Goal: Register for event/course: Register for event/course

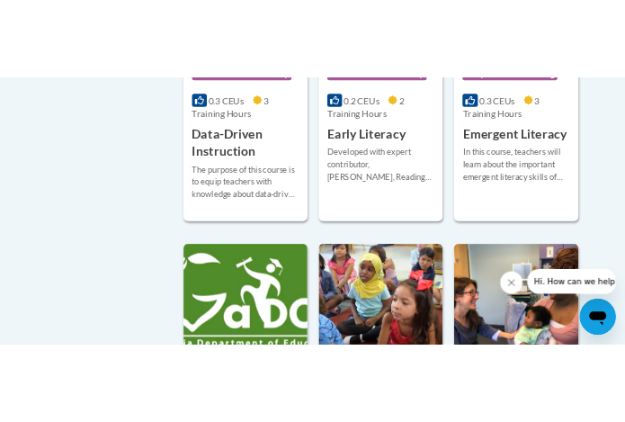
scroll to position [2430, 0]
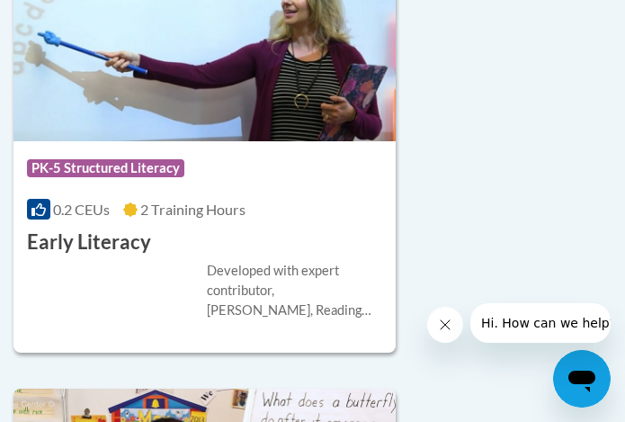
scroll to position [5342, 0]
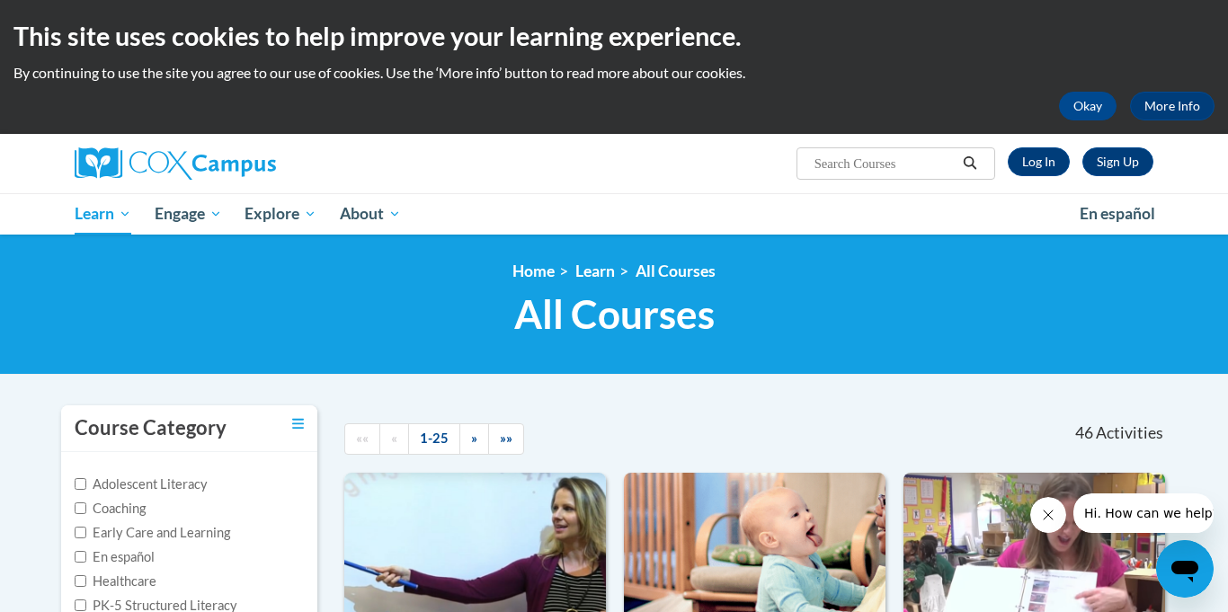
click at [270, 364] on div "<en>Home</en><fr>Accueil</fr><de>Zuhause</de><it>Casa</it><es>Casa</es><pt>Casa…" at bounding box center [614, 305] width 1228 height 140
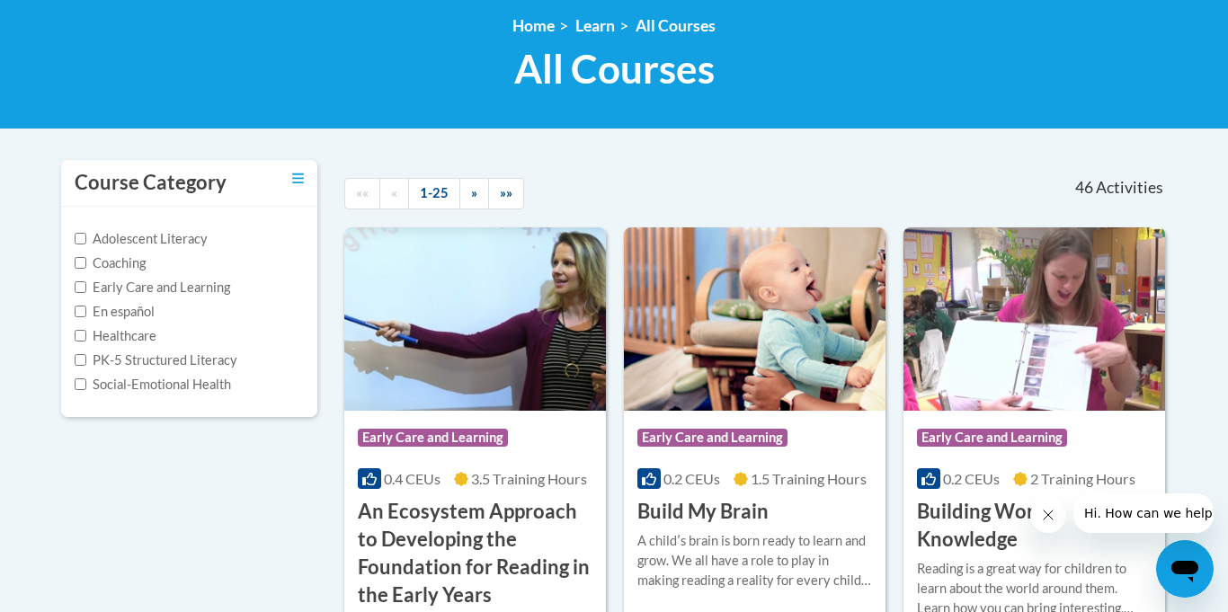
scroll to position [144, 0]
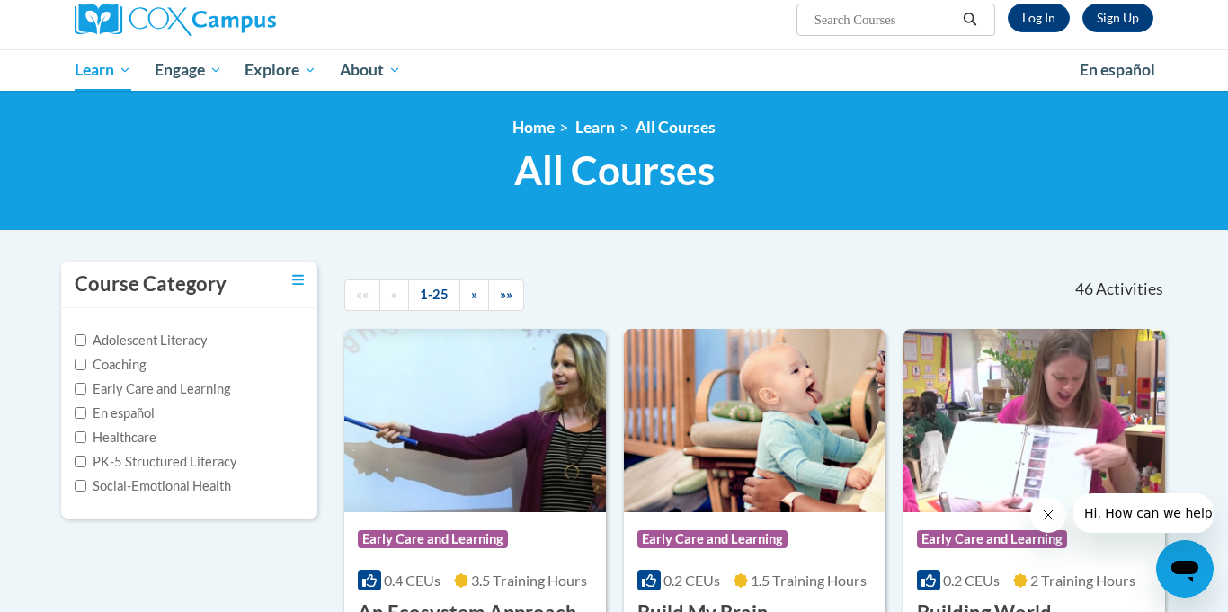
click at [1062, 16] on link "Log In" at bounding box center [1039, 18] width 62 height 29
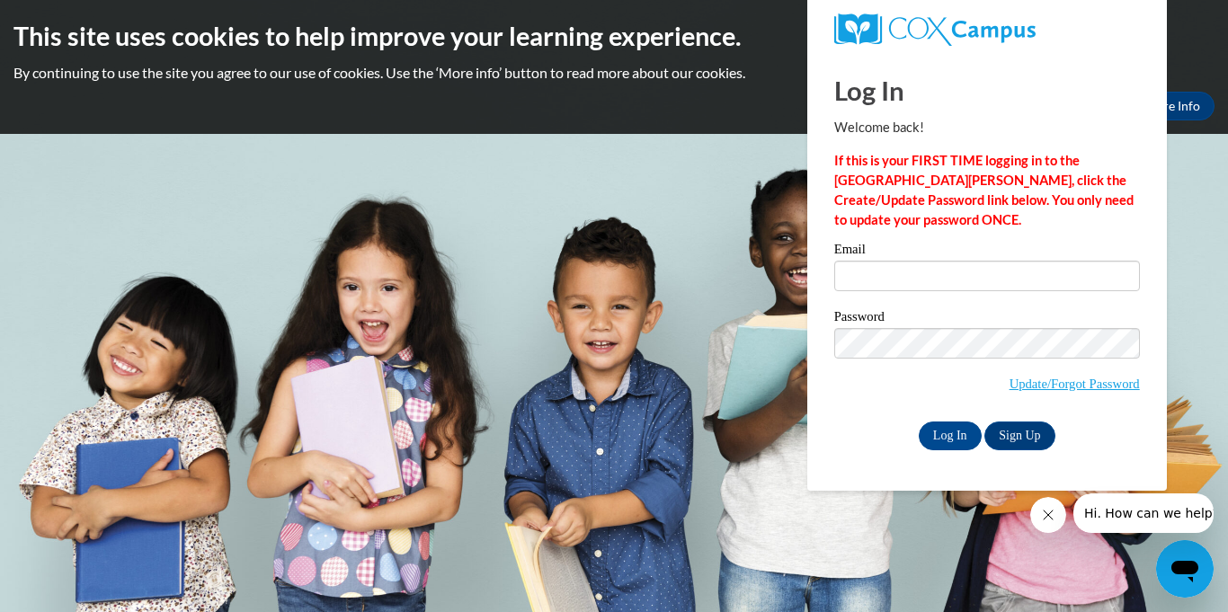
click at [1047, 498] on button "Close message from company" at bounding box center [1048, 515] width 36 height 36
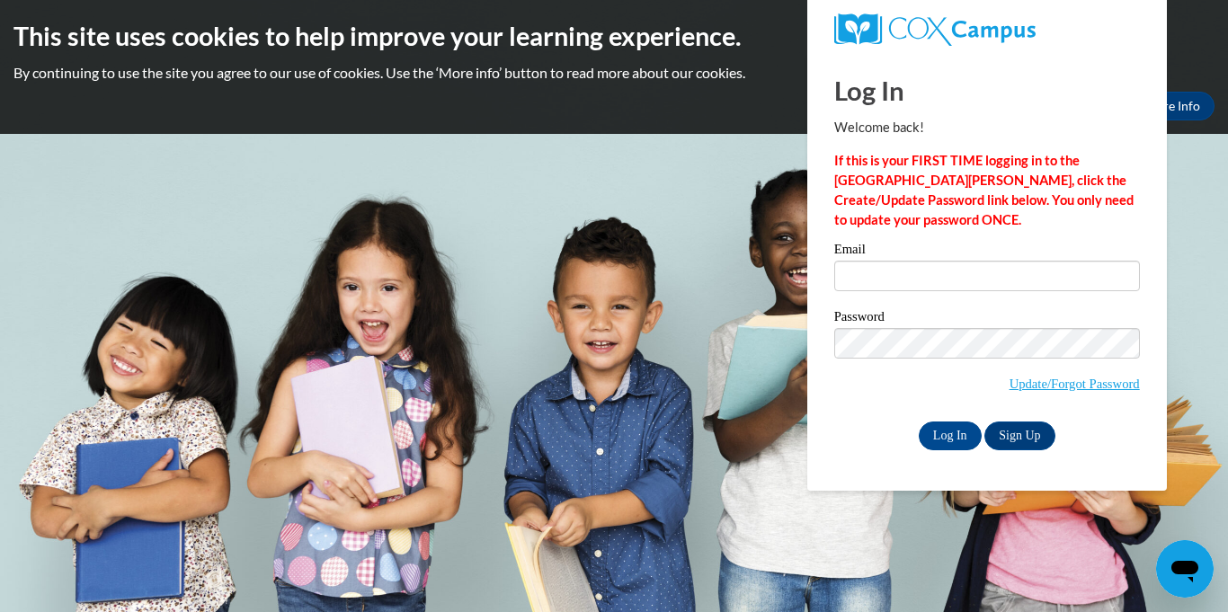
click at [1047, 498] on body "This site uses cookies to help improve your learning experience. By continuing …" at bounding box center [614, 306] width 1228 height 612
click at [937, 56] on div at bounding box center [987, 29] width 333 height 59
click at [992, 72] on h1 "Log In" at bounding box center [987, 90] width 306 height 37
click at [903, 289] on input "Email" at bounding box center [987, 276] width 306 height 31
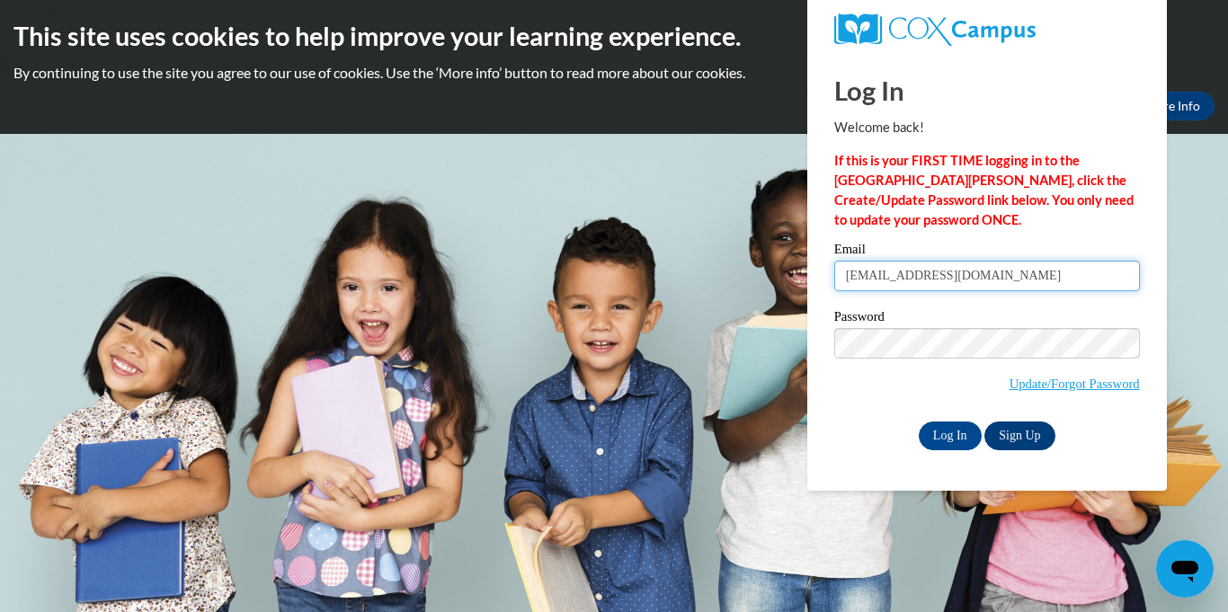
type input "briannaharris2165@gmail.com"
click at [1027, 441] on link "Sign Up" at bounding box center [1019, 436] width 70 height 29
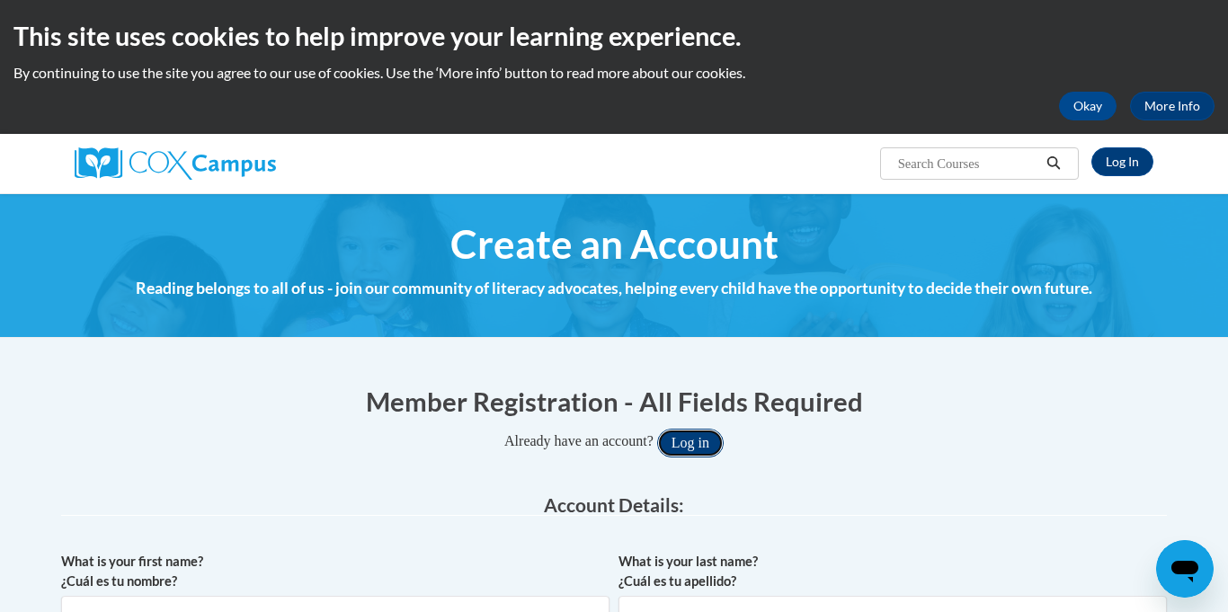
click at [701, 434] on button "Log in" at bounding box center [690, 443] width 67 height 29
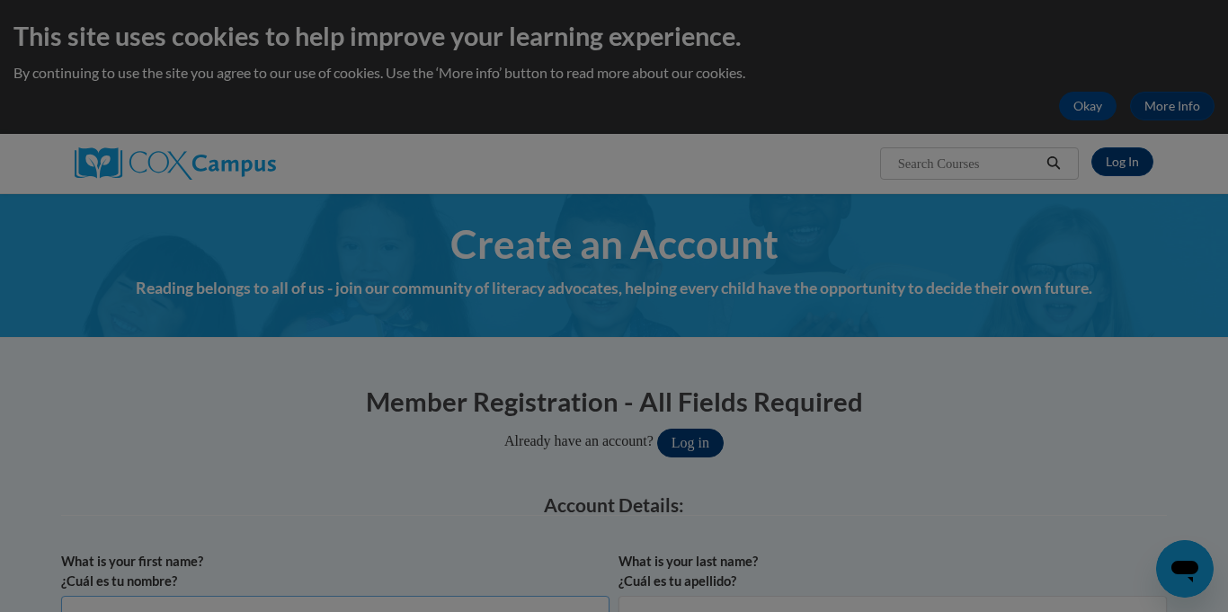
scroll to position [25, 0]
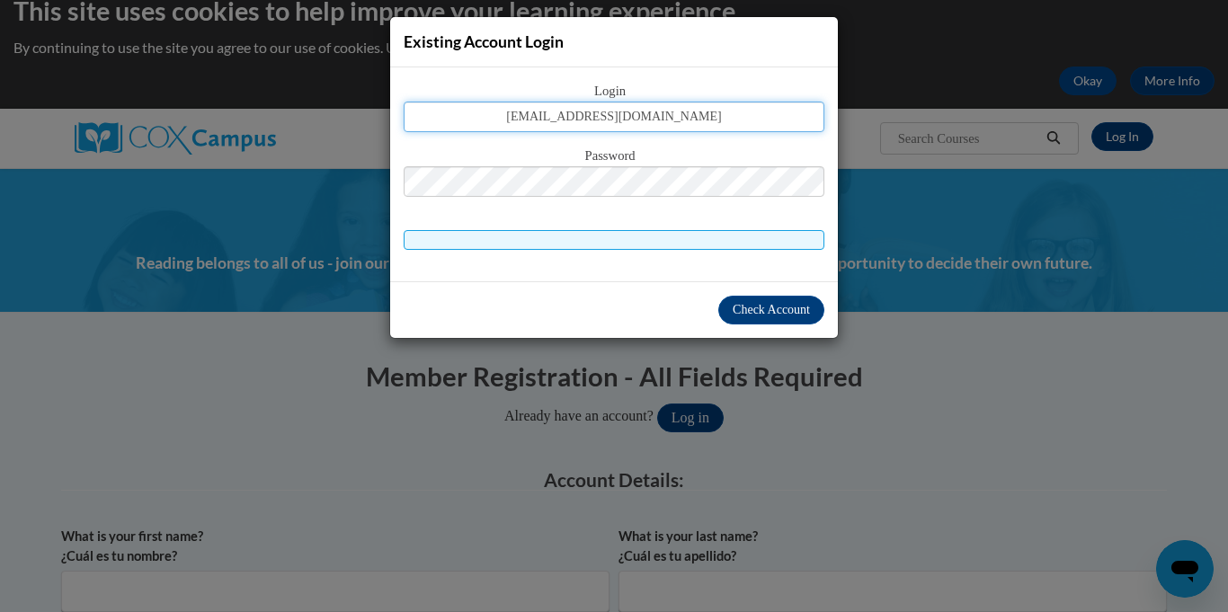
type input "briannaharris2165@gamil.com"
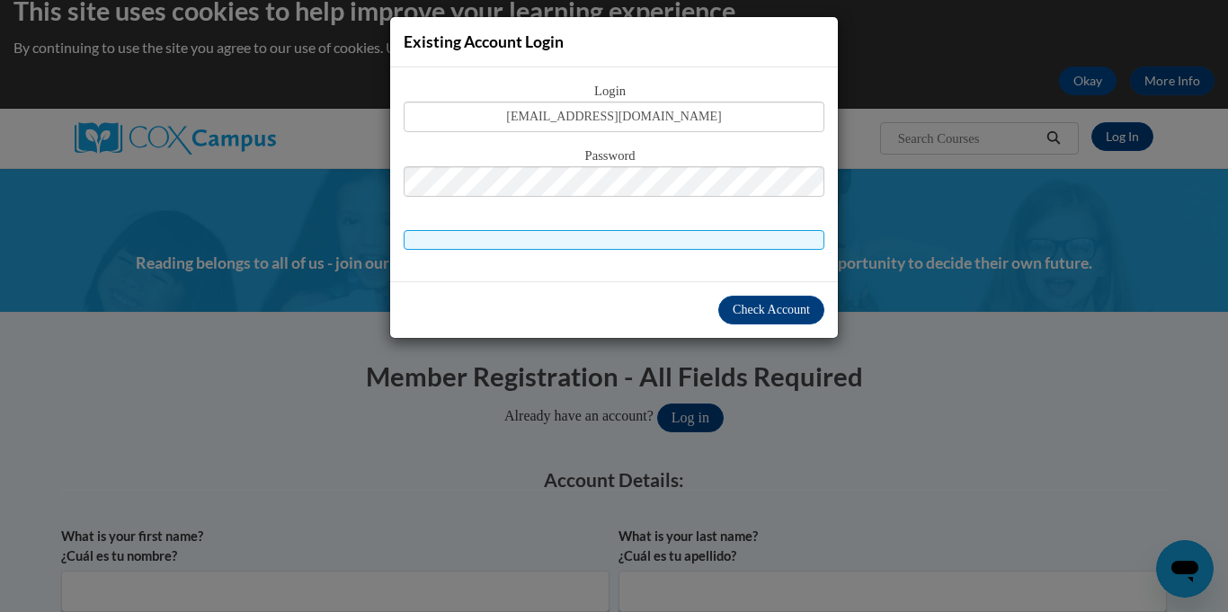
click at [503, 200] on div "Password" at bounding box center [614, 181] width 421 height 71
click at [768, 310] on span "Check Account" at bounding box center [771, 309] width 77 height 13
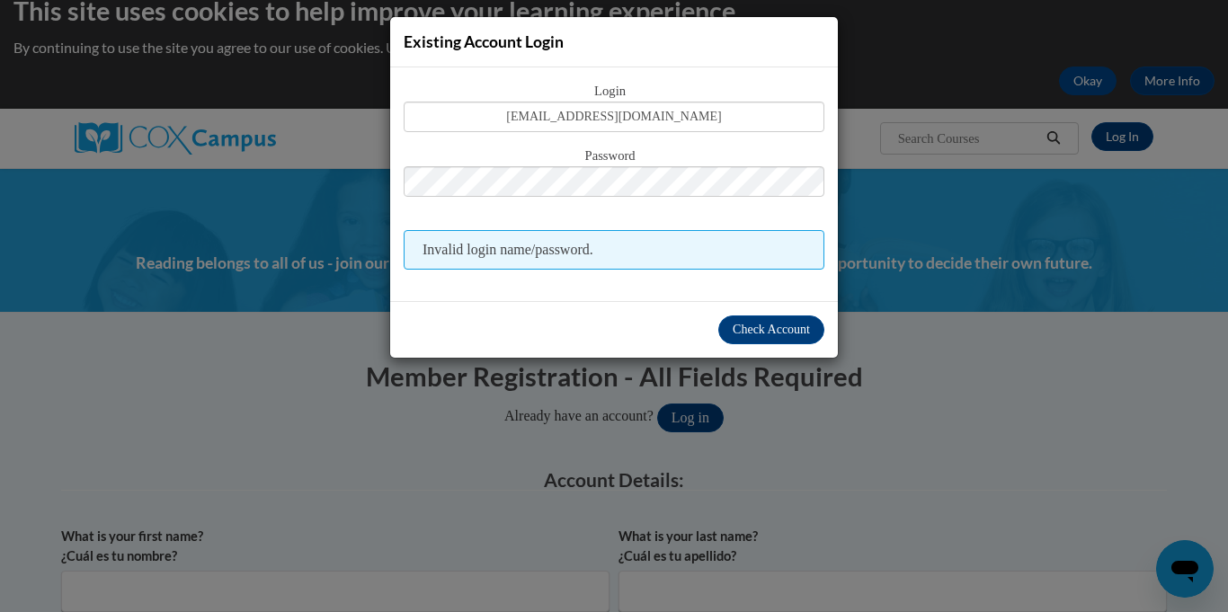
click at [714, 492] on div "Existing Account Login Login briannaharris2165@gamil.com Password Invalid login…" at bounding box center [614, 306] width 1228 height 612
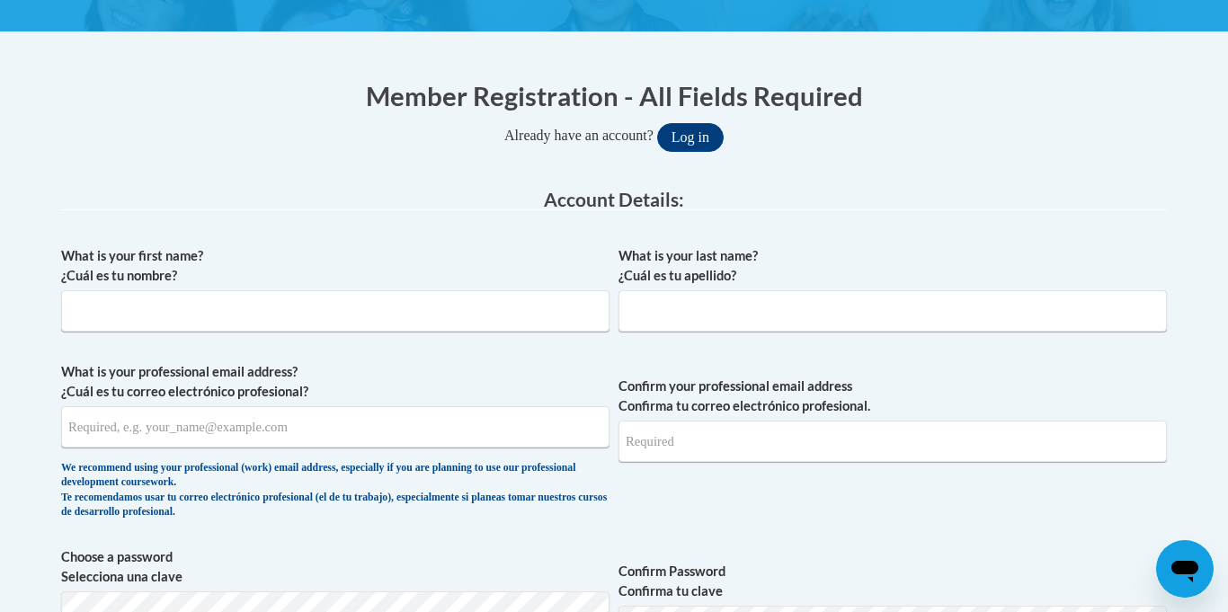
scroll to position [280, 0]
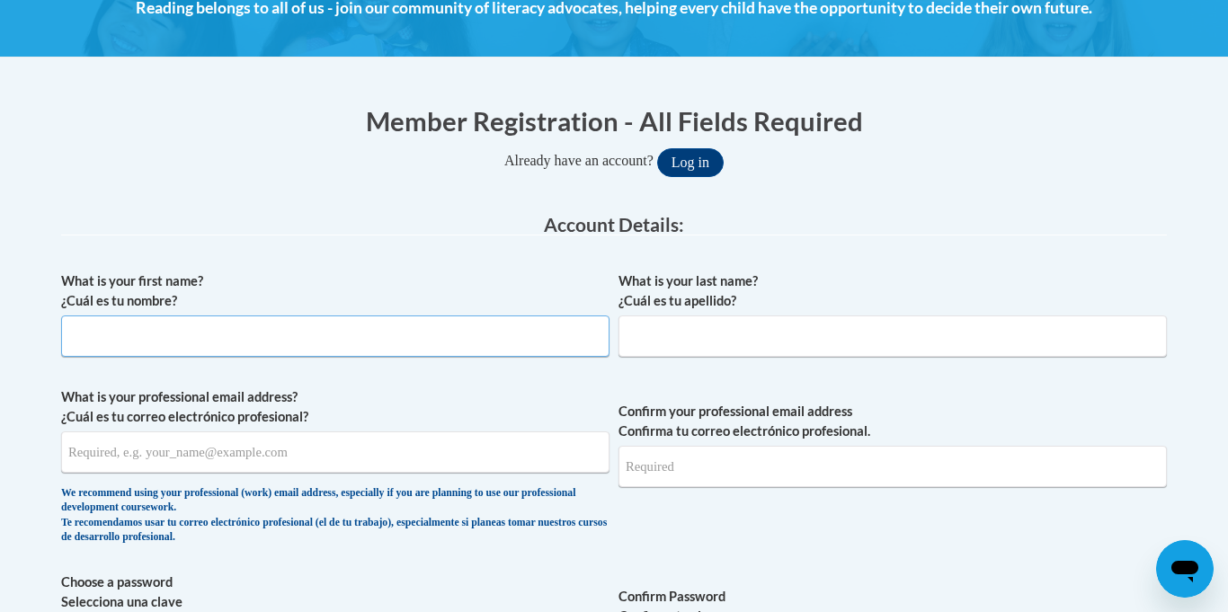
click at [244, 317] on input "What is your first name? ¿Cuál es tu nombre?" at bounding box center [335, 336] width 548 height 41
type input "b"
type input "Brianna"
click at [697, 323] on input "What is your last name? ¿Cuál es tu apellido?" at bounding box center [892, 336] width 548 height 41
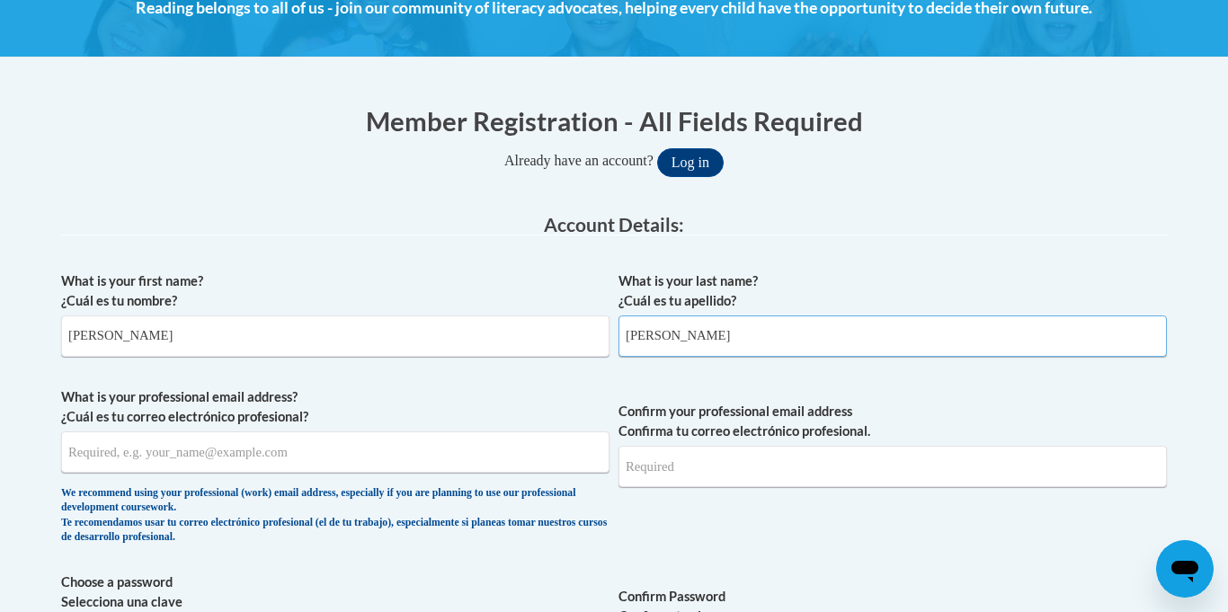
type input "Harris"
click at [402, 442] on input "What is your professional email address? ¿Cuál es tu correo electrónico profesi…" at bounding box center [335, 451] width 548 height 41
click at [461, 437] on input "What is your professional email address? ¿Cuál es tu correo electrónico profesi…" at bounding box center [335, 451] width 548 height 41
type input "bharris@horizonohio.org"
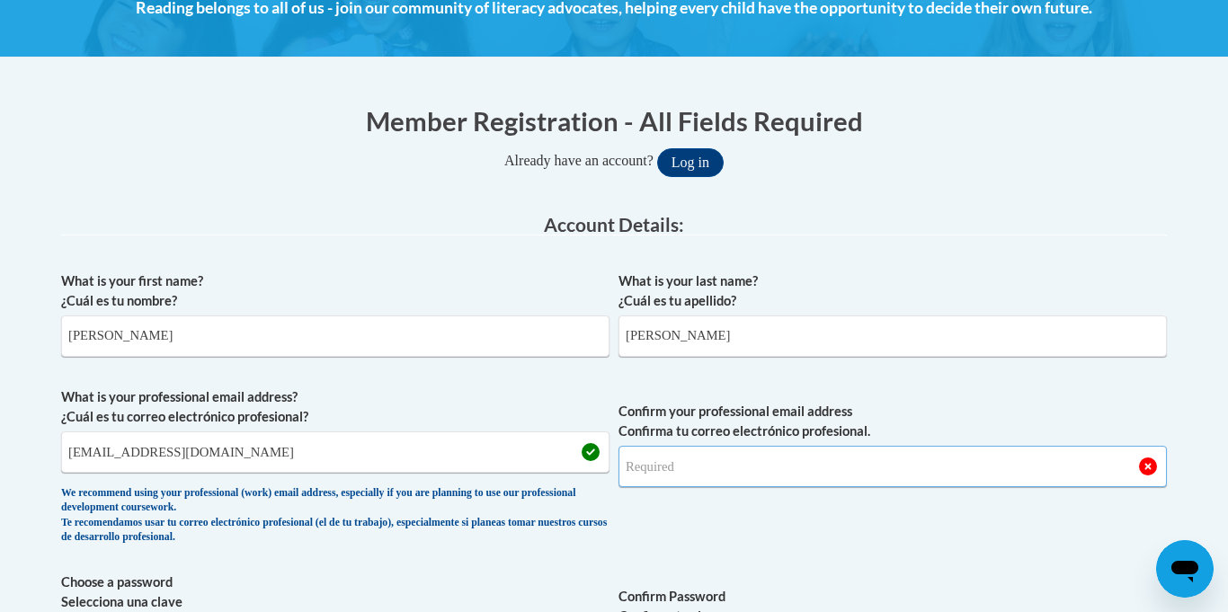
click at [692, 466] on input "Confirm your professional email address Confirma tu correo electrónico profesio…" at bounding box center [892, 466] width 548 height 41
type input "h"
type input "bharris@horizonohio.org"
click at [779, 553] on span "Confirm your professional email address Confirma tu correo electrónico profesio…" at bounding box center [892, 470] width 548 height 166
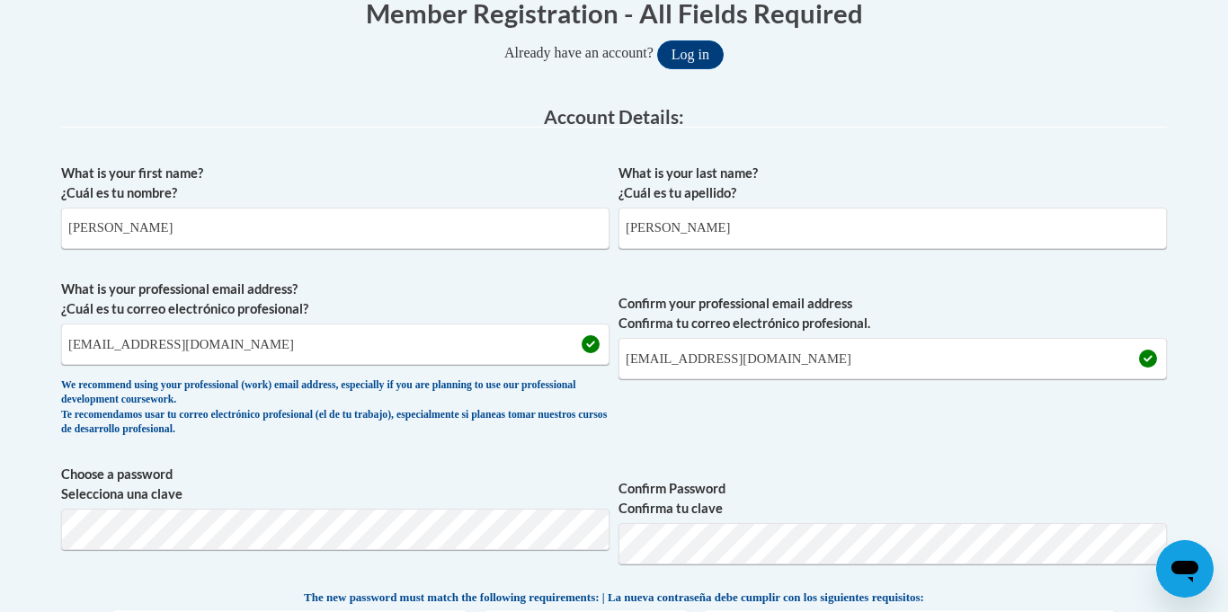
scroll to position [424, 0]
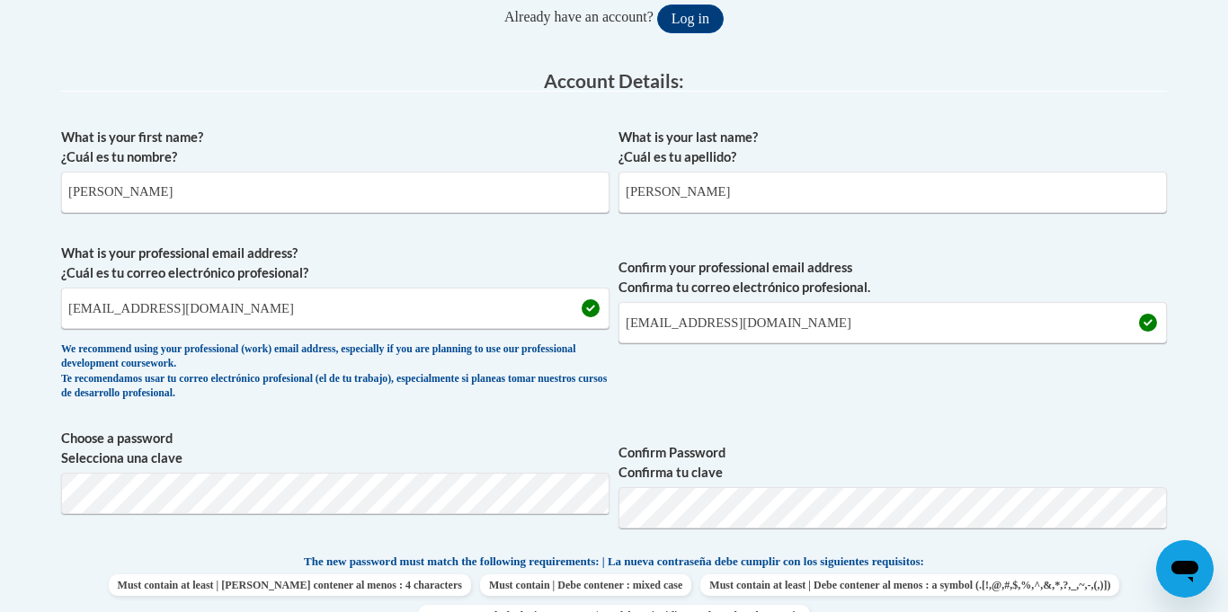
click at [778, 423] on div "What is your first name? ¿Cuál es tu nombre? Brianna What is your last name? ¿C…" at bounding box center [614, 529] width 1106 height 820
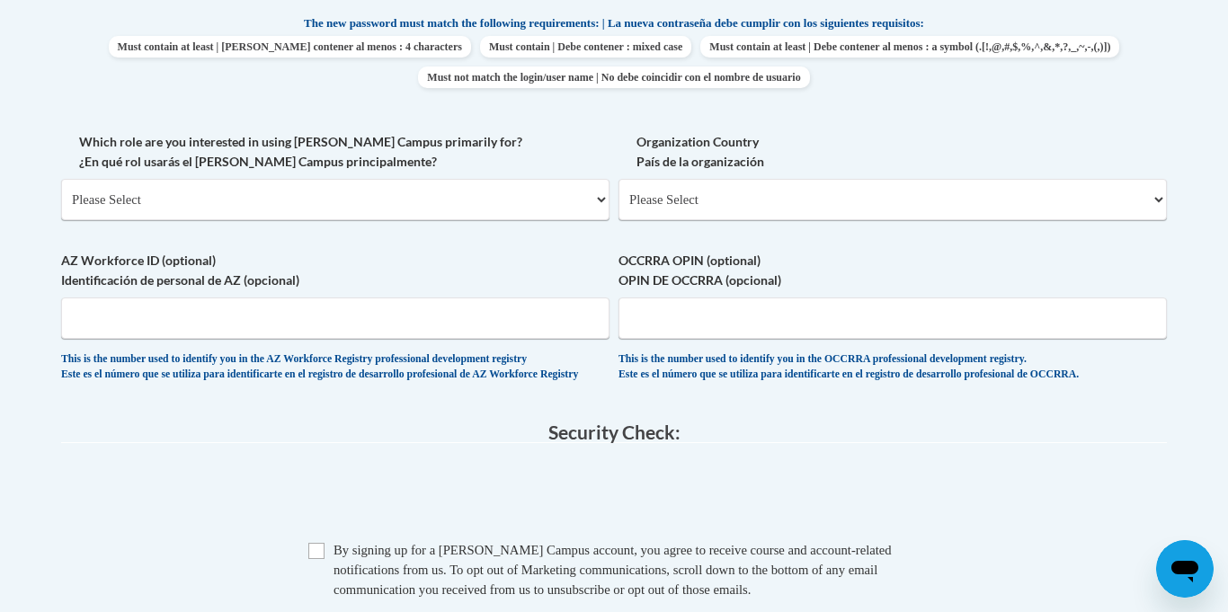
scroll to position [964, 0]
click at [374, 208] on select "Please Select College/University | Colegio/Universidad Community/Nonprofit Part…" at bounding box center [335, 198] width 548 height 41
select select "fbf2d438-af2f-41f8-98f1-81c410e29de3"
click at [61, 178] on select "Please Select College/University | Colegio/Universidad Community/Nonprofit Part…" at bounding box center [335, 198] width 548 height 41
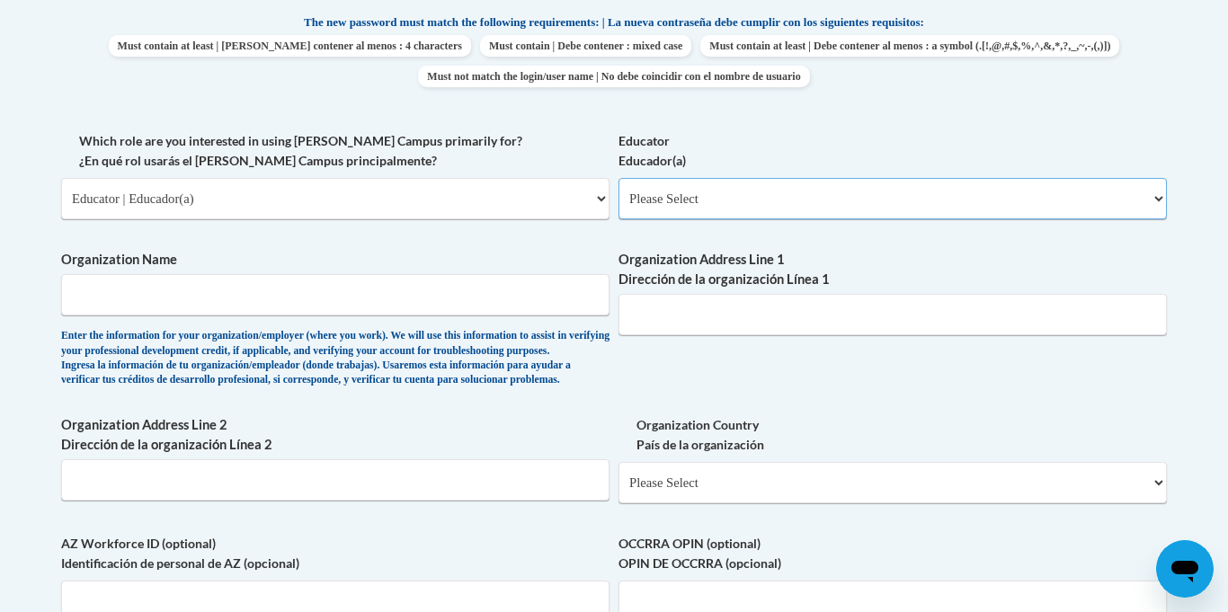
click at [671, 198] on select "Please Select Early Learning/Daycare Teacher/Family Home Care Provider | Maestr…" at bounding box center [892, 198] width 548 height 41
click at [468, 207] on select "Please Select College/University | Colegio/Universidad Community/Nonprofit Part…" at bounding box center [335, 198] width 548 height 41
select select
click at [61, 178] on select "Please Select College/University | Colegio/Universidad Community/Nonprofit Part…" at bounding box center [335, 198] width 548 height 41
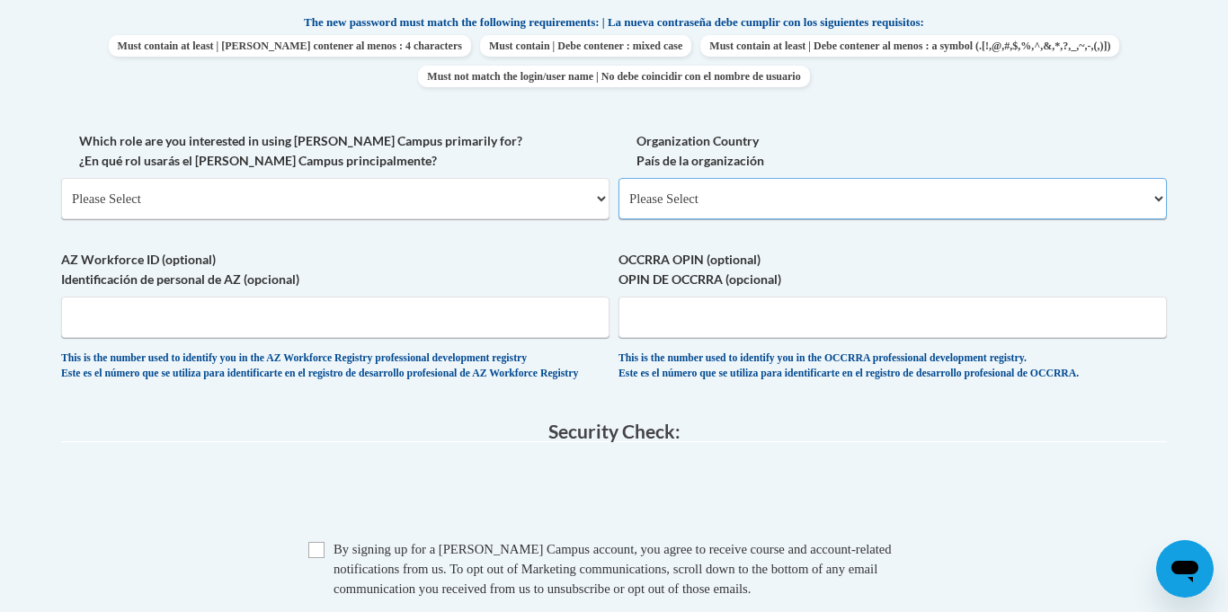
click at [654, 211] on select "Please Select United States | Estados Unidos Outside of the United States | Fue…" at bounding box center [892, 198] width 548 height 41
select select "ad49bcad-a171-4b2e-b99c-48b446064914"
click at [618, 178] on select "Please Select United States | Estados Unidos Outside of the United States | Fue…" at bounding box center [892, 198] width 548 height 41
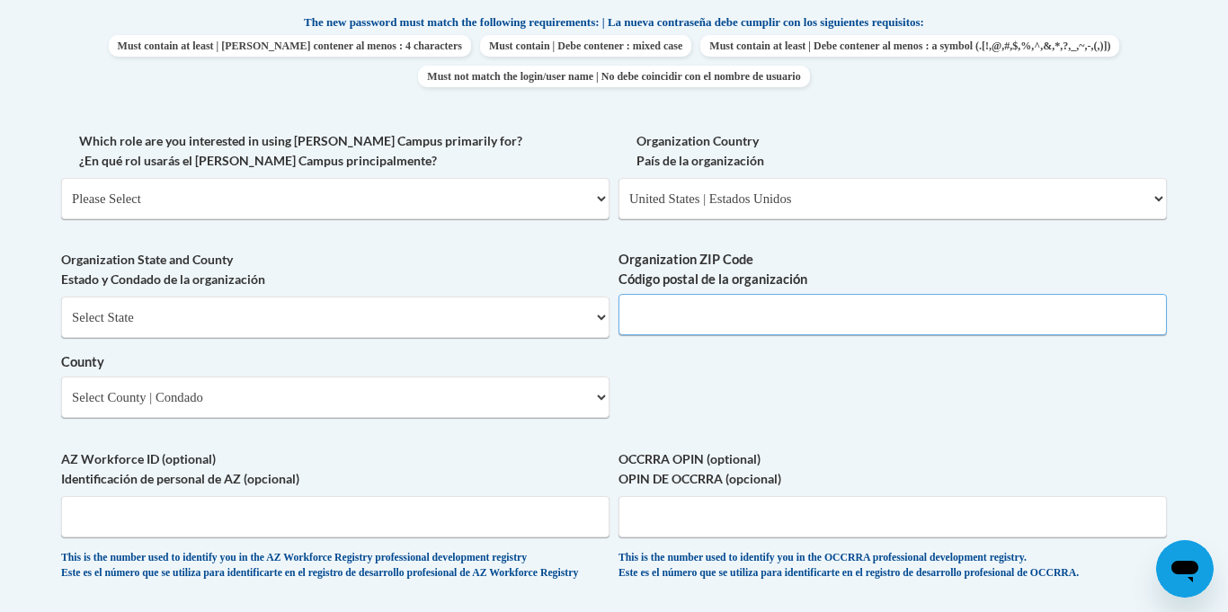
click at [654, 314] on input "Organization ZIP Code Código postal de la organización" at bounding box center [892, 314] width 548 height 41
click at [476, 331] on select "Select State Alabama Alaska Arizona Arkansas California Colorado Connecticut De…" at bounding box center [335, 317] width 548 height 41
select select "Ohio"
click at [61, 297] on select "Select State Alabama Alaska Arizona Arkansas California Colorado Connecticut De…" at bounding box center [335, 317] width 548 height 41
click at [105, 406] on select "Select County Adams Allen Ashland Ashtabula Athens Auglaize Belmont Brown Butle…" at bounding box center [335, 397] width 548 height 41
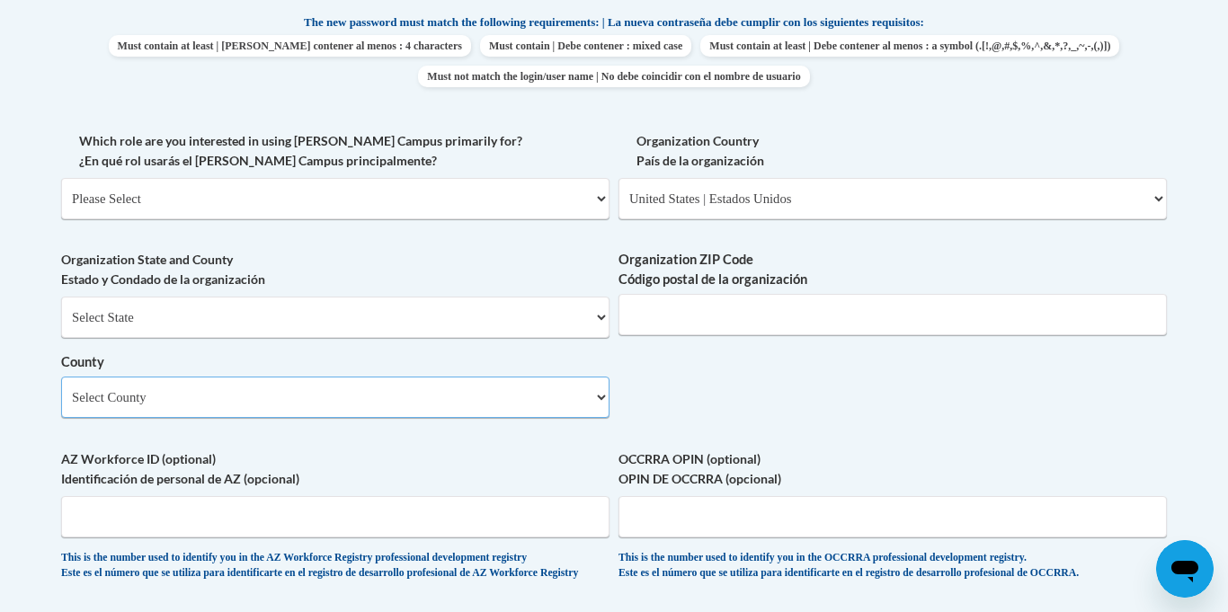
select select "Sandusky"
click at [61, 377] on select "Select County Adams Allen Ashland Ashtabula Athens Auglaize Belmont Brown Butle…" at bounding box center [335, 397] width 548 height 41
click at [637, 307] on input "Organization ZIP Code Código postal de la organización" at bounding box center [892, 314] width 548 height 41
type input "44102"
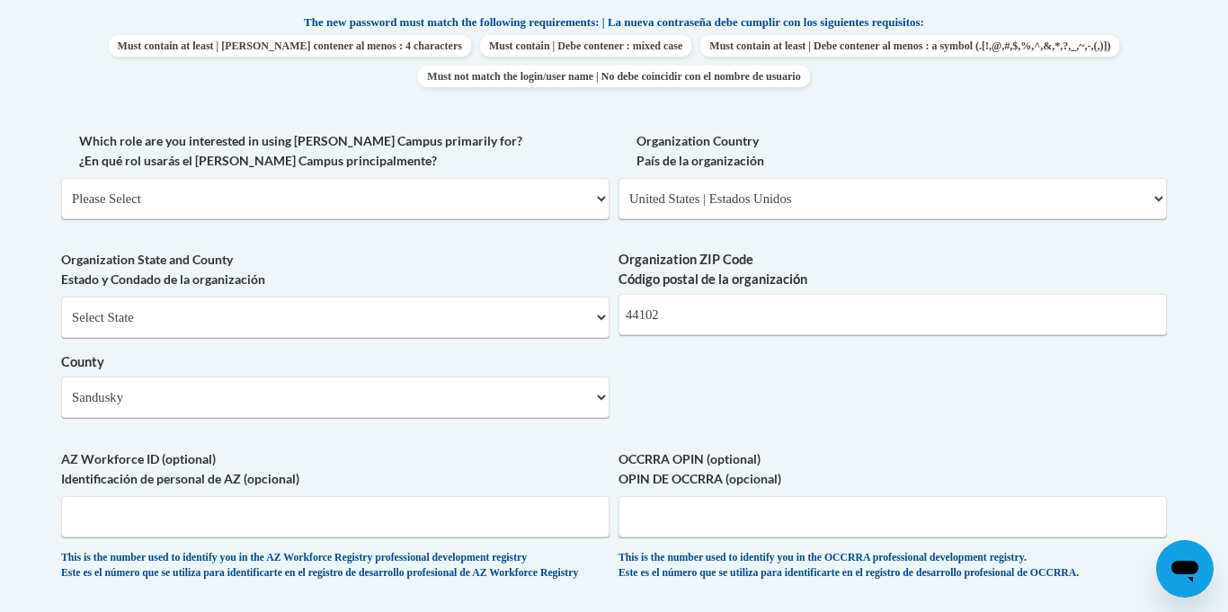
click at [854, 418] on div "What is your first name? ¿Cuál es tu nombre? Brianna What is your last name? ¿C…" at bounding box center [614, 88] width 1106 height 1019
click at [757, 503] on input "OCCRRA OPIN (optional) OPIN DE OCCRRA (opcional)" at bounding box center [892, 516] width 548 height 41
click at [752, 507] on input "OCCRRA OPIN (optional) OPIN DE OCCRRA (opcional)" at bounding box center [892, 516] width 548 height 41
type input "11259108"
click at [685, 440] on div "What is your first name? ¿Cuál es tu nombre? Brianna What is your last name? ¿C…" at bounding box center [614, 88] width 1106 height 1019
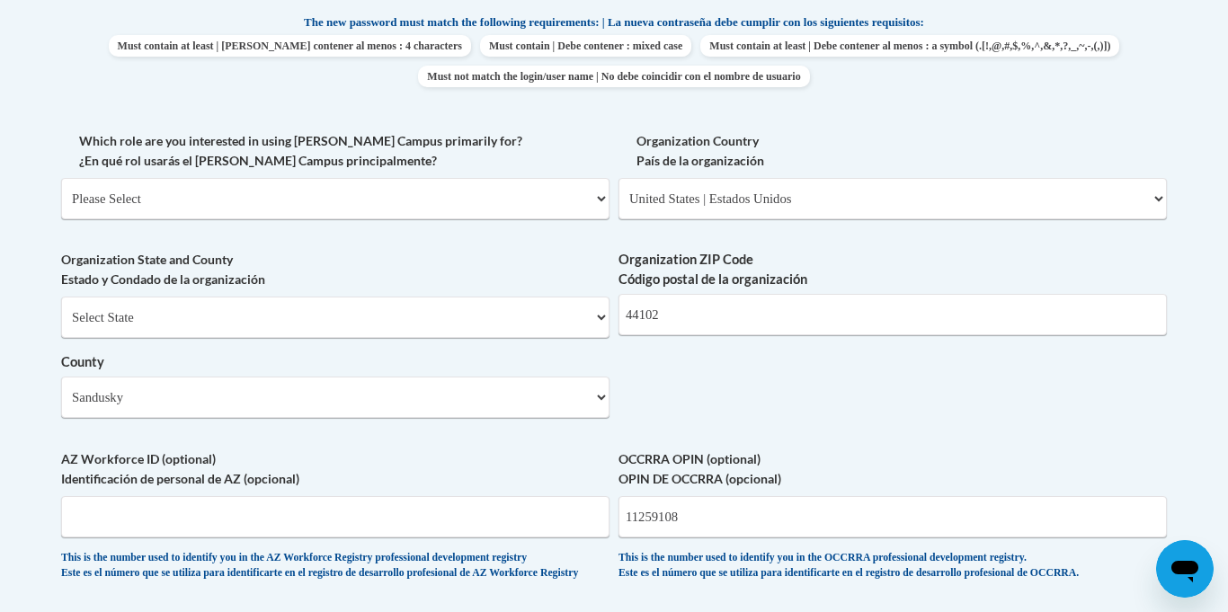
click at [639, 365] on div "What is your first name? ¿Cuál es tu nombre? Brianna What is your last name? ¿C…" at bounding box center [614, 88] width 1106 height 1019
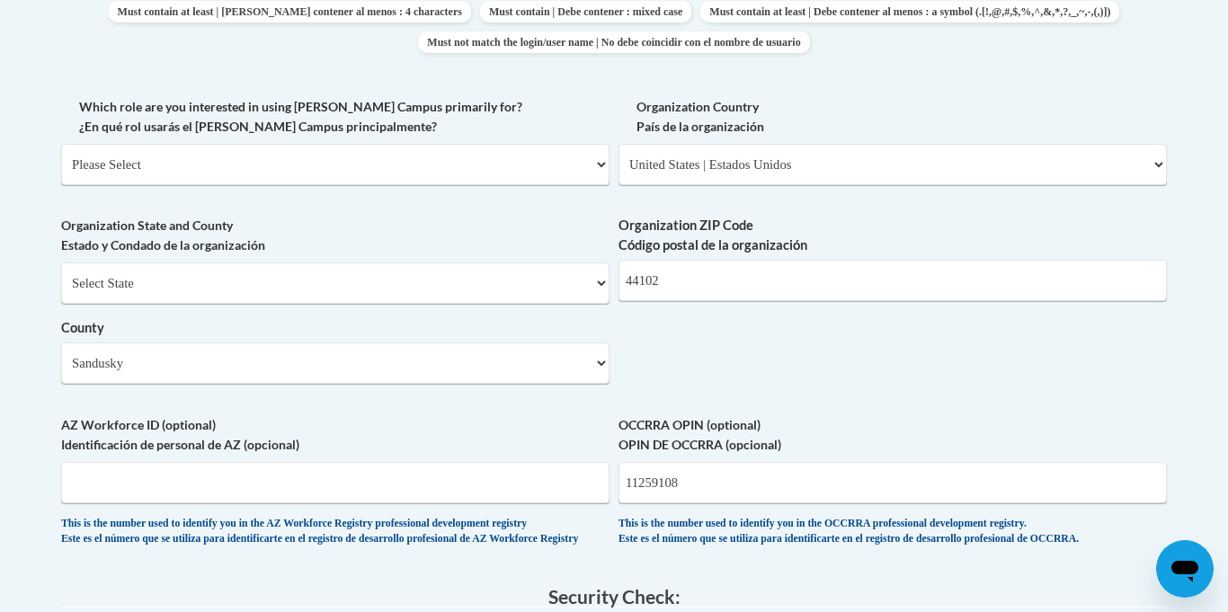
scroll to position [1000, 0]
click at [643, 378] on div "What is your first name? ¿Cuál es tu nombre? Brianna What is your last name? ¿C…" at bounding box center [614, 52] width 1106 height 1019
click at [655, 368] on div "What is your first name? ¿Cuál es tu nombre? Brianna What is your last name? ¿C…" at bounding box center [614, 52] width 1106 height 1019
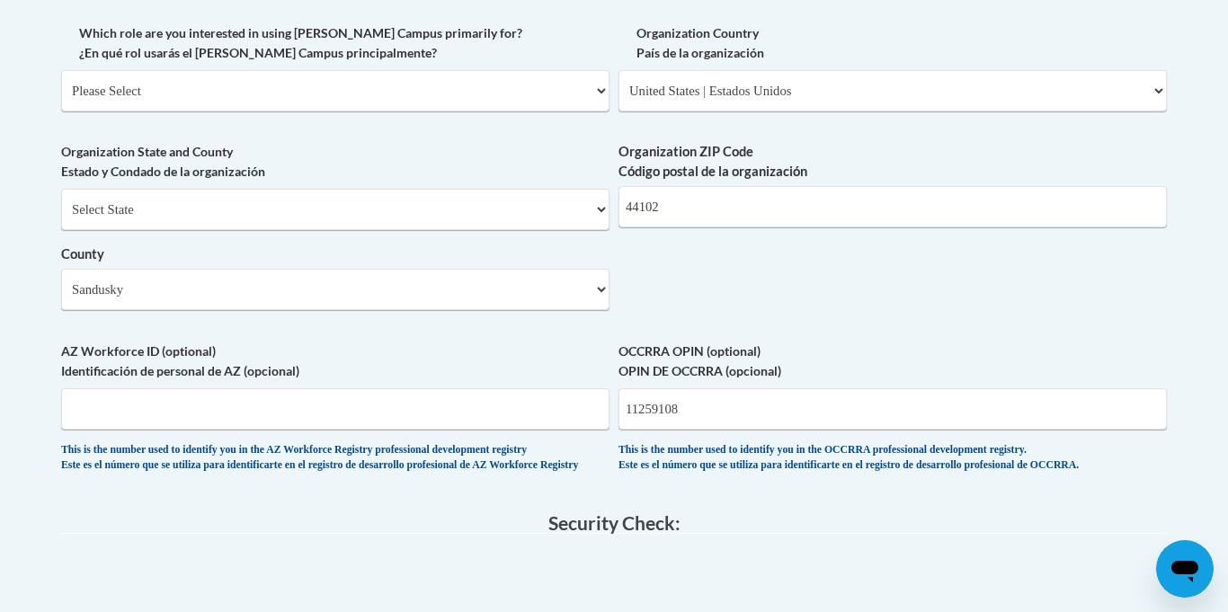
scroll to position [1108, 0]
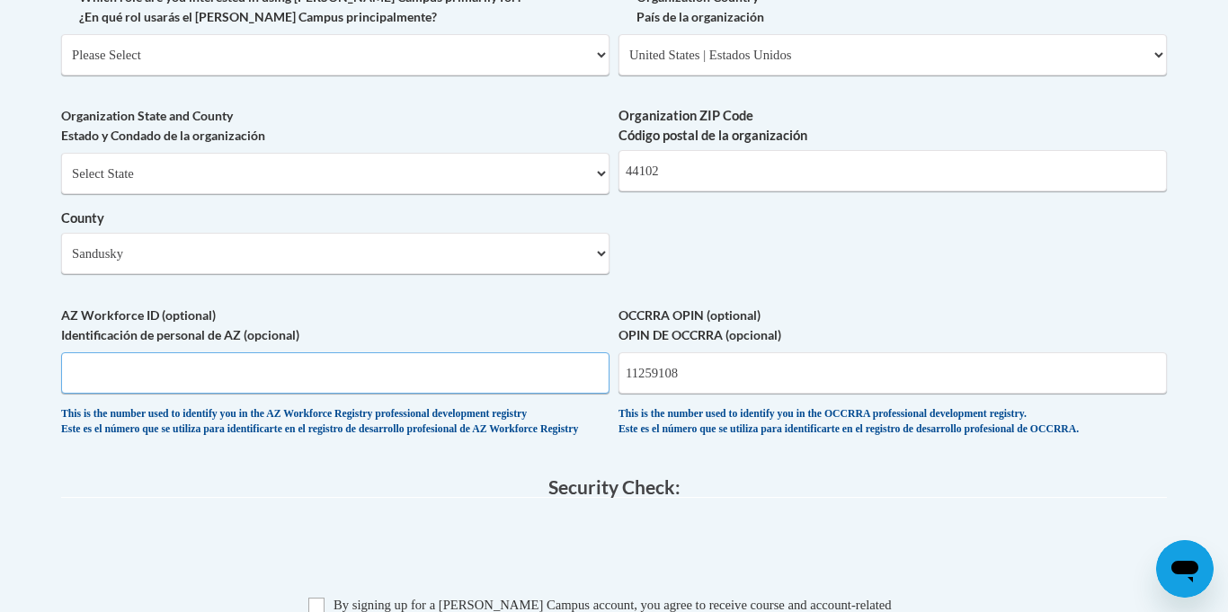
click at [168, 380] on input "AZ Workforce ID (optional) Identificación de personal de AZ (opcional)" at bounding box center [335, 372] width 548 height 41
click at [147, 318] on label "AZ Workforce ID (optional) Identificación de personal de AZ (opcional)" at bounding box center [335, 326] width 548 height 40
click at [147, 352] on input "AZ Workforce ID (optional) Identificación de personal de AZ (opcional)" at bounding box center [335, 372] width 548 height 41
click at [109, 35] on select "Please Select College/University | Colegio/Universidad Community/Nonprofit Part…" at bounding box center [335, 54] width 548 height 41
select select "fbf2d438-af2f-41f8-98f1-81c410e29de3"
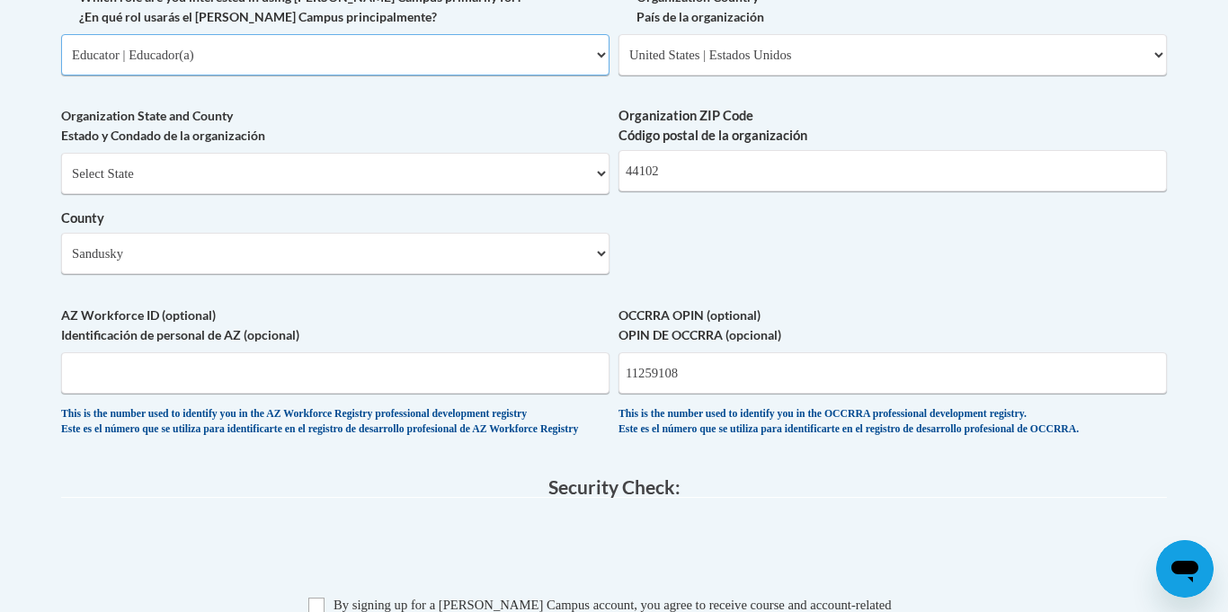
click at [61, 34] on select "Please Select College/University | Colegio/Universidad Community/Nonprofit Part…" at bounding box center [335, 54] width 548 height 41
select select "null"
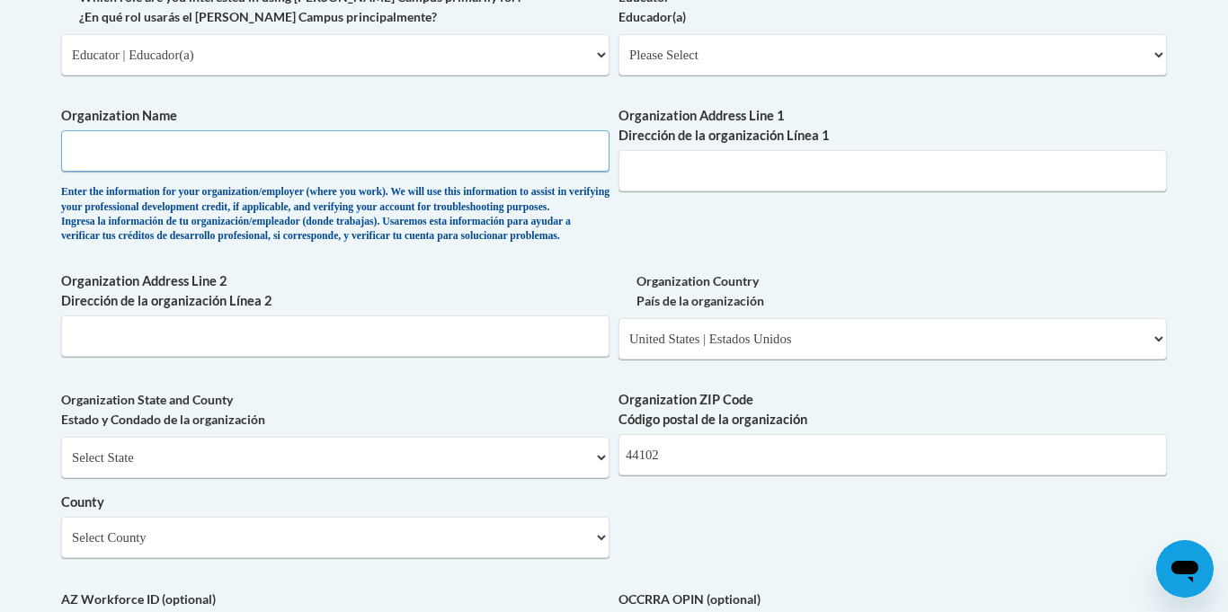
click at [160, 162] on input "Organization Name" at bounding box center [335, 150] width 548 height 41
type input "h"
click at [663, 88] on div "What is your first name? ¿Cuál es tu nombre? Brianna What is your last name? ¿C…" at bounding box center [614, 86] width 1106 height 1303
click at [504, 152] on input "Horizon Educ" at bounding box center [335, 150] width 548 height 41
type input "Horizon Education Center"
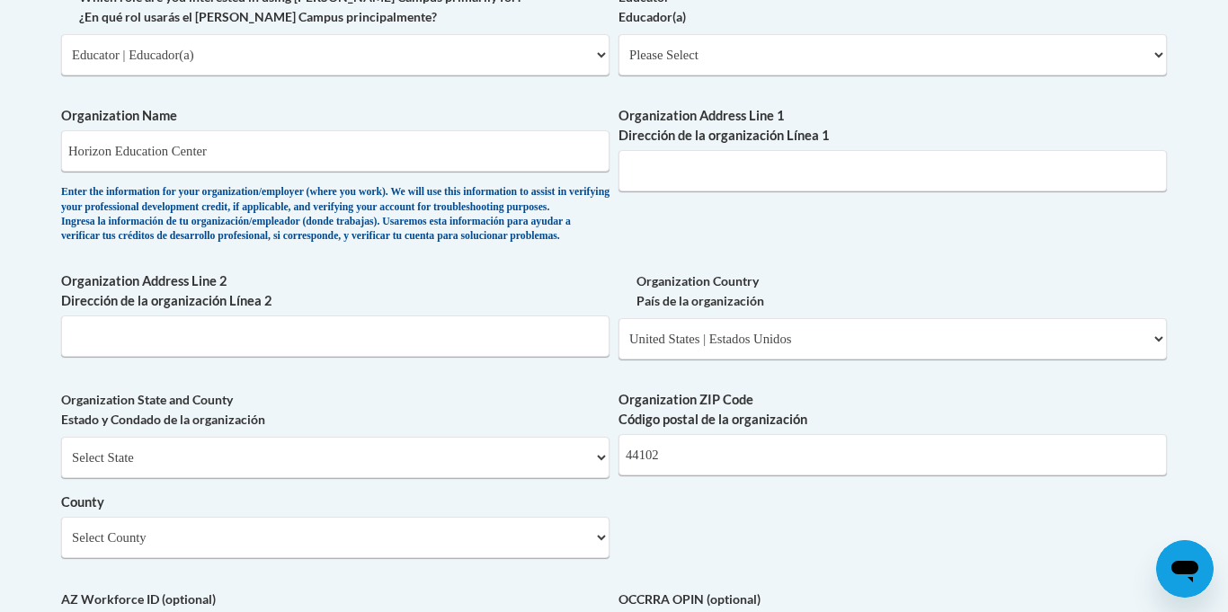
click at [657, 262] on div "What is your first name? ¿Cuál es tu nombre? Brianna What is your last name? ¿C…" at bounding box center [614, 86] width 1106 height 1303
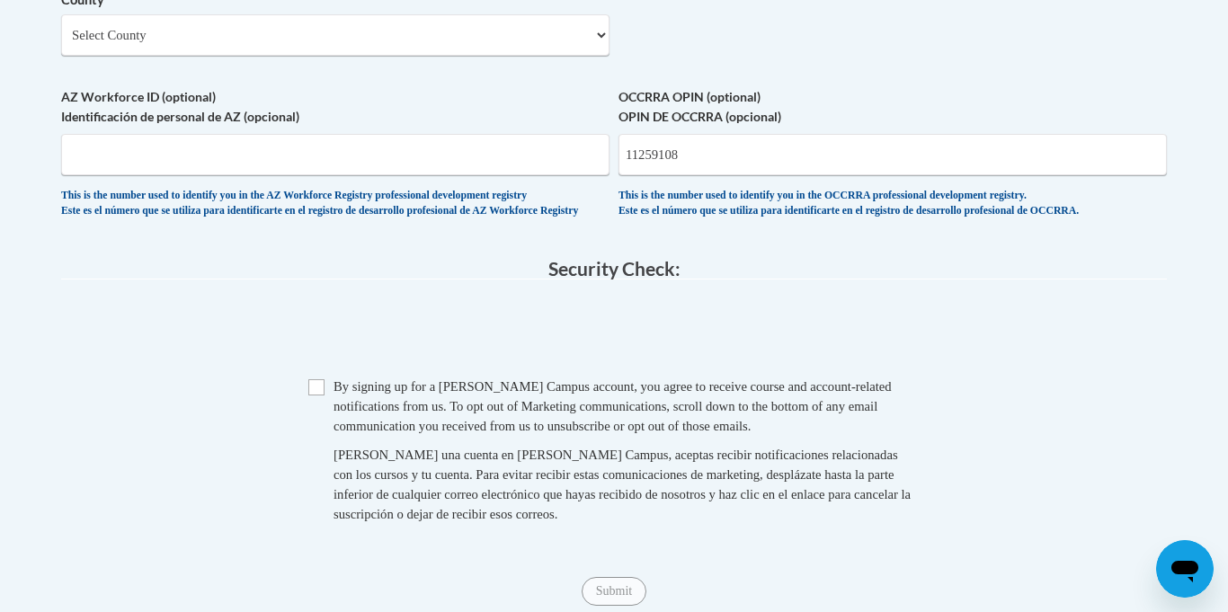
scroll to position [1647, 0]
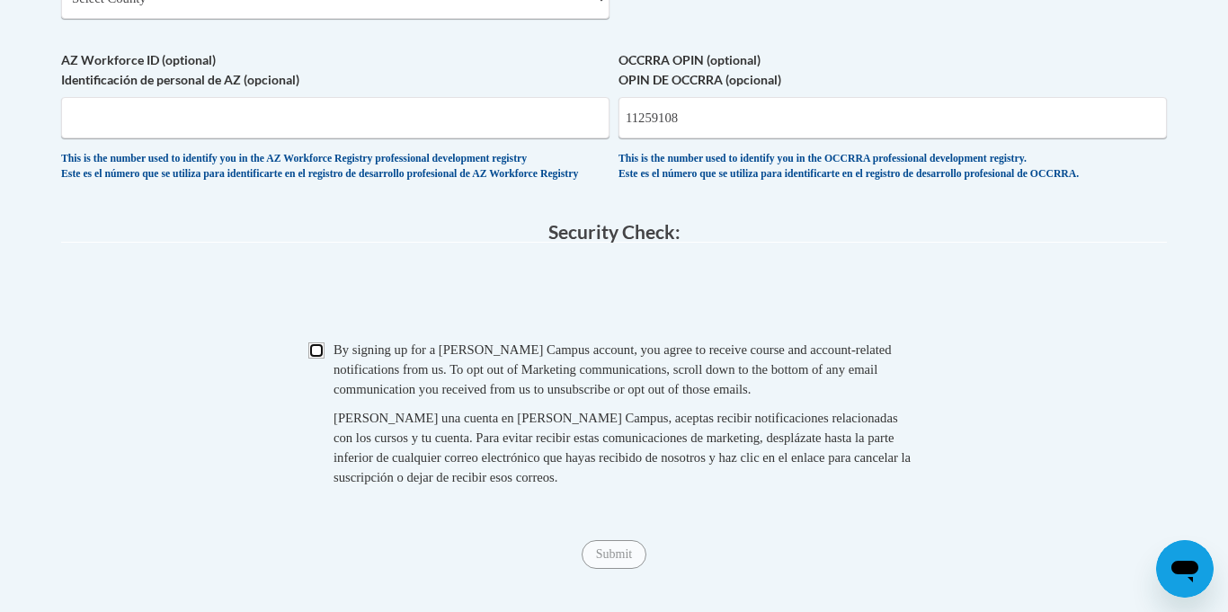
click at [315, 359] on input "Checkbox" at bounding box center [316, 350] width 16 height 16
checkbox input "true"
click at [632, 569] on input "Submit" at bounding box center [614, 554] width 65 height 29
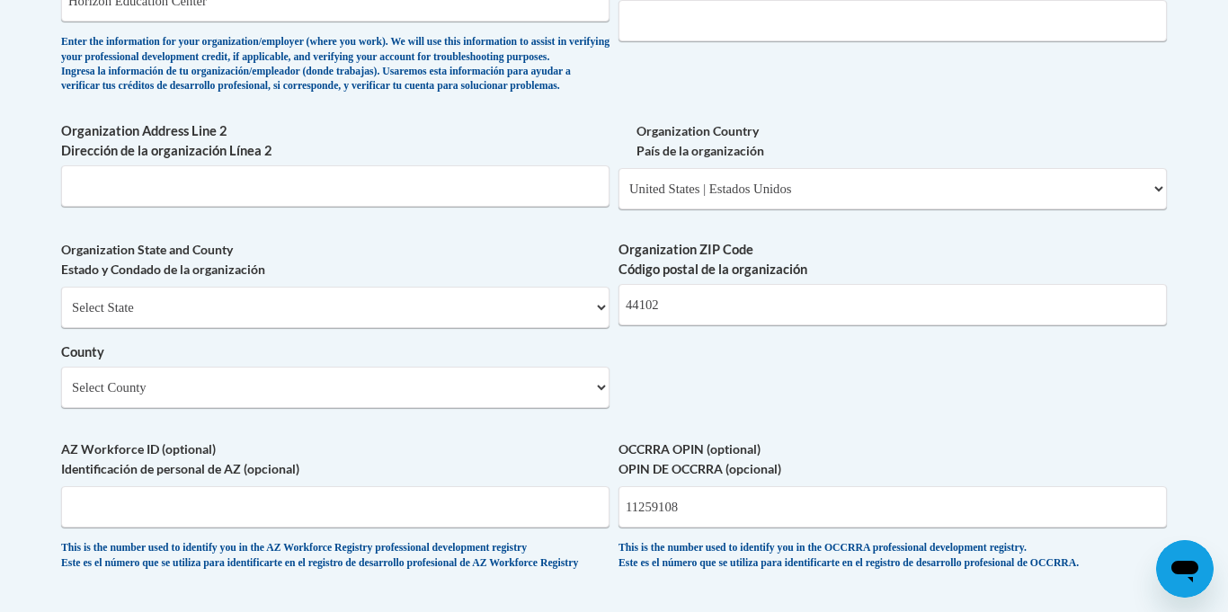
click at [696, 161] on label "Organization Country País de la organización" at bounding box center [892, 141] width 548 height 40
click at [696, 168] on select "Please Select United States | Estados Unidos Outside of the United States | Fue…" at bounding box center [892, 188] width 548 height 41
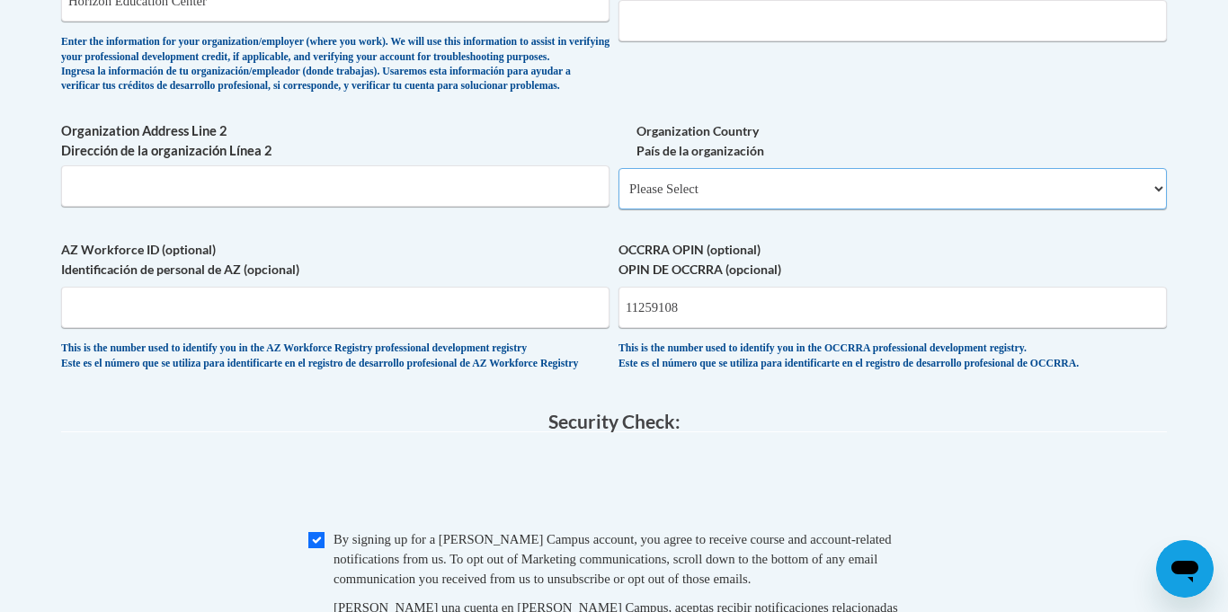
select select "ad49bcad-a171-4b2e-b99c-48b446064914"
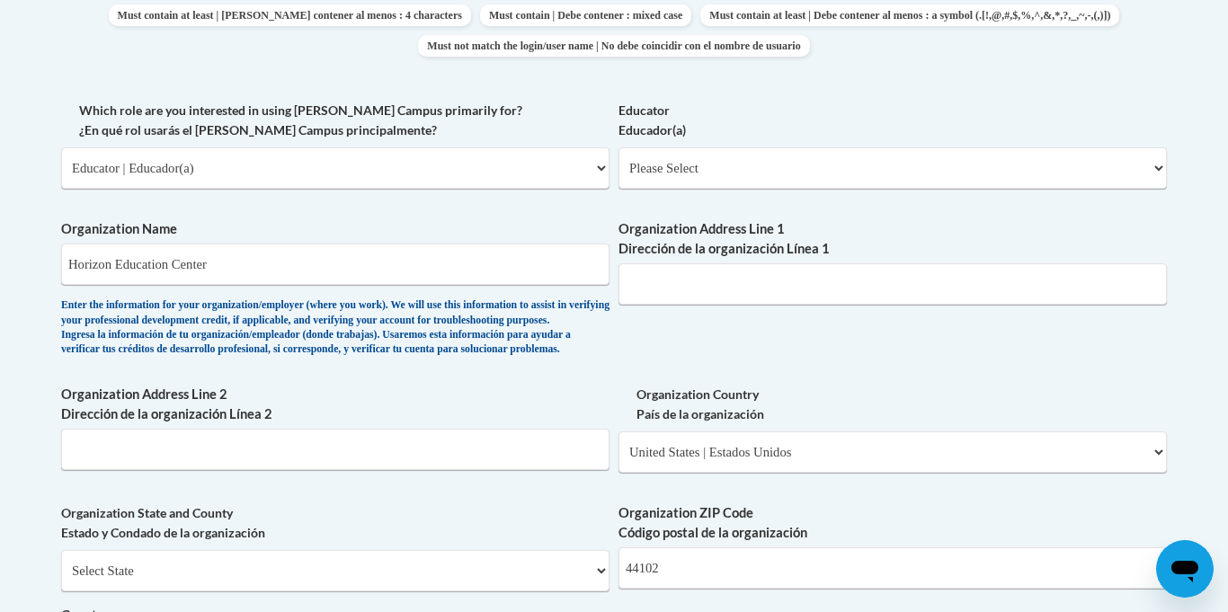
scroll to position [970, 0]
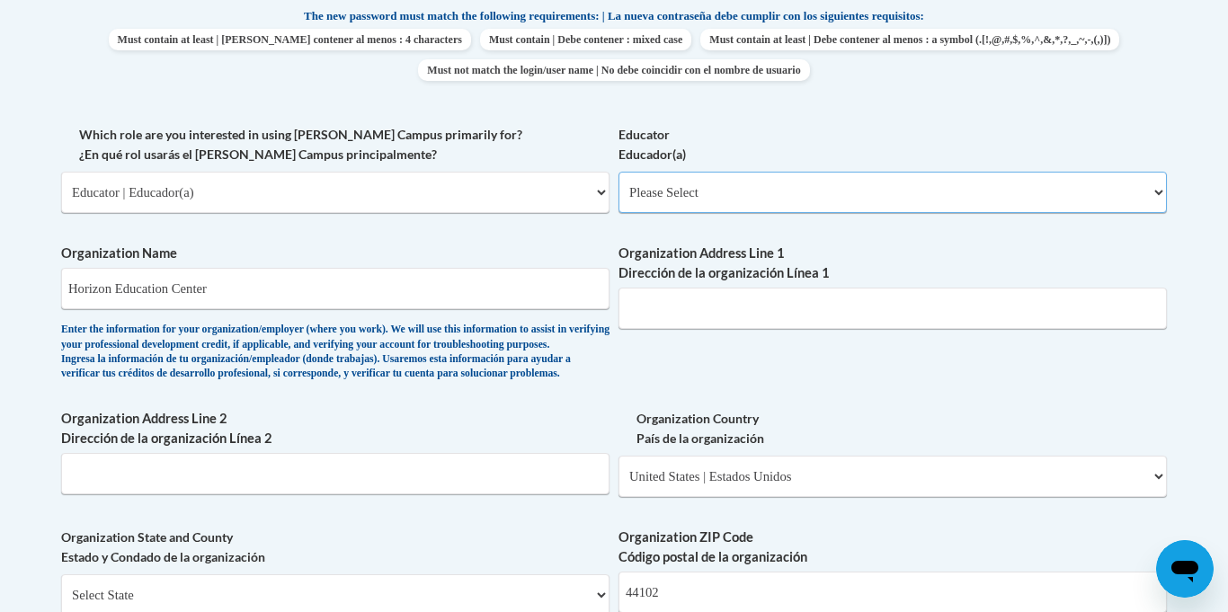
click at [687, 189] on select "Please Select Early Learning/Daycare Teacher/Family Home Care Provider | Maestr…" at bounding box center [892, 192] width 548 height 41
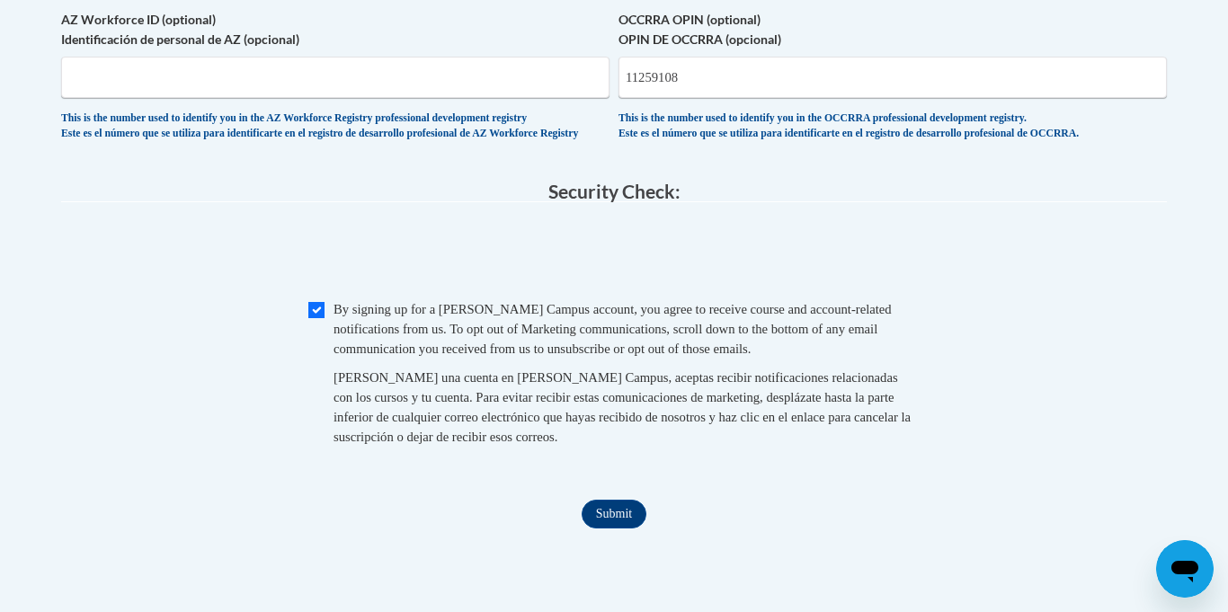
click at [418, 290] on span "0cAFcWeA6aKiM-bwM3xU2IteiOvLTPV8-8EjUkADkCl3RTA4sgFyg7OXLtMccoiZl6sD71-oSTQ45jd…" at bounding box center [614, 255] width 1106 height 70
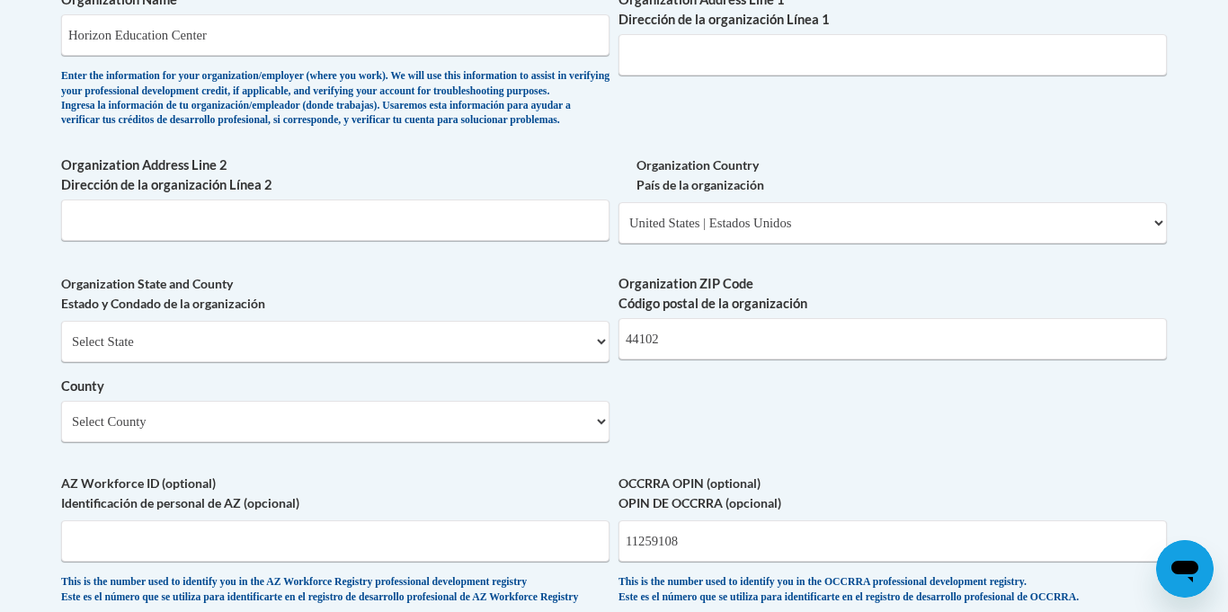
scroll to position [1220, 0]
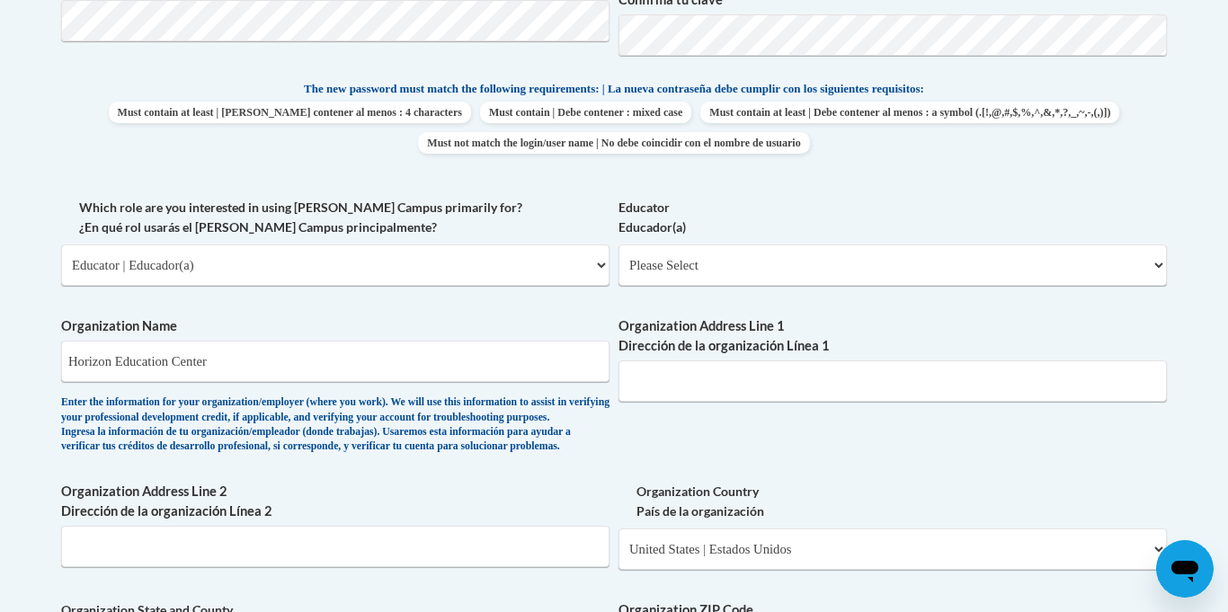
scroll to position [896, 0]
click at [853, 253] on select "Please Select Early Learning/Daycare Teacher/Family Home Care Provider | Maestr…" at bounding box center [892, 265] width 548 height 41
select select "5e2af403-4f2c-4e49-a02f-103e55d7b75b"
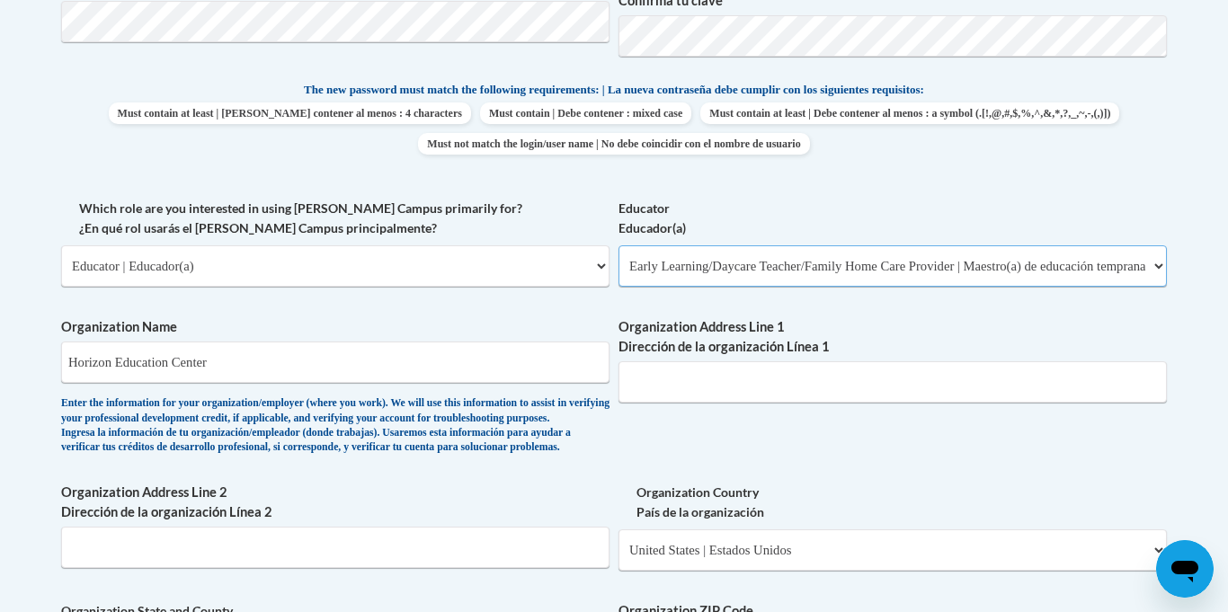
click at [618, 245] on select "Please Select Early Learning/Daycare Teacher/Family Home Care Provider | Maestr…" at bounding box center [892, 265] width 548 height 41
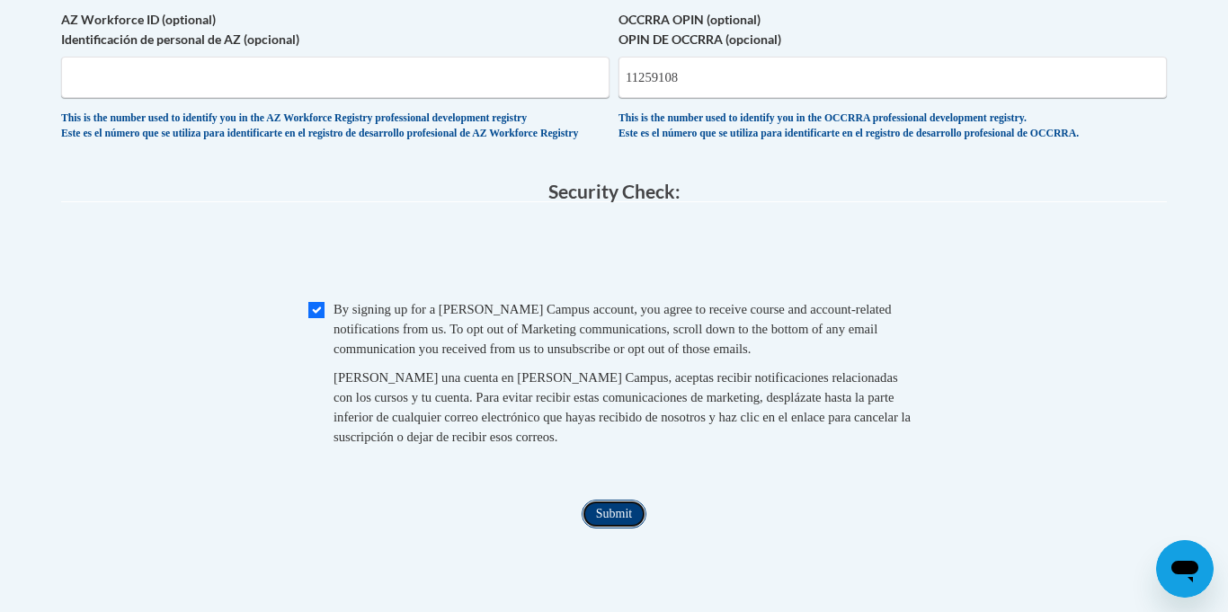
click at [625, 529] on input "Submit" at bounding box center [614, 514] width 65 height 29
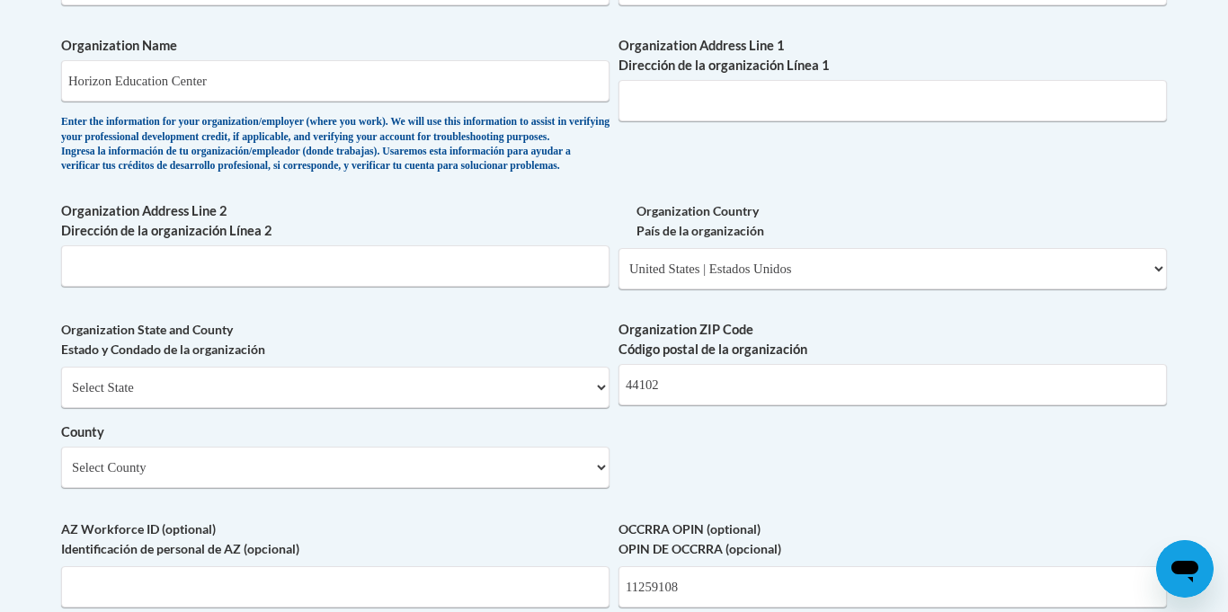
scroll to position [1150, 0]
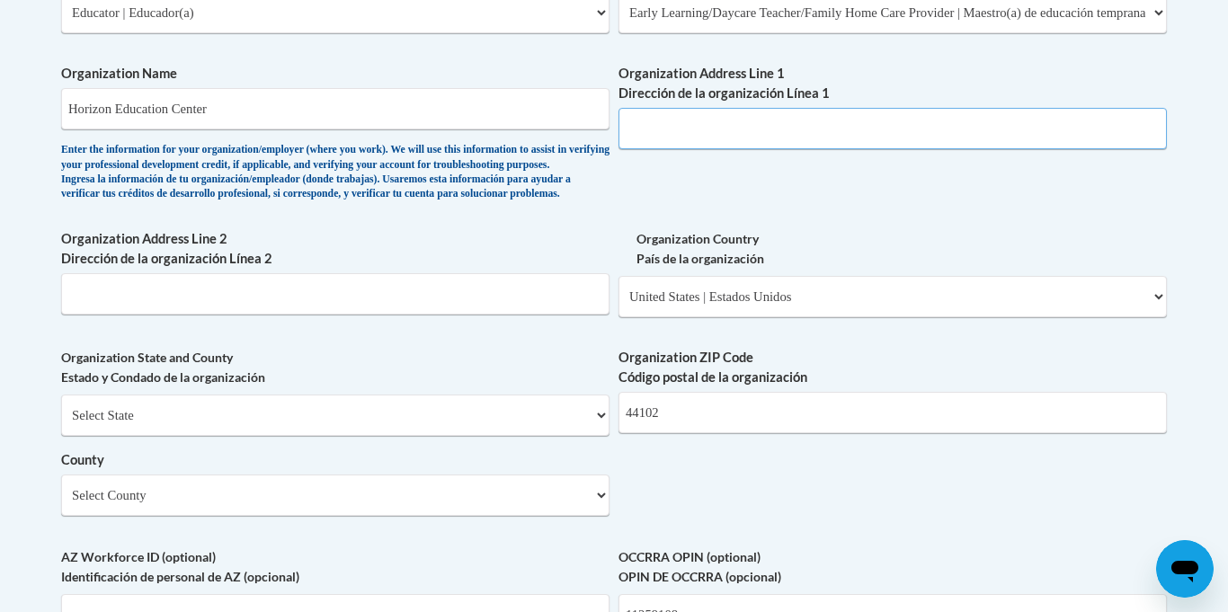
click at [684, 133] on input "Organization Address Line 1 Dirección de la organización Línea 1" at bounding box center [892, 128] width 548 height 41
type input "8701 Detroit Ave"
click at [850, 188] on div "What is your first name? ¿Cuál es tu nombre? Brianna What is your last name? ¿C…" at bounding box center [614, 44] width 1106 height 1303
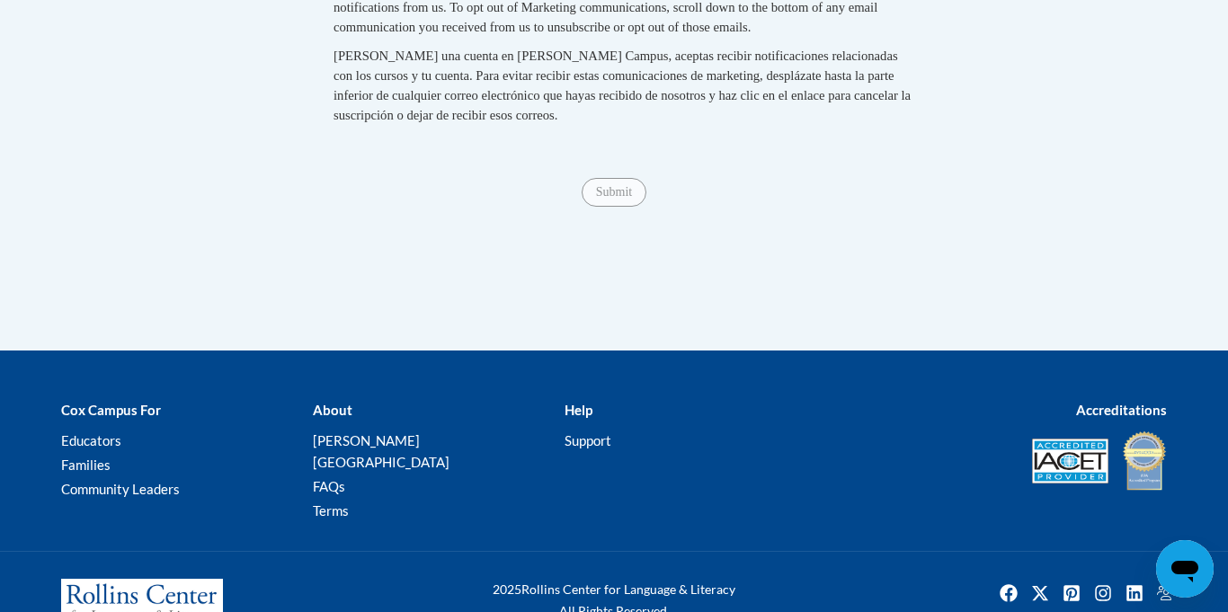
scroll to position [2013, 0]
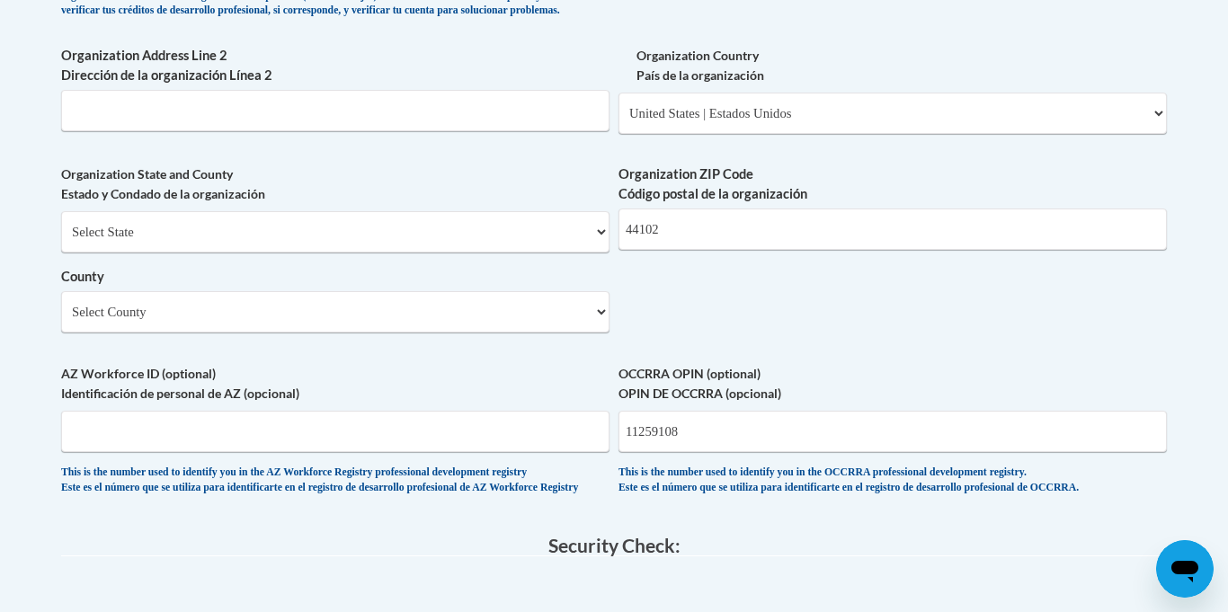
scroll to position [1330, 0]
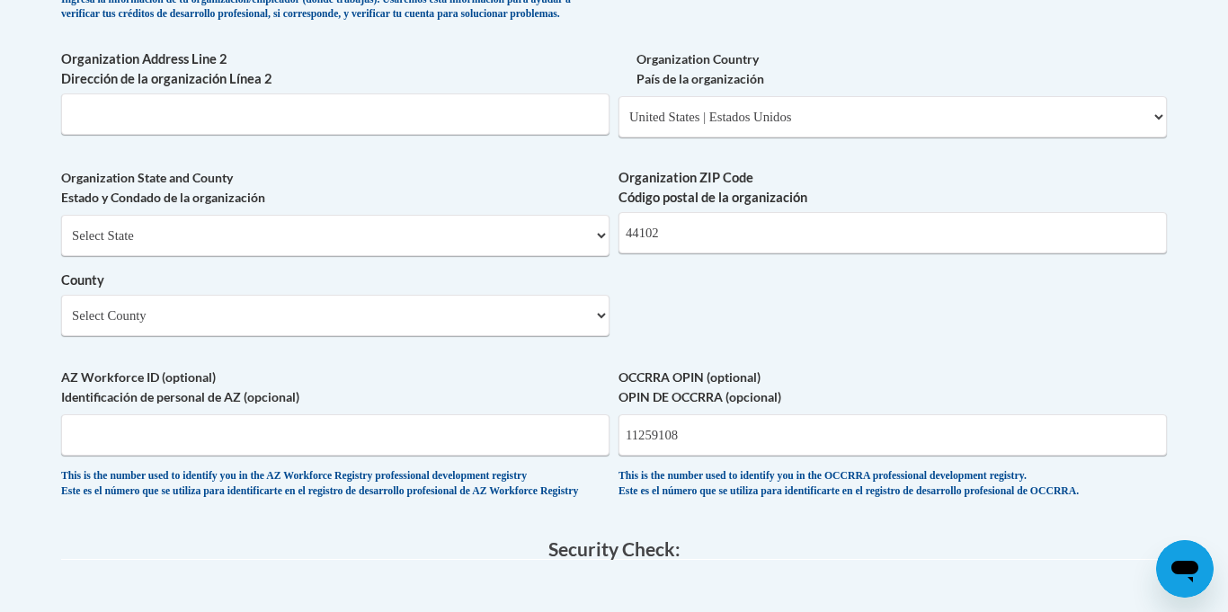
click at [266, 208] on label "Organization State and County Estado y Condado de la organización" at bounding box center [335, 188] width 548 height 40
click at [258, 248] on select "Select State Alabama Alaska Arizona Arkansas California Colorado Connecticut De…" at bounding box center [335, 235] width 548 height 41
select select "Ohio"
click at [61, 245] on select "Select State Alabama Alaska Arizona Arkansas California Colorado Connecticut De…" at bounding box center [335, 235] width 548 height 41
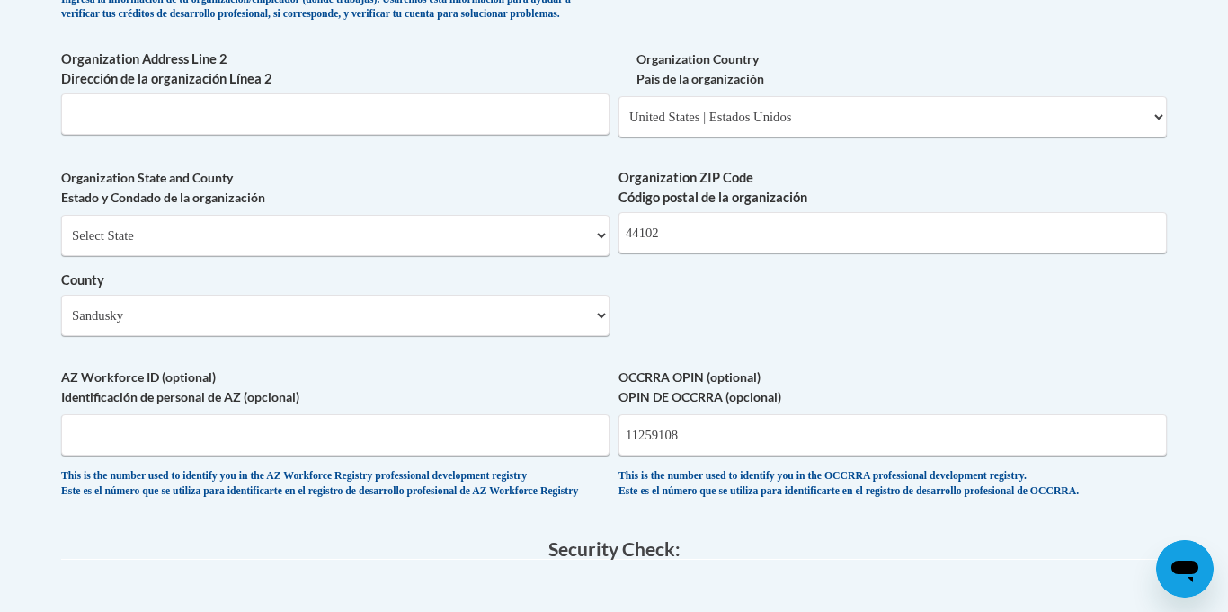
scroll to position [1687, 0]
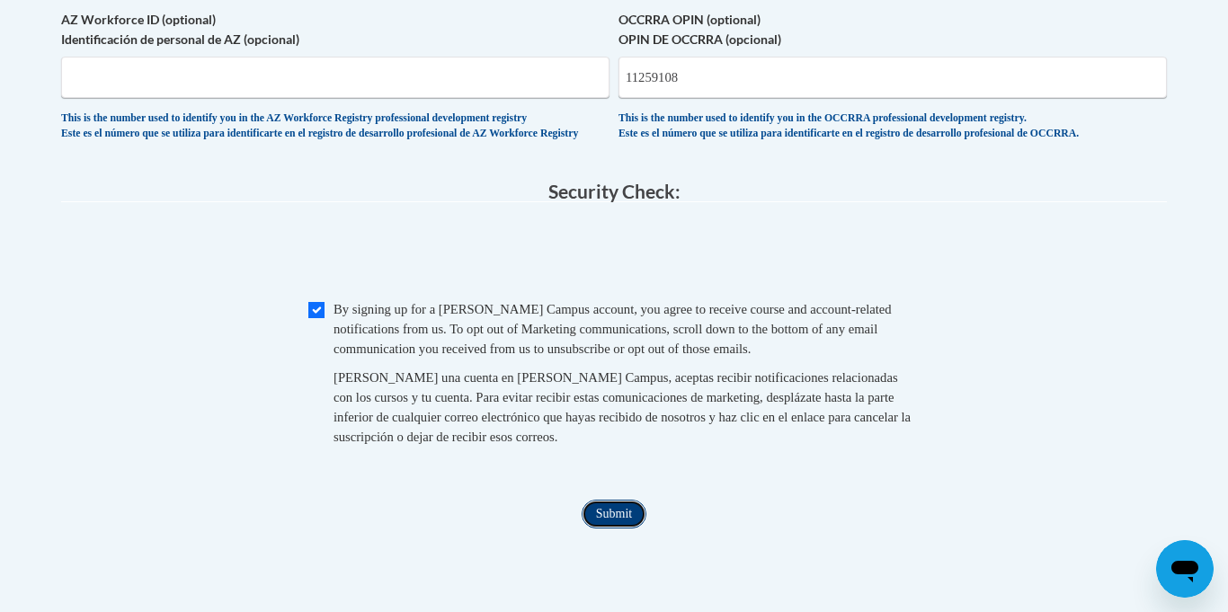
click at [592, 529] on input "Submit" at bounding box center [614, 514] width 65 height 29
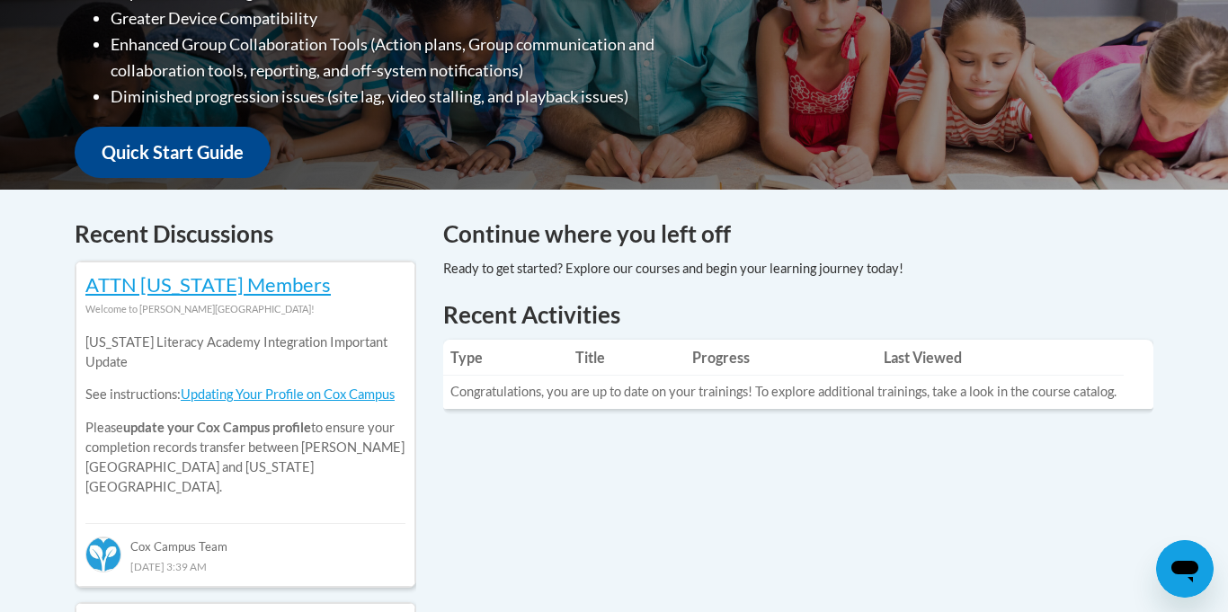
scroll to position [611, 0]
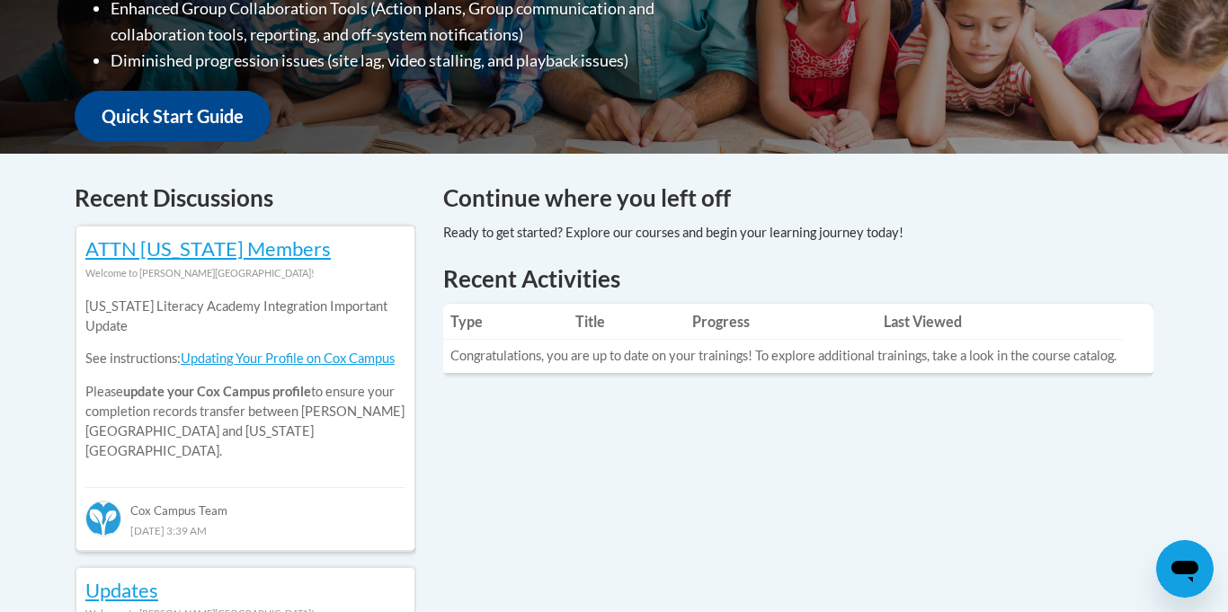
click at [900, 299] on div "Recent Activities Type Title Progress Last Viewed Congratulations, you are up t…" at bounding box center [798, 320] width 710 height 116
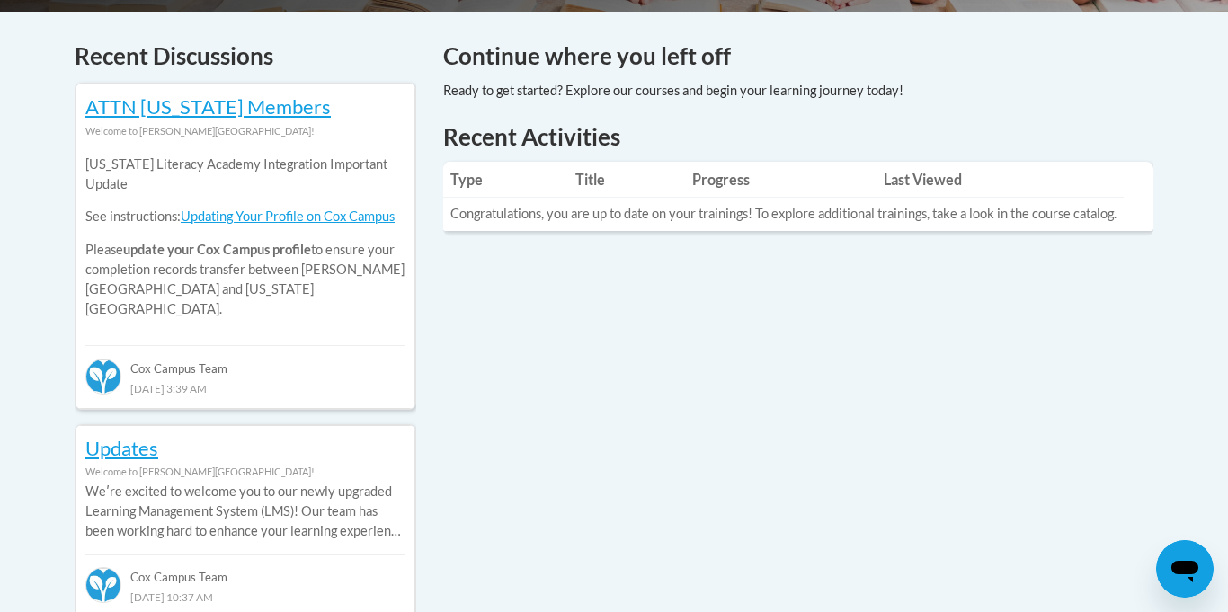
scroll to position [755, 0]
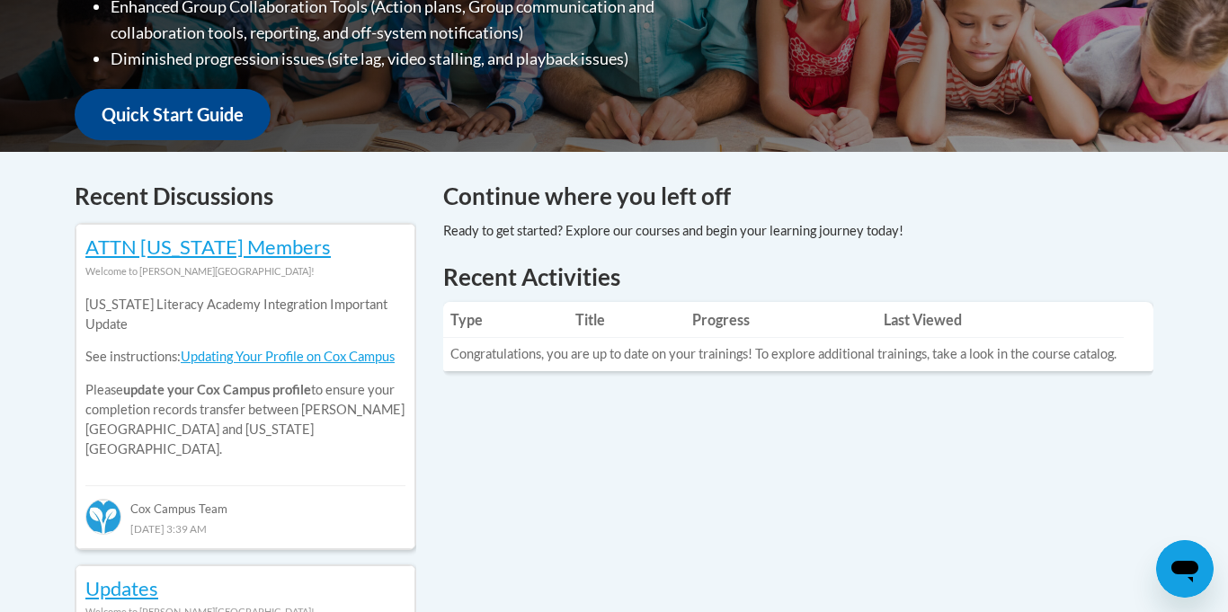
scroll to position [611, 0]
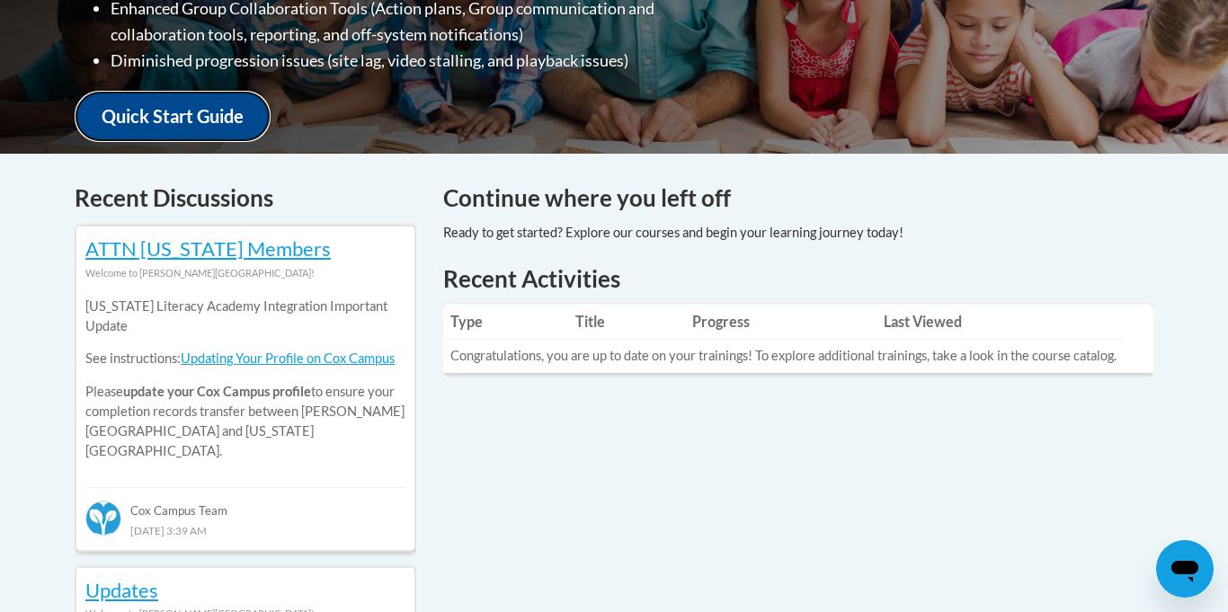
click at [222, 105] on link "Quick Start Guide" at bounding box center [173, 116] width 196 height 51
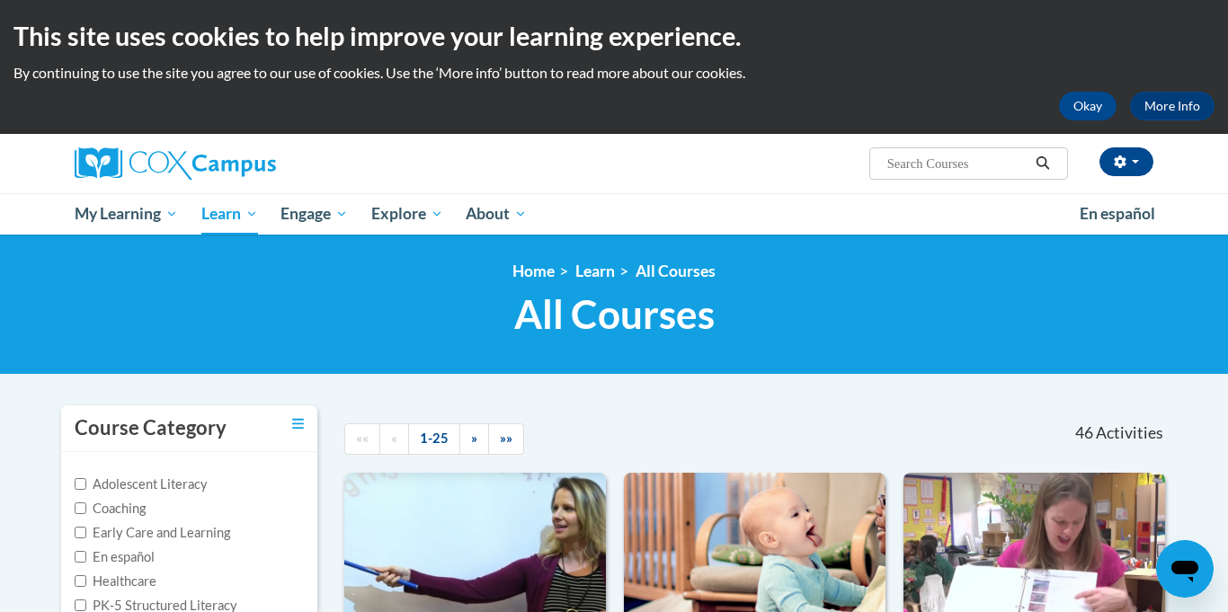
click at [829, 426] on div at bounding box center [791, 425] width 212 height 41
click at [1090, 108] on button "Okay" at bounding box center [1088, 106] width 58 height 29
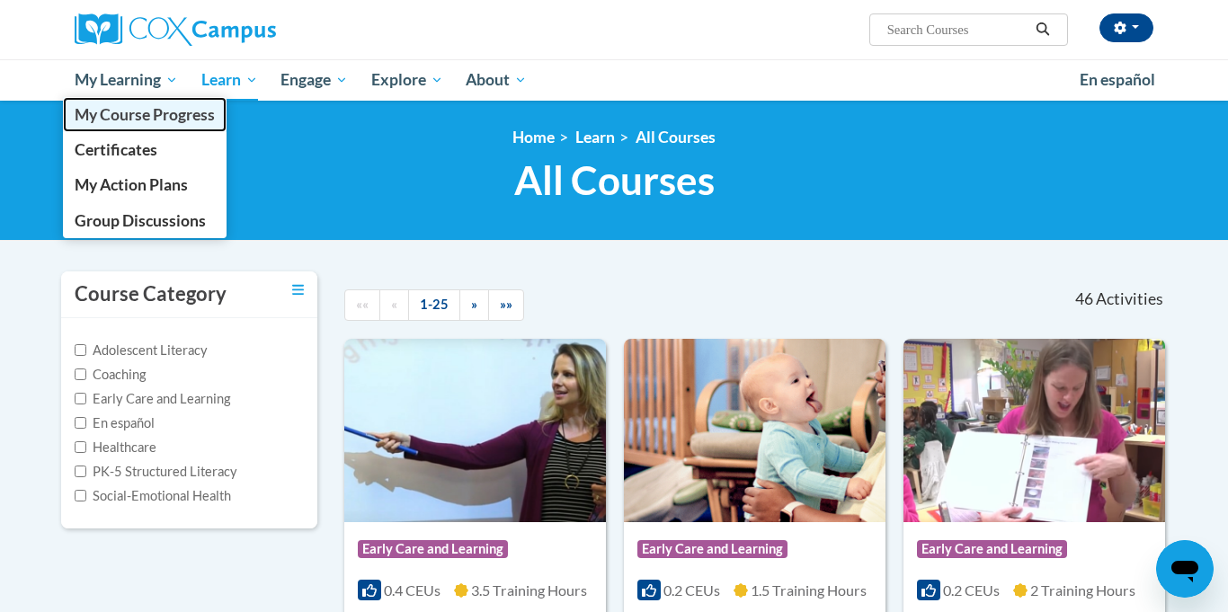
click at [97, 112] on span "My Course Progress" at bounding box center [145, 114] width 140 height 19
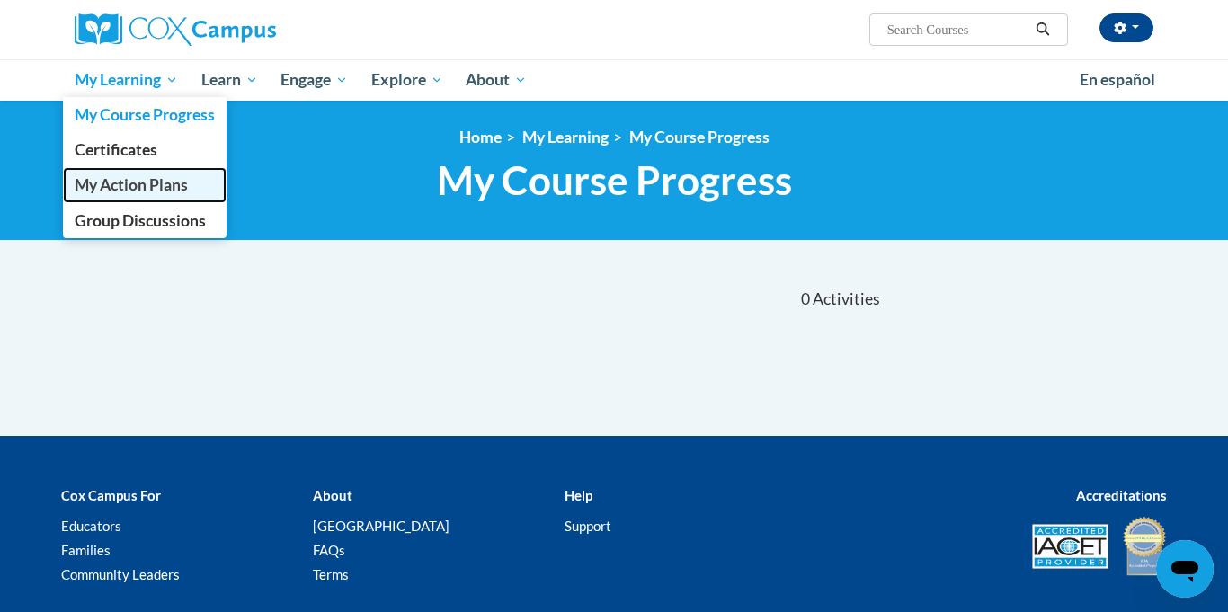
click at [114, 181] on span "My Action Plans" at bounding box center [131, 184] width 113 height 19
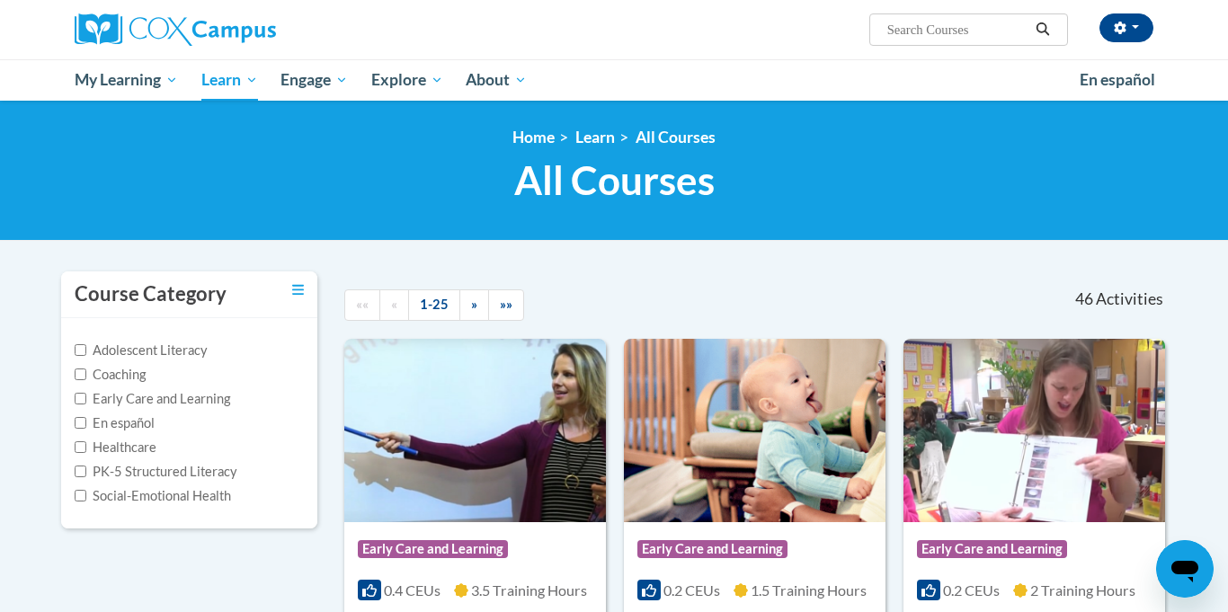
click at [1010, 33] on input "Search..." at bounding box center [957, 30] width 144 height 22
click at [942, 27] on input "t" at bounding box center [957, 30] width 144 height 22
type input "a"
click at [958, 29] on input "t" at bounding box center [957, 30] width 144 height 22
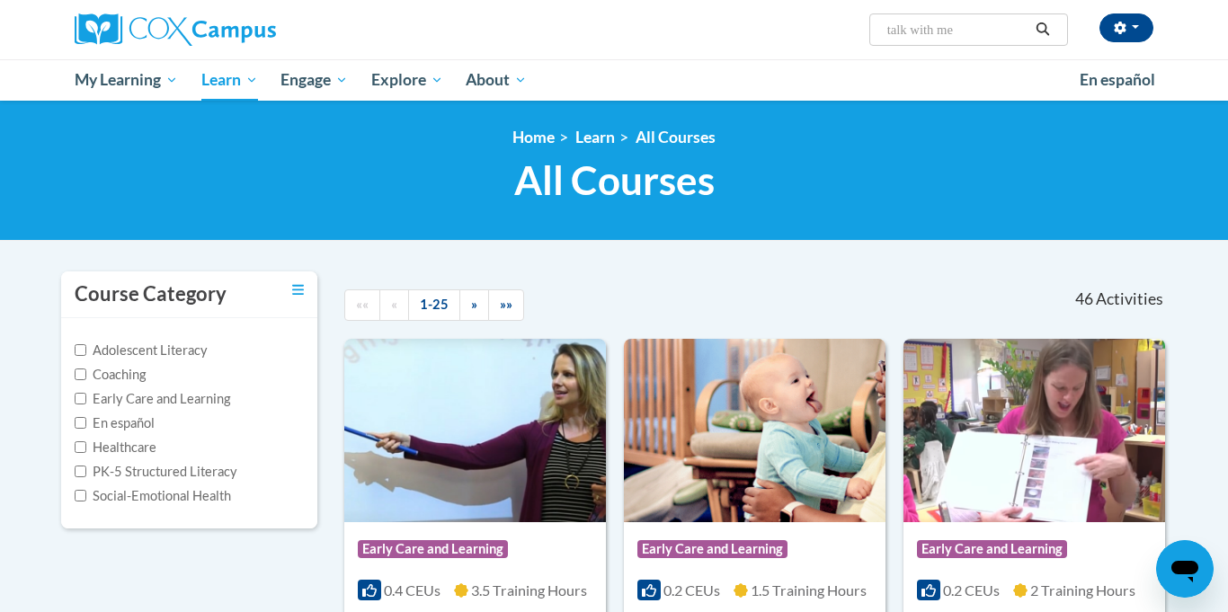
type input "talk with me"
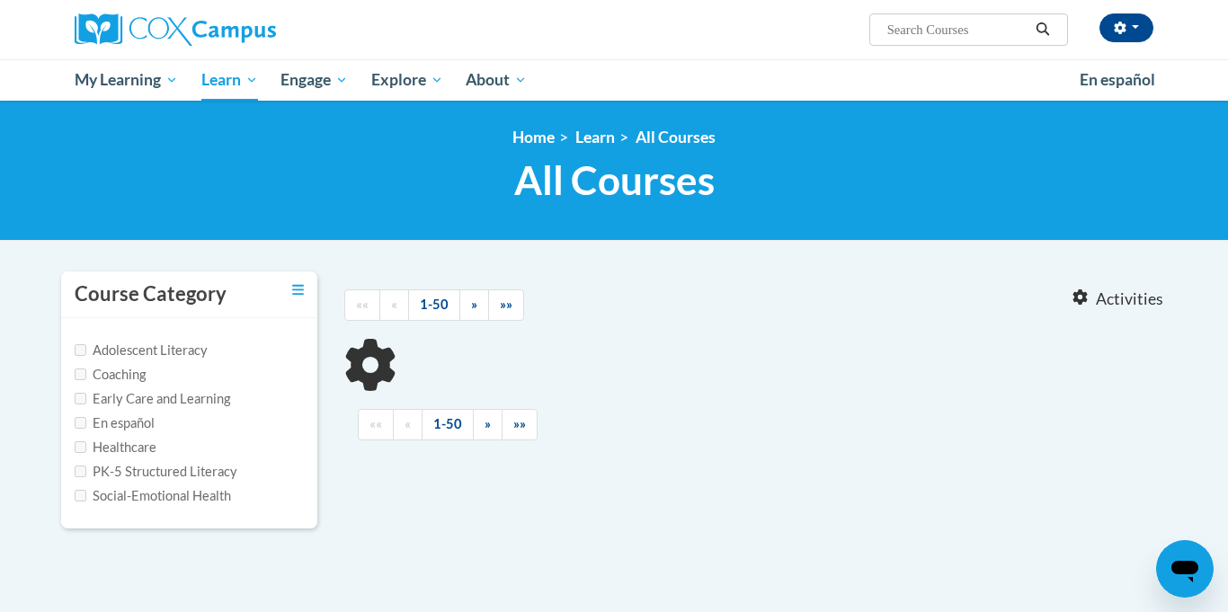
type input "talk with me"
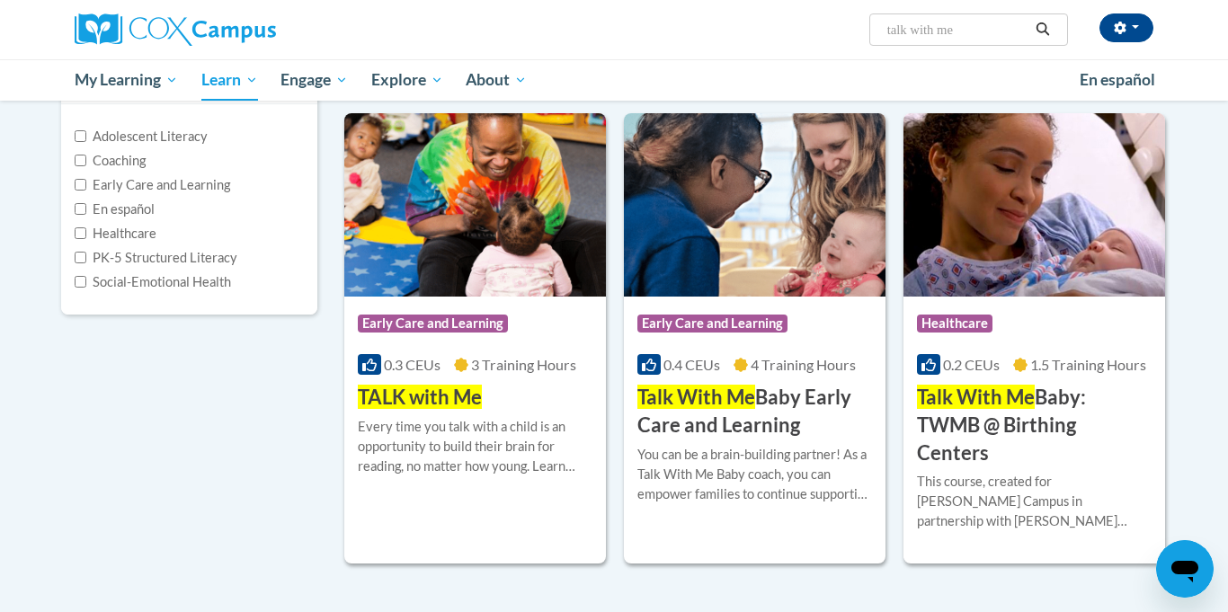
scroll to position [216, 0]
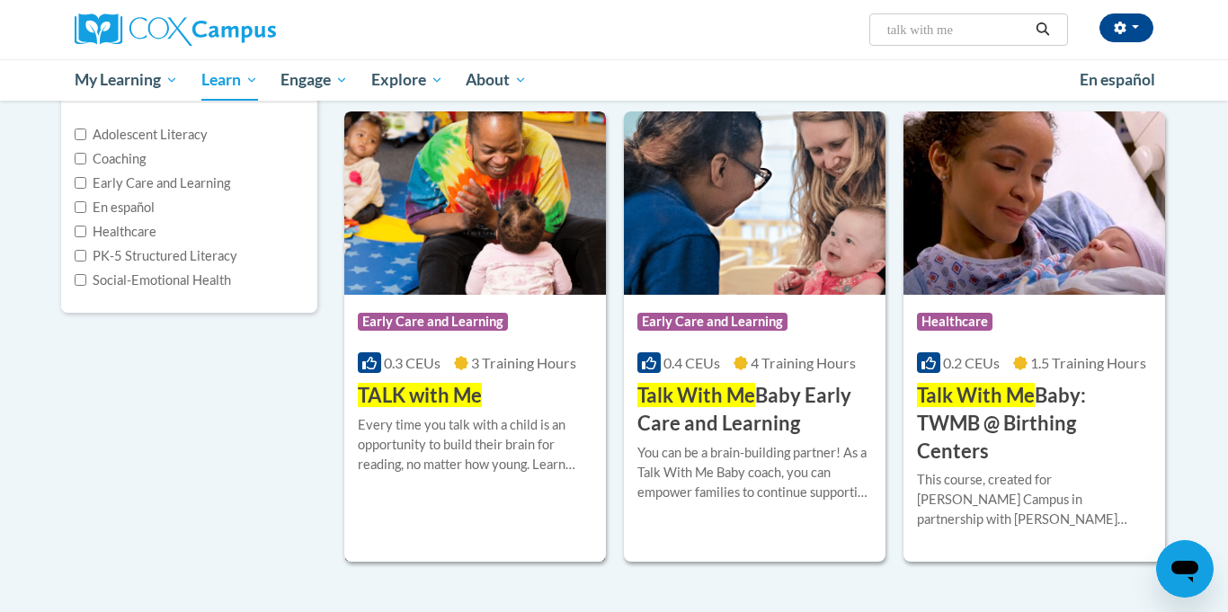
click at [491, 178] on img at bounding box center [475, 202] width 262 height 183
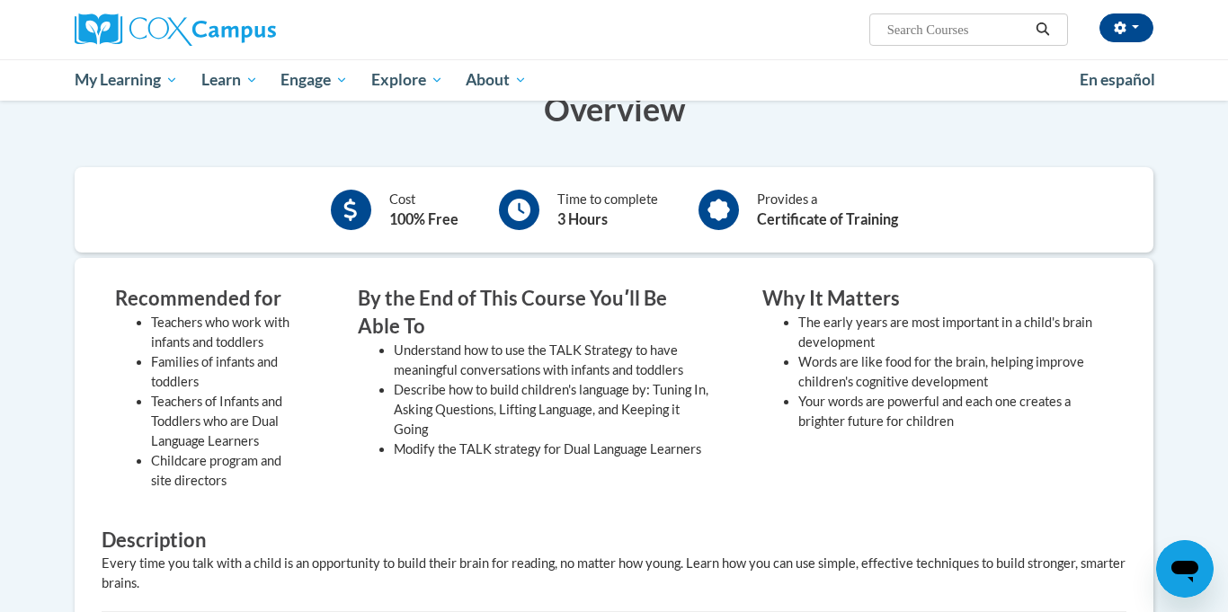
scroll to position [252, 0]
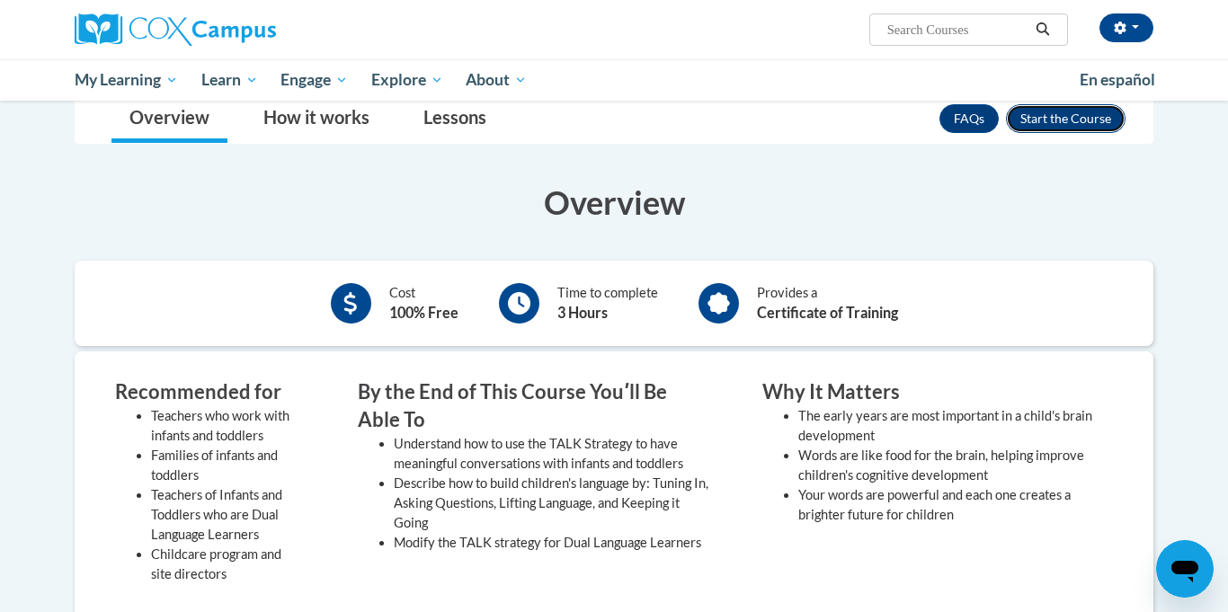
click at [1058, 120] on button "Enroll" at bounding box center [1066, 118] width 120 height 29
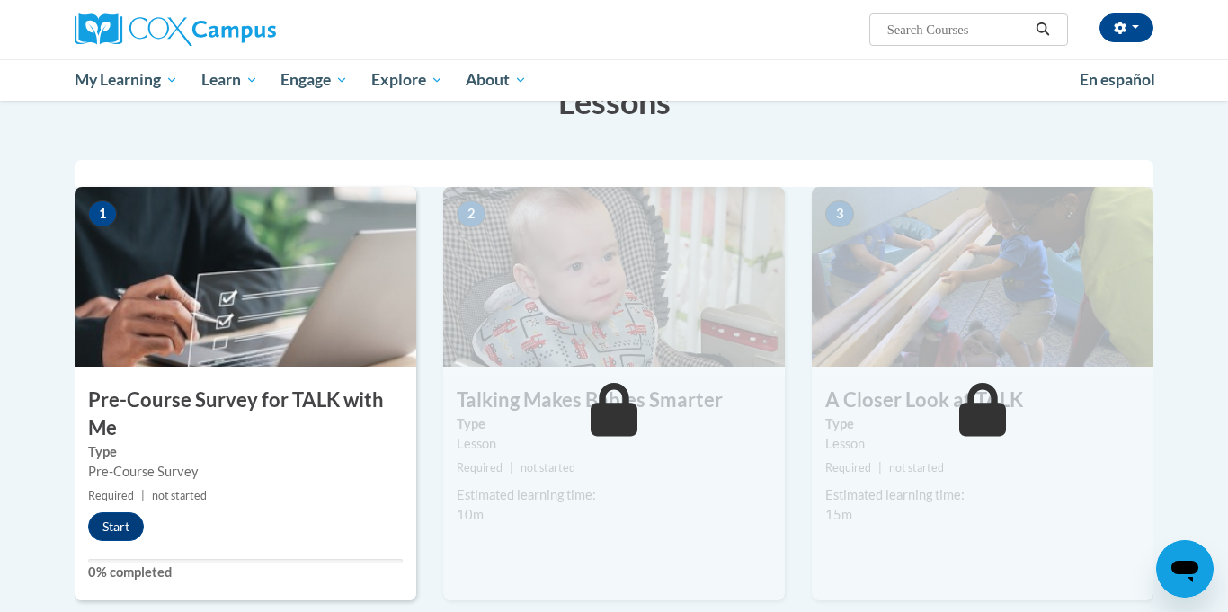
scroll to position [431, 0]
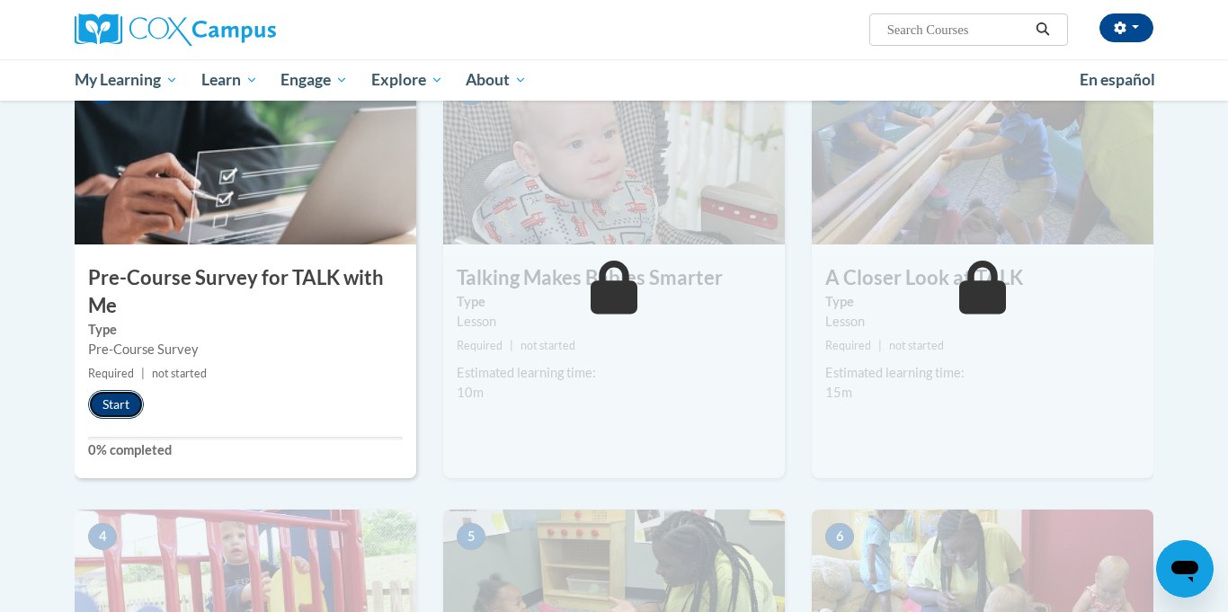
click at [103, 414] on button "Start" at bounding box center [116, 404] width 56 height 29
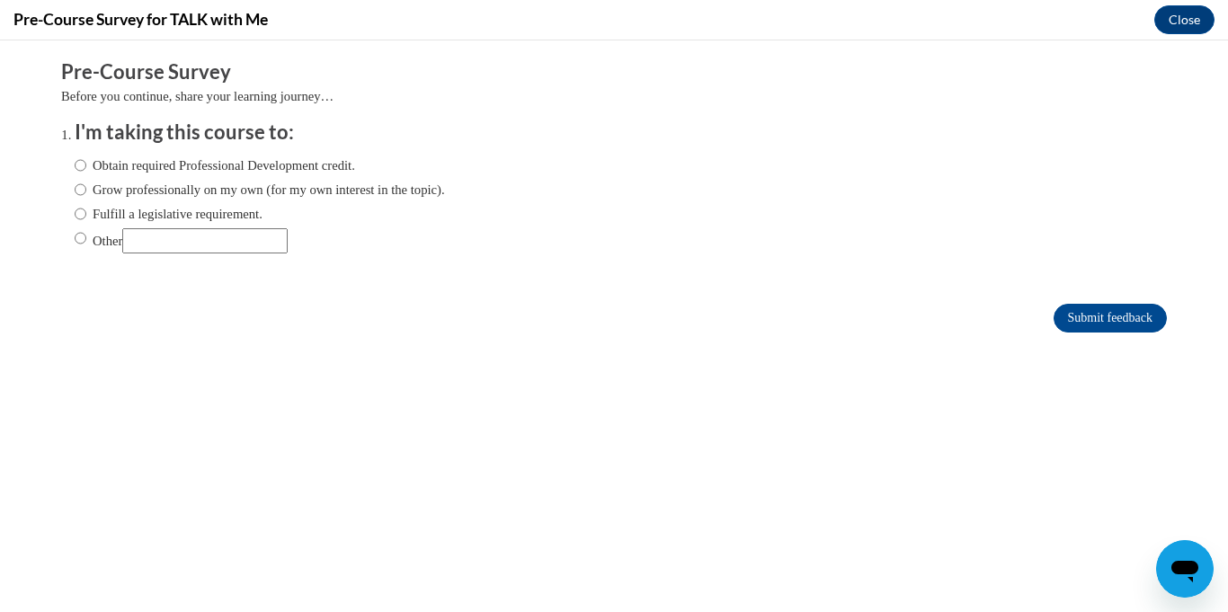
scroll to position [0, 0]
click at [80, 244] on input "Other" at bounding box center [81, 238] width 12 height 20
radio input "true"
click at [1113, 315] on input "Submit feedback" at bounding box center [1110, 318] width 113 height 29
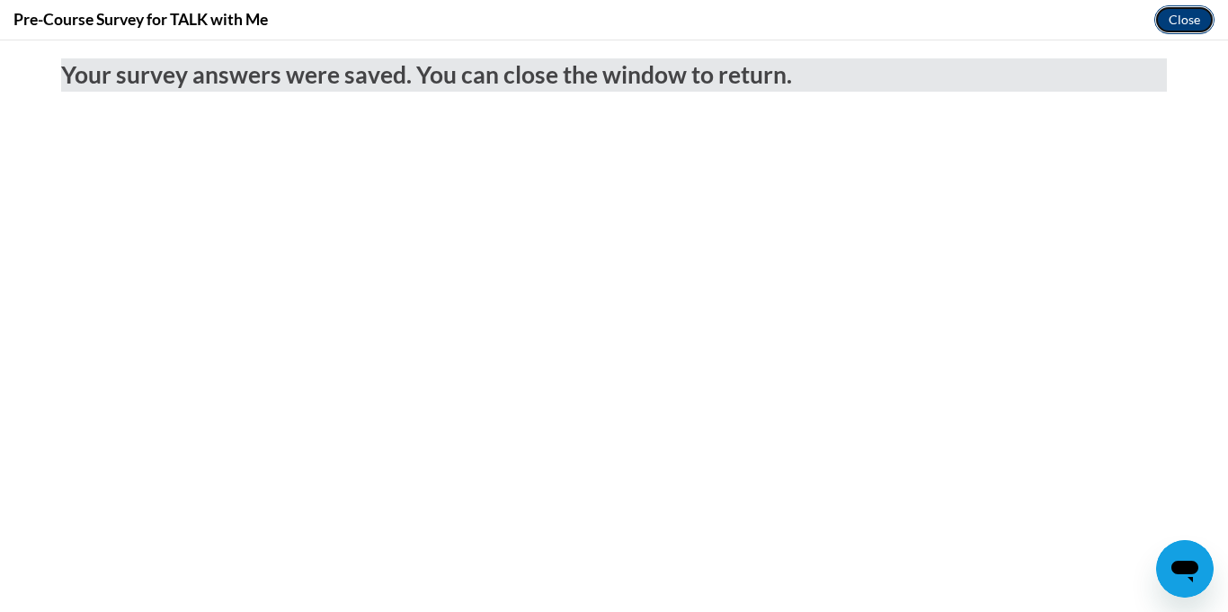
click at [1191, 14] on button "Close" at bounding box center [1184, 19] width 60 height 29
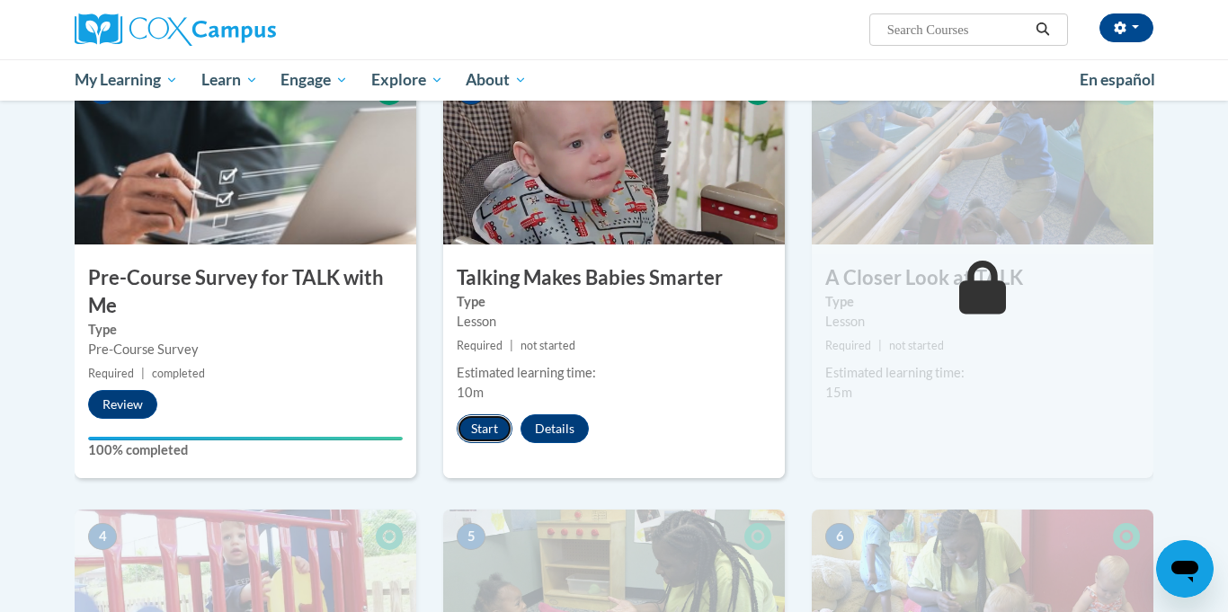
click at [498, 430] on button "Start" at bounding box center [485, 428] width 56 height 29
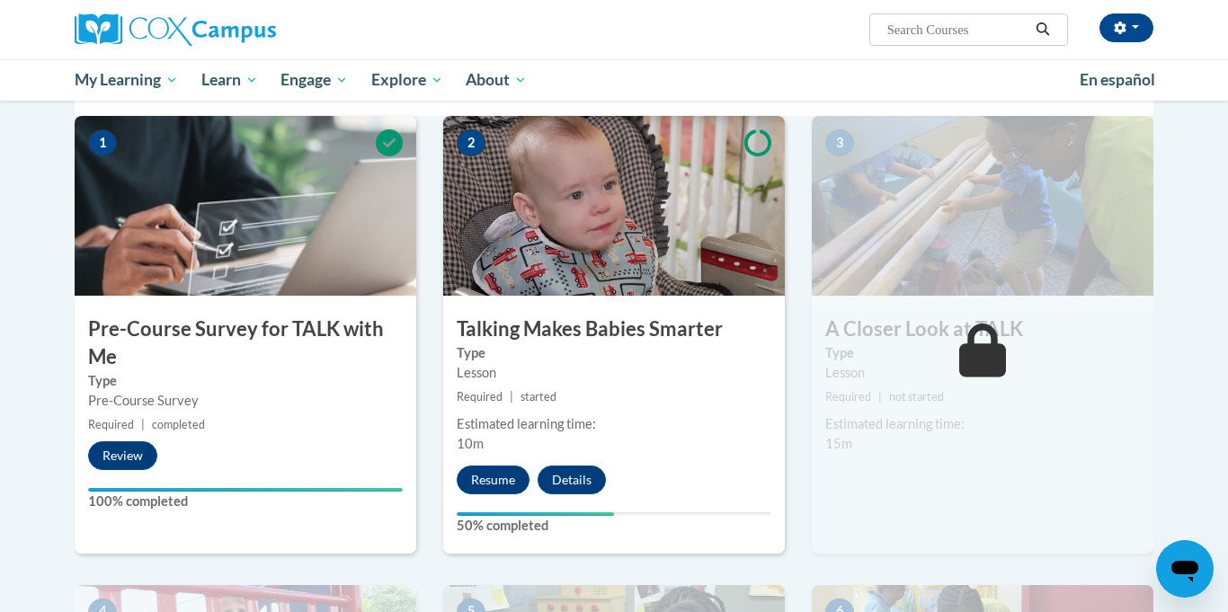
scroll to position [396, 0]
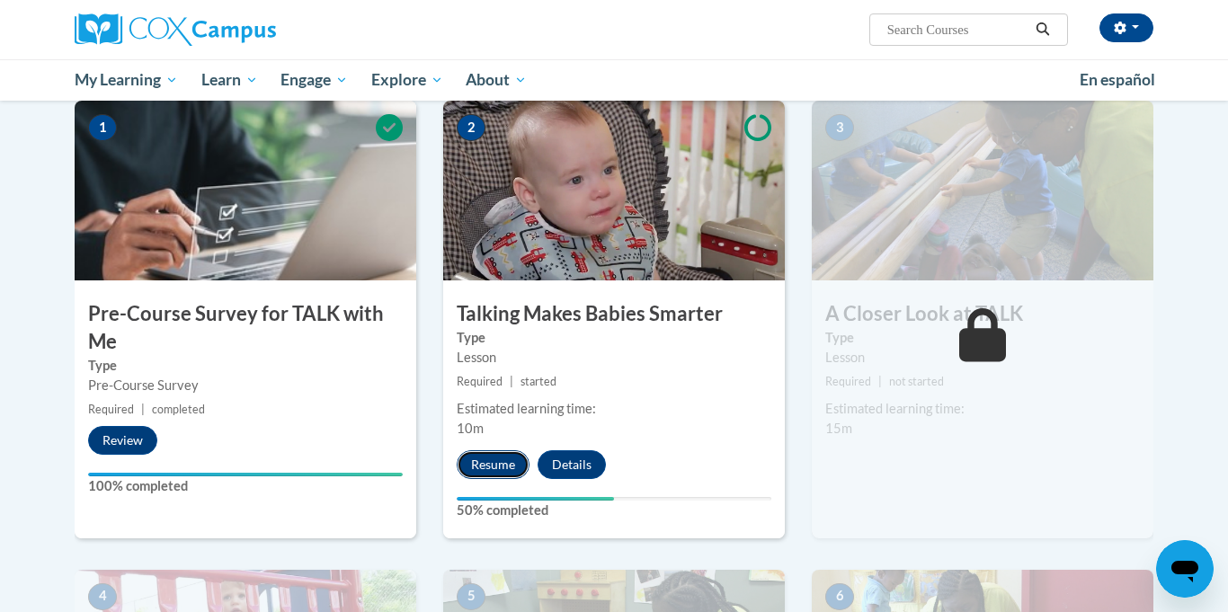
click at [499, 457] on button "Resume" at bounding box center [493, 464] width 73 height 29
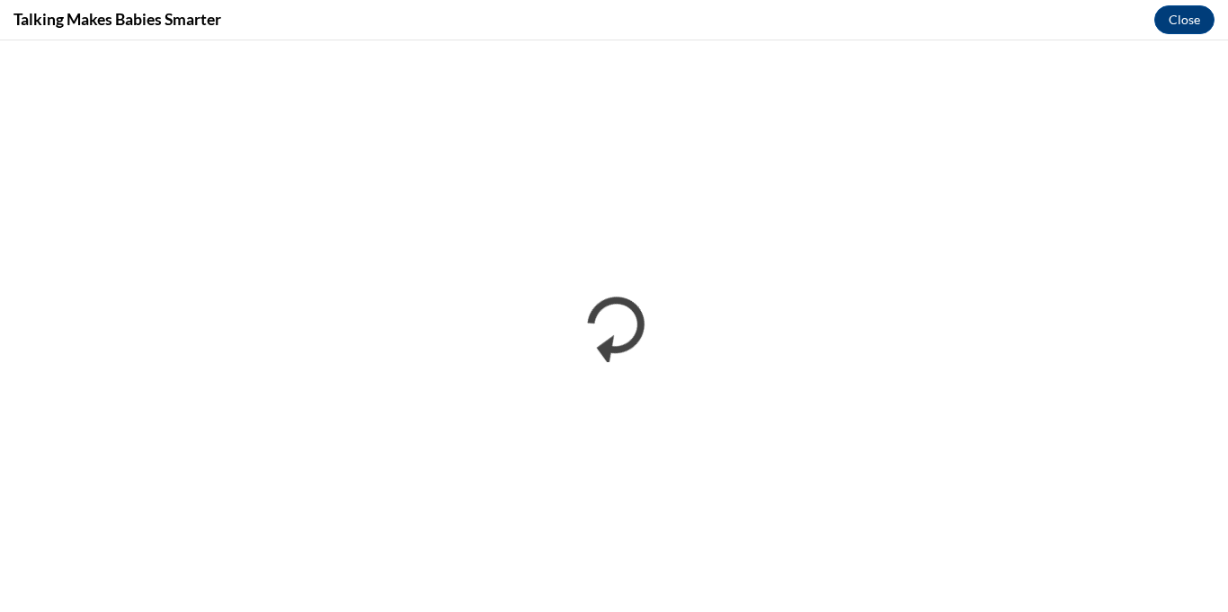
scroll to position [0, 0]
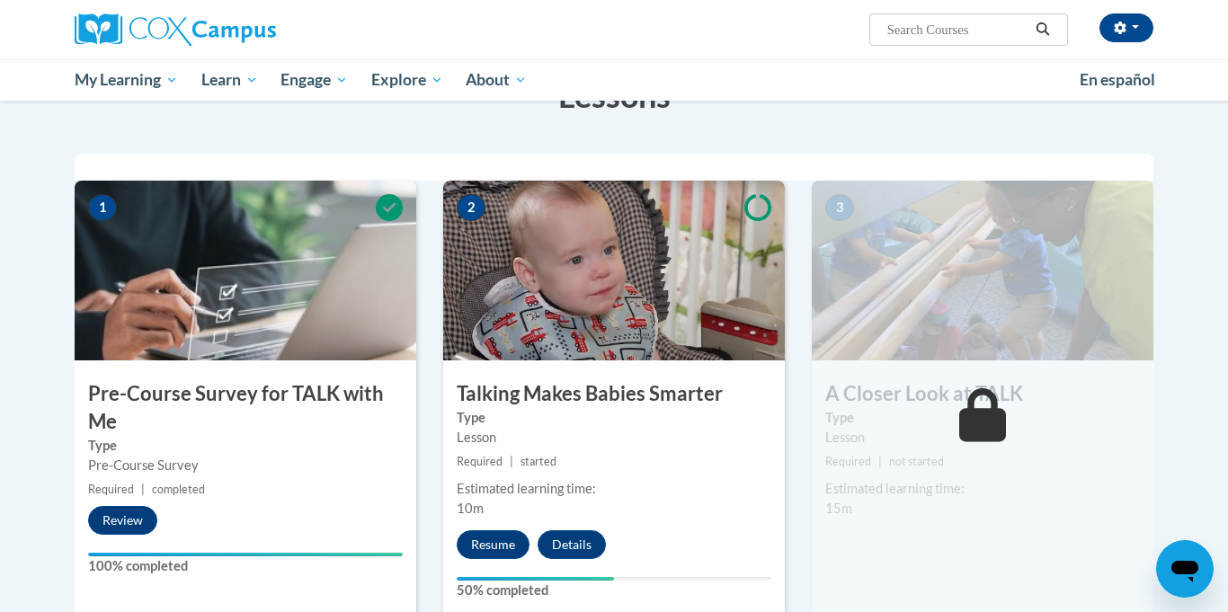
scroll to position [324, 0]
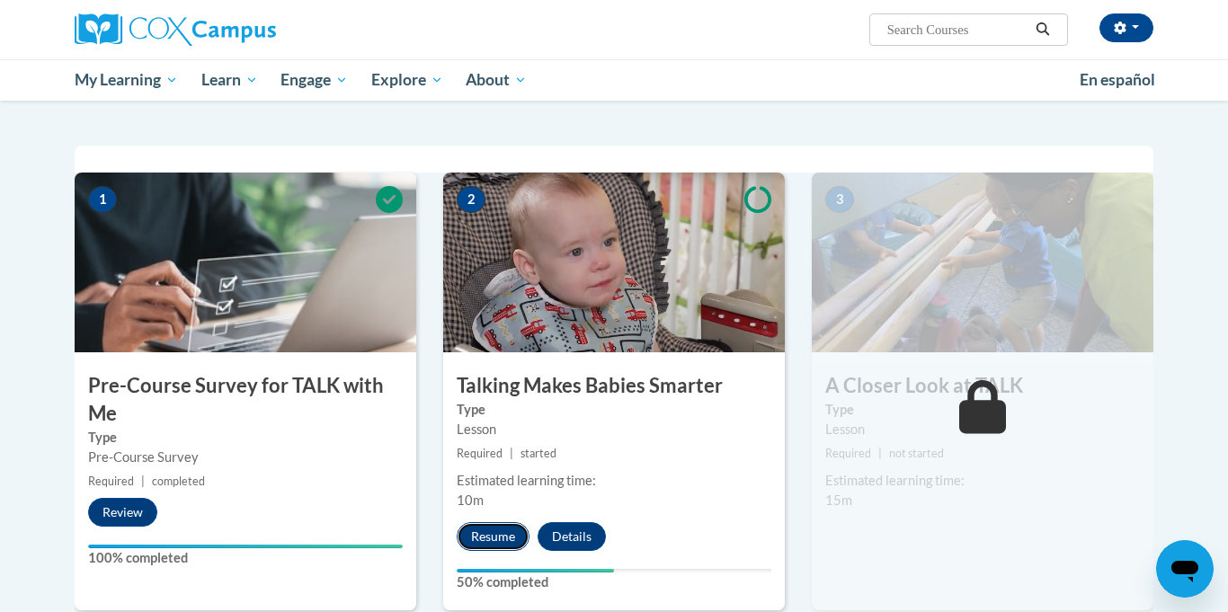
click at [515, 548] on button "Resume" at bounding box center [493, 536] width 73 height 29
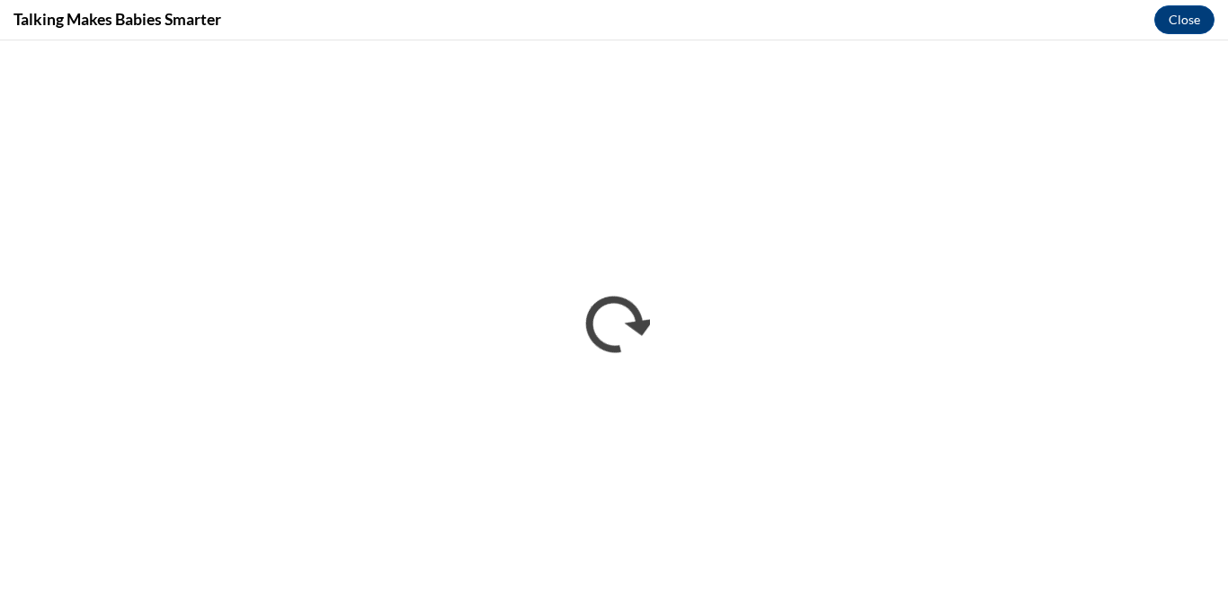
scroll to position [0, 0]
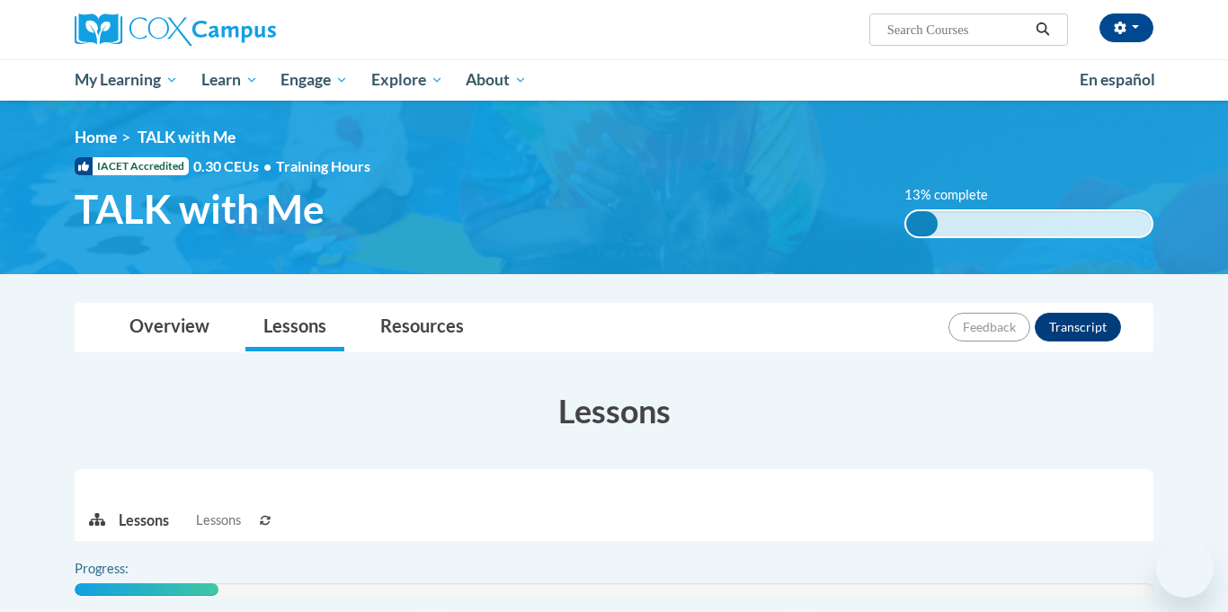
click at [681, 405] on h3 "Lessons" at bounding box center [614, 410] width 1079 height 45
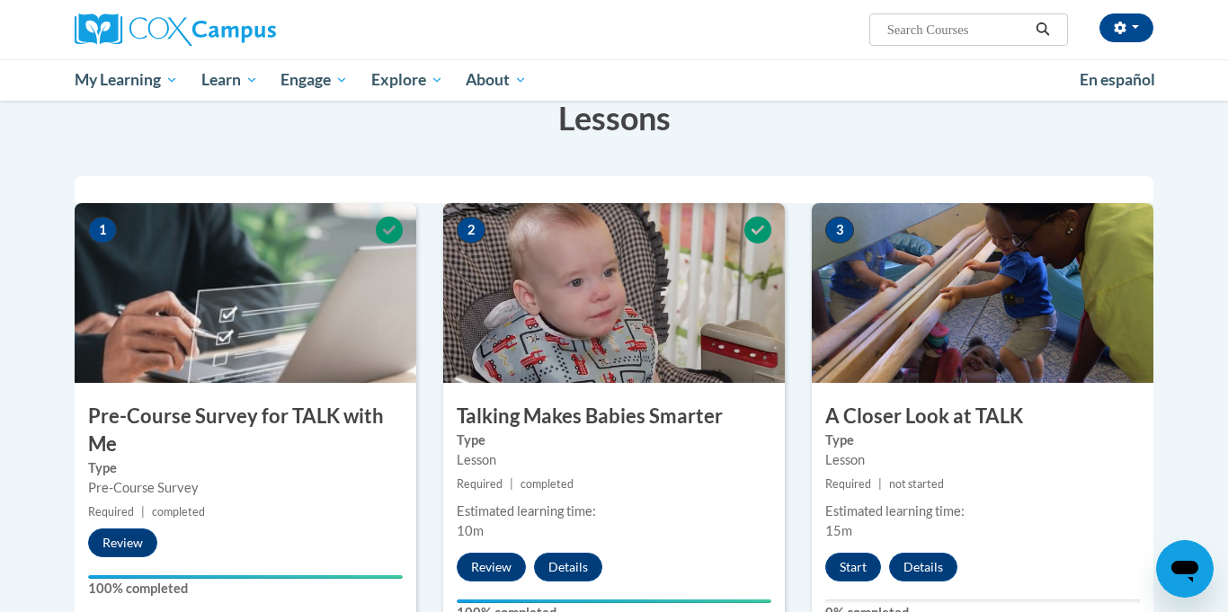
scroll to position [428, 0]
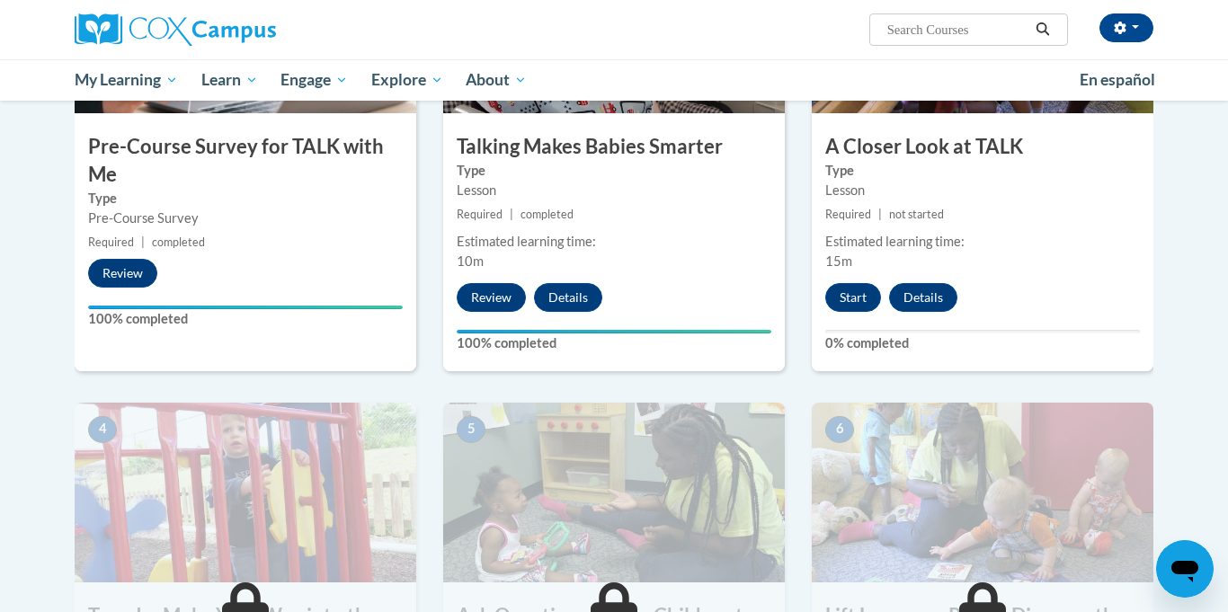
scroll to position [464, 0]
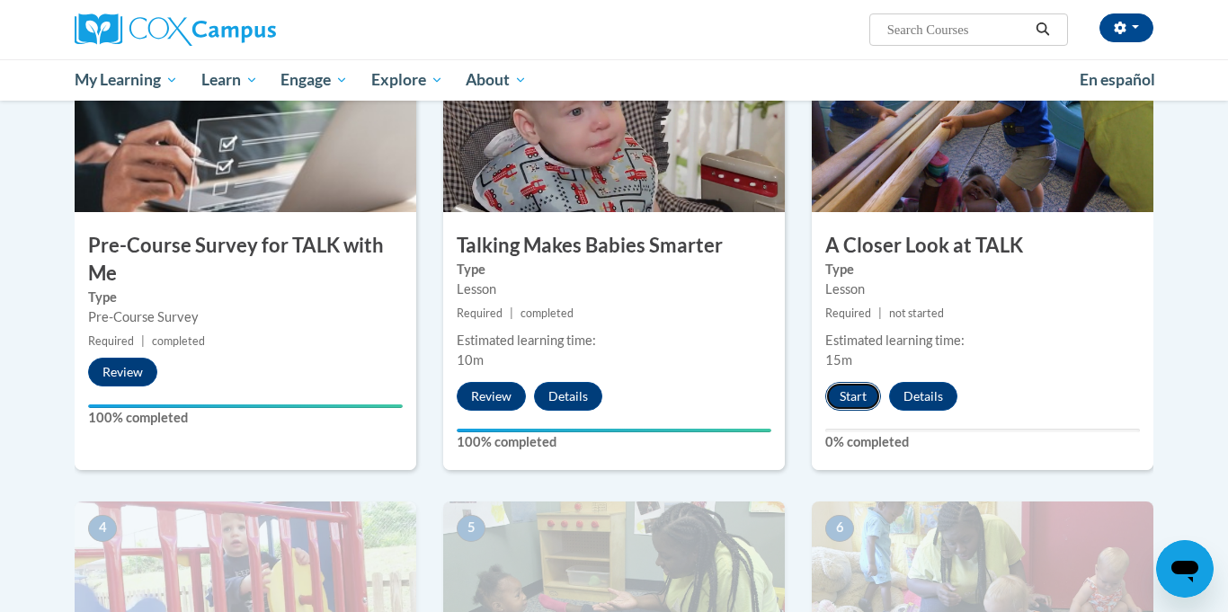
click at [876, 389] on button "Start" at bounding box center [853, 396] width 56 height 29
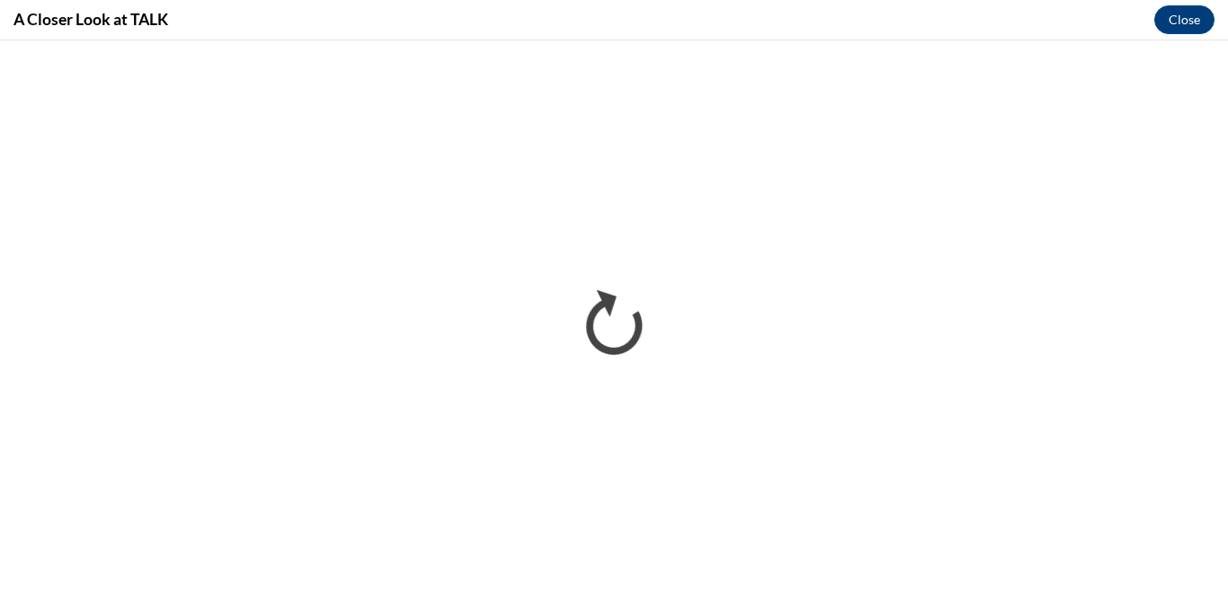
scroll to position [0, 0]
click at [849, 32] on div "A Closer Look at TALK Close" at bounding box center [614, 20] width 1228 height 40
click at [607, 25] on div "A Closer Look at TALK Close" at bounding box center [614, 20] width 1228 height 40
click at [1036, 12] on div "A Closer Look at TALK Close" at bounding box center [614, 20] width 1228 height 40
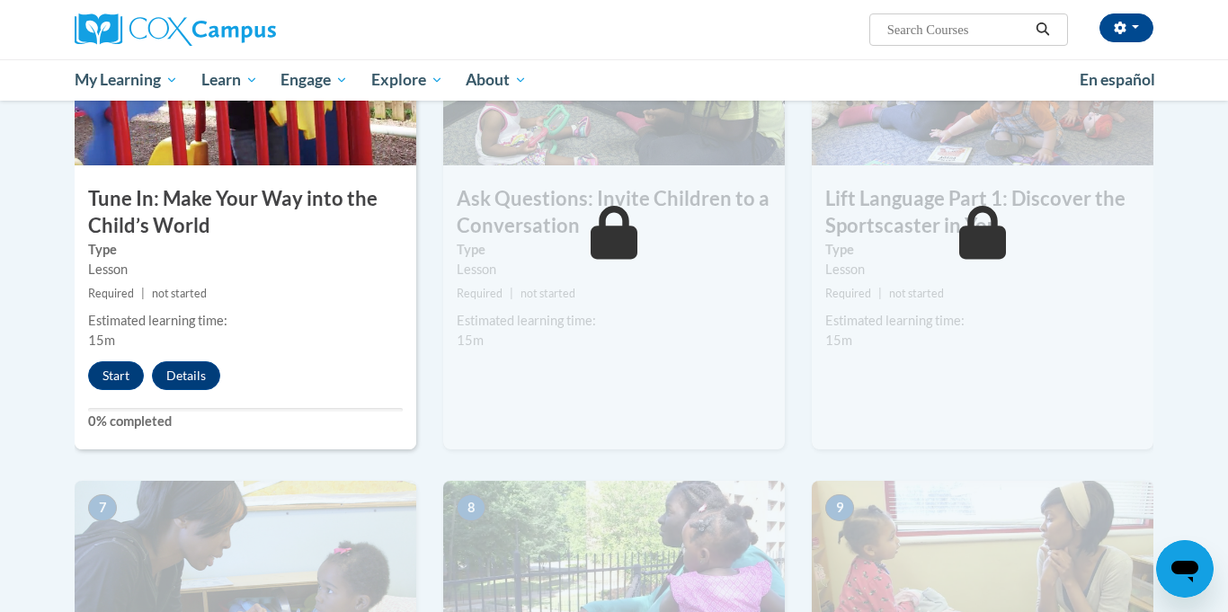
scroll to position [863, 0]
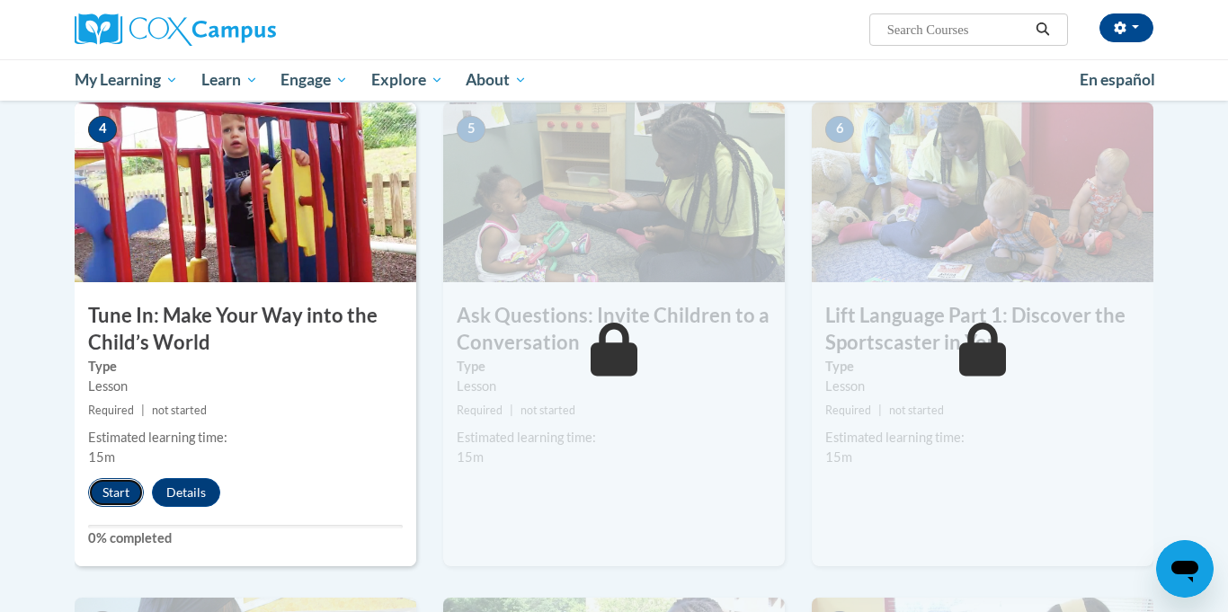
click at [102, 495] on button "Start" at bounding box center [116, 492] width 56 height 29
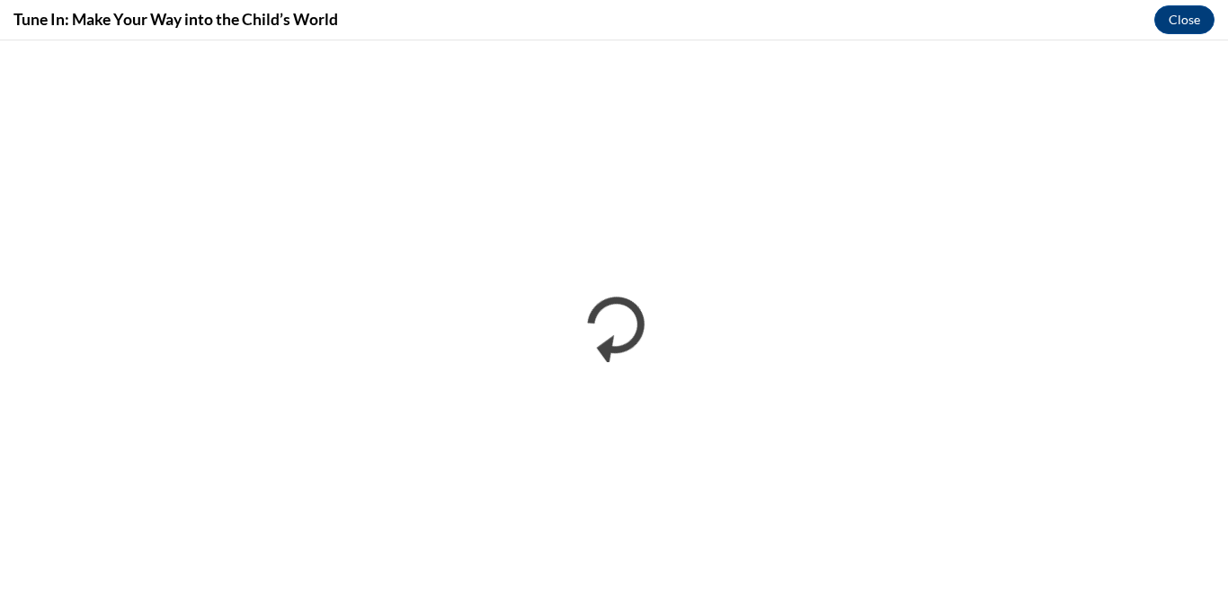
scroll to position [0, 0]
click at [1012, 40] on iframe at bounding box center [614, 326] width 1228 height 572
click at [844, 21] on div "Tune In: Make Your Way into the Child’s World Close" at bounding box center [614, 20] width 1228 height 40
click at [836, 13] on div "Tune In: Make Your Way into the Child’s World Close" at bounding box center [614, 20] width 1228 height 40
click at [935, 35] on div "Tune In: Make Your Way into the Child’s World Close" at bounding box center [614, 20] width 1228 height 40
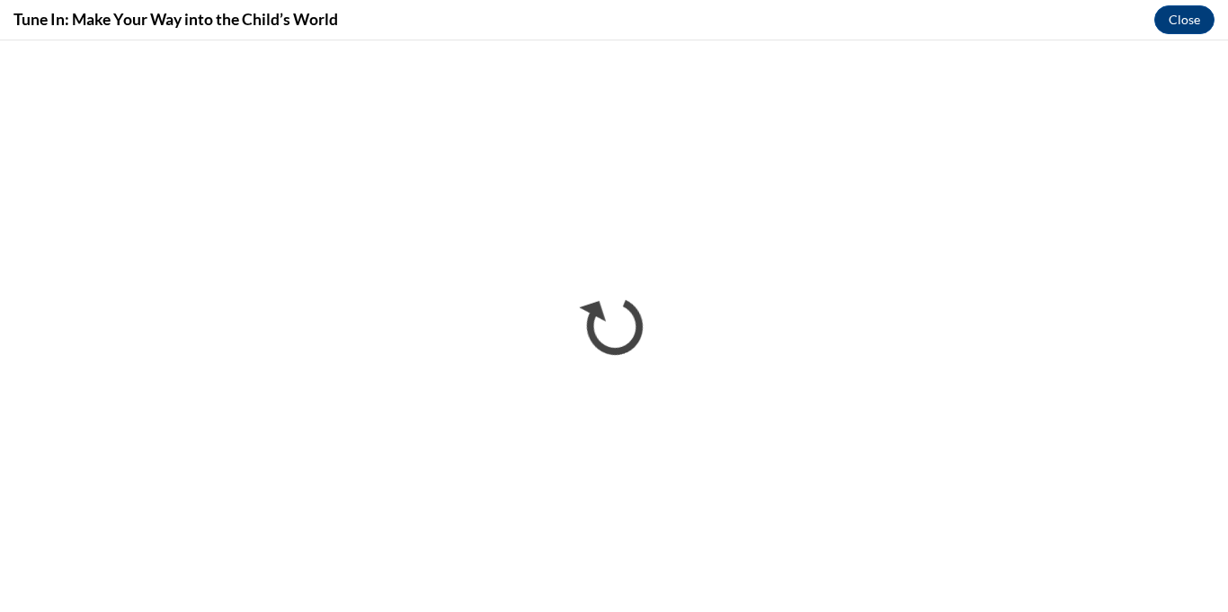
click at [743, 28] on div "Tune In: Make Your Way into the Child’s World Close" at bounding box center [614, 20] width 1228 height 40
click at [874, 34] on div "Tune In: Make Your Way into the Child’s World Close" at bounding box center [614, 20] width 1228 height 40
click at [1043, 33] on div "Tune In: Make Your Way into the Child’s World Close" at bounding box center [614, 20] width 1228 height 40
click at [363, 26] on div "Tune In: Make Your Way into the Child’s World Close" at bounding box center [614, 20] width 1228 height 40
click at [782, 16] on div "Tune In: Make Your Way into the Child’s World Close" at bounding box center [614, 20] width 1228 height 40
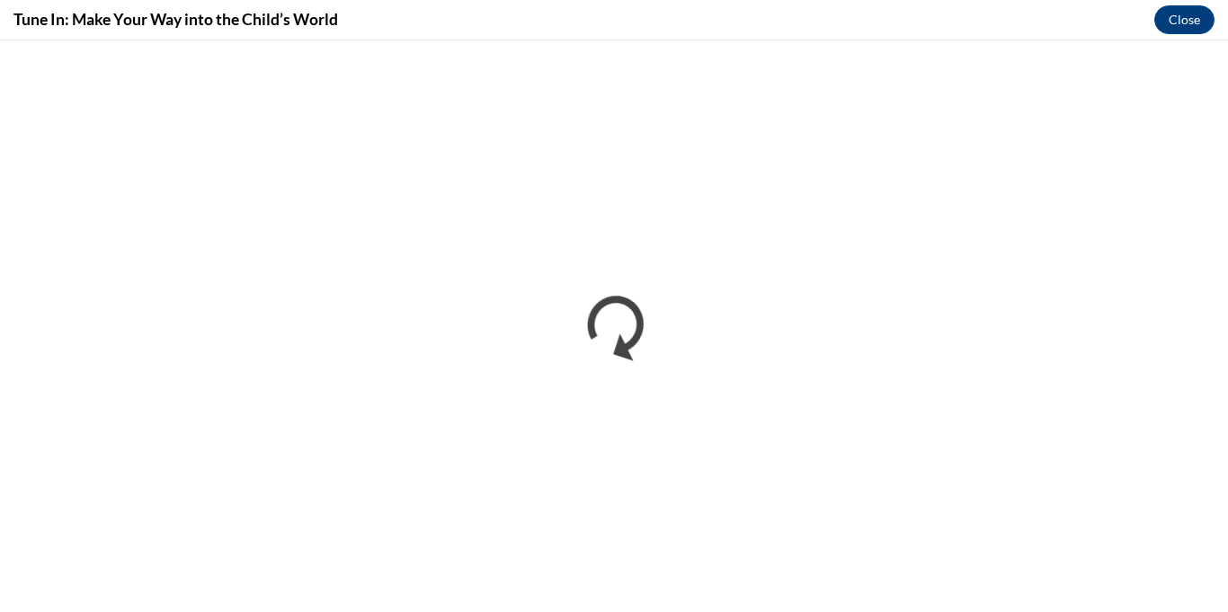
click at [757, 20] on div "Tune In: Make Your Way into the Child’s World Close" at bounding box center [614, 20] width 1228 height 40
click at [600, 26] on div "Tune In: Make Your Way into the Child’s World Close" at bounding box center [614, 20] width 1228 height 40
click at [575, 10] on div "Tune In: Make Your Way into the Child’s World Close" at bounding box center [614, 20] width 1228 height 40
click at [538, 23] on div "Tune In: Make Your Way into the Child’s World Close" at bounding box center [614, 20] width 1228 height 40
click at [580, 29] on div "Tune In: Make Your Way into the Child’s World Close" at bounding box center [614, 20] width 1228 height 40
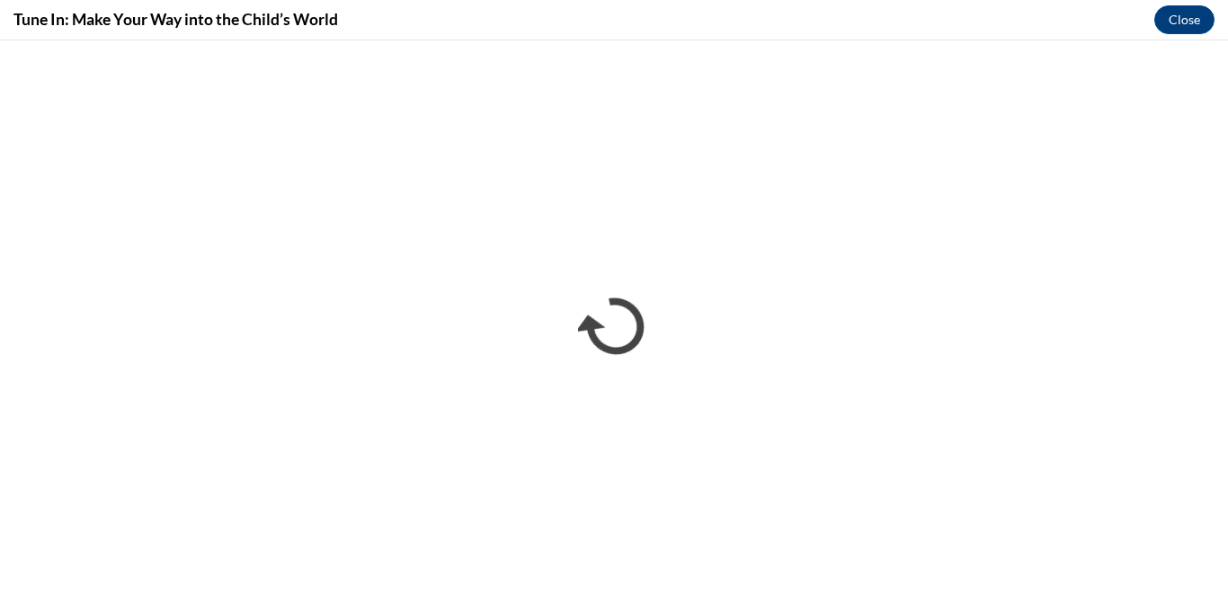
click at [551, 39] on div "Tune In: Make Your Way into the Child’s World Close" at bounding box center [614, 20] width 1228 height 40
click at [1069, 34] on div "Tune In: Make Your Way into the Child’s World Close" at bounding box center [614, 20] width 1228 height 40
click at [830, 25] on div "Tune In: Make Your Way into the Child’s World Close" at bounding box center [614, 20] width 1228 height 40
click at [960, 25] on div "Tune In: Make Your Way into the Child’s World Close" at bounding box center [614, 20] width 1228 height 40
click at [996, 21] on div "Tune In: Make Your Way into the Child’s World Close" at bounding box center [614, 20] width 1228 height 40
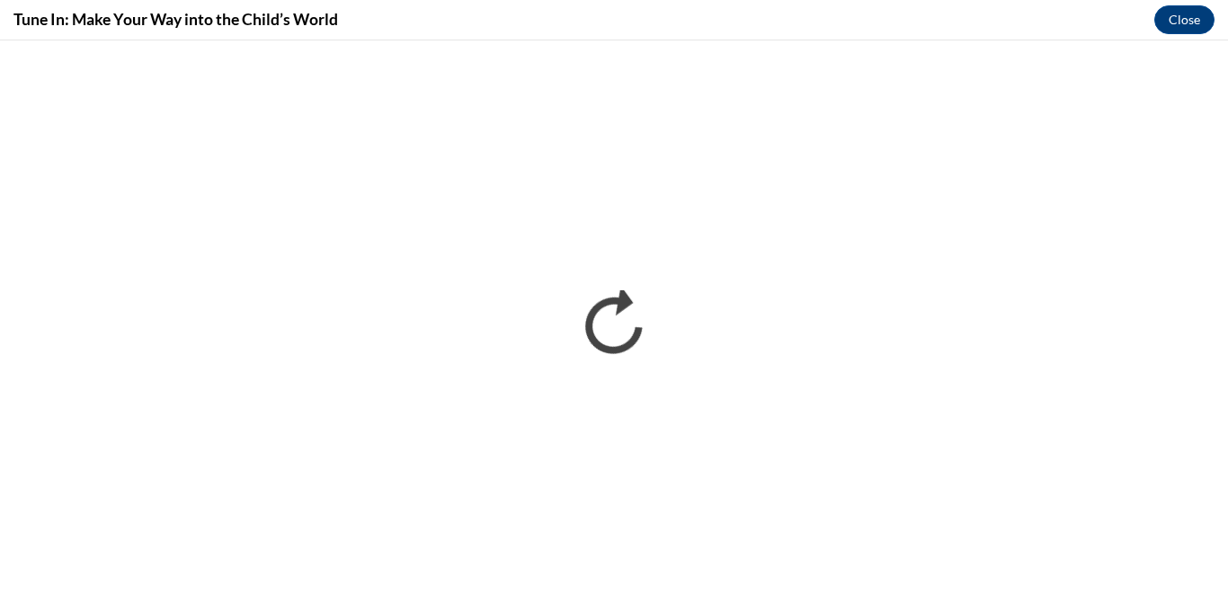
click at [1055, 31] on div "Tune In: Make Your Way into the Child’s World Close" at bounding box center [614, 20] width 1228 height 40
click at [732, 12] on div "Tune In: Make Your Way into the Child’s World Close" at bounding box center [614, 20] width 1228 height 40
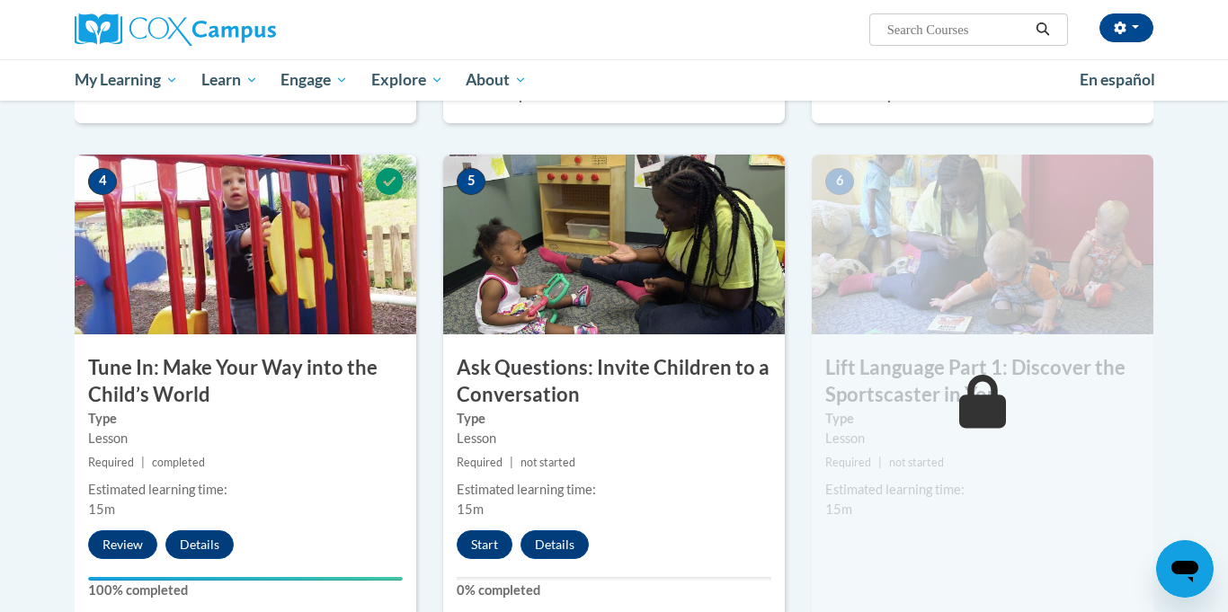
scroll to position [827, 0]
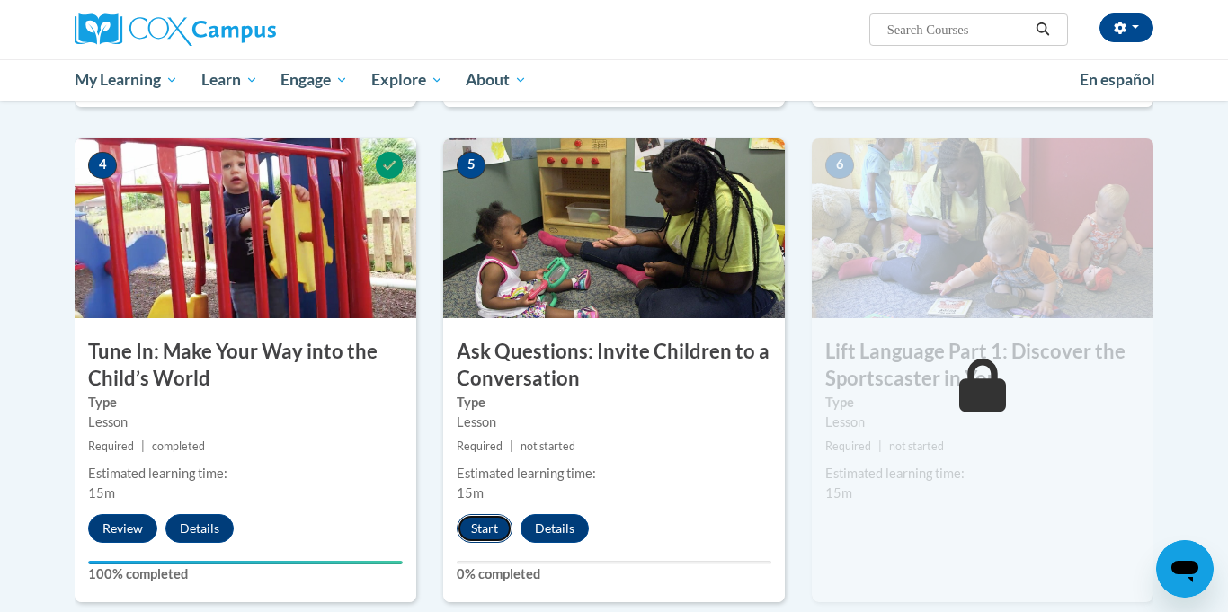
click at [479, 529] on button "Start" at bounding box center [485, 528] width 56 height 29
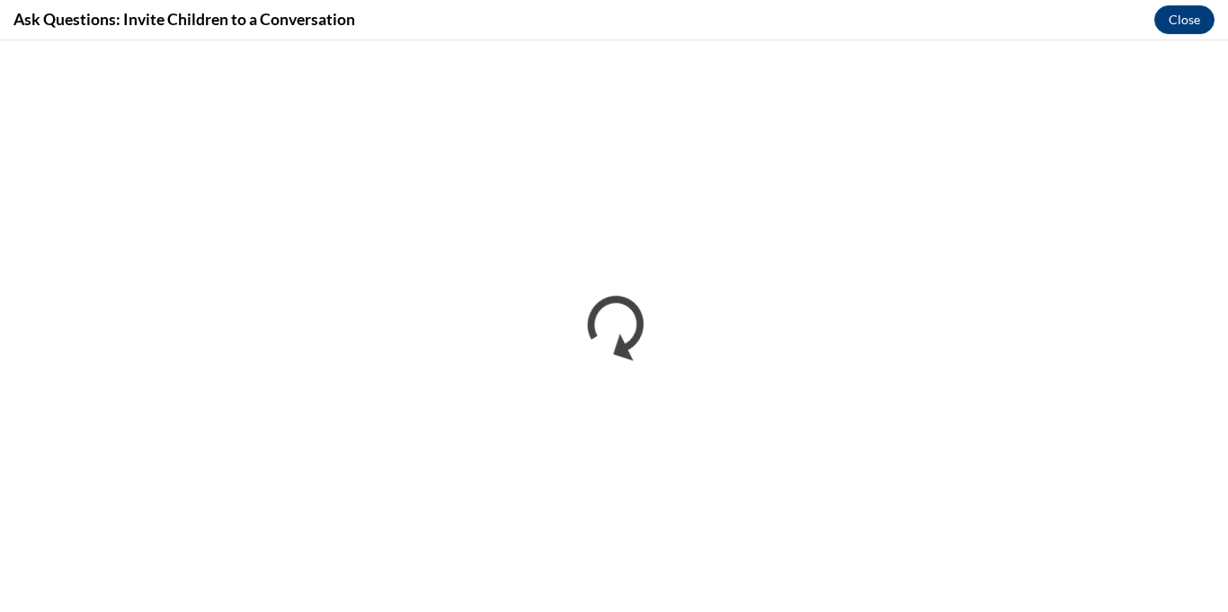
scroll to position [0, 0]
click at [369, 29] on div "Ask Questions: Invite Children to a Conversation Close" at bounding box center [614, 20] width 1228 height 40
click at [581, 25] on div "Ask Questions: Invite Children to a Conversation Close" at bounding box center [614, 20] width 1228 height 40
click at [490, 32] on div "Ask Questions: Invite Children to a Conversation Close" at bounding box center [614, 20] width 1228 height 40
click at [577, 26] on div "Ask Questions: Invite Children to a Conversation Close" at bounding box center [614, 20] width 1228 height 40
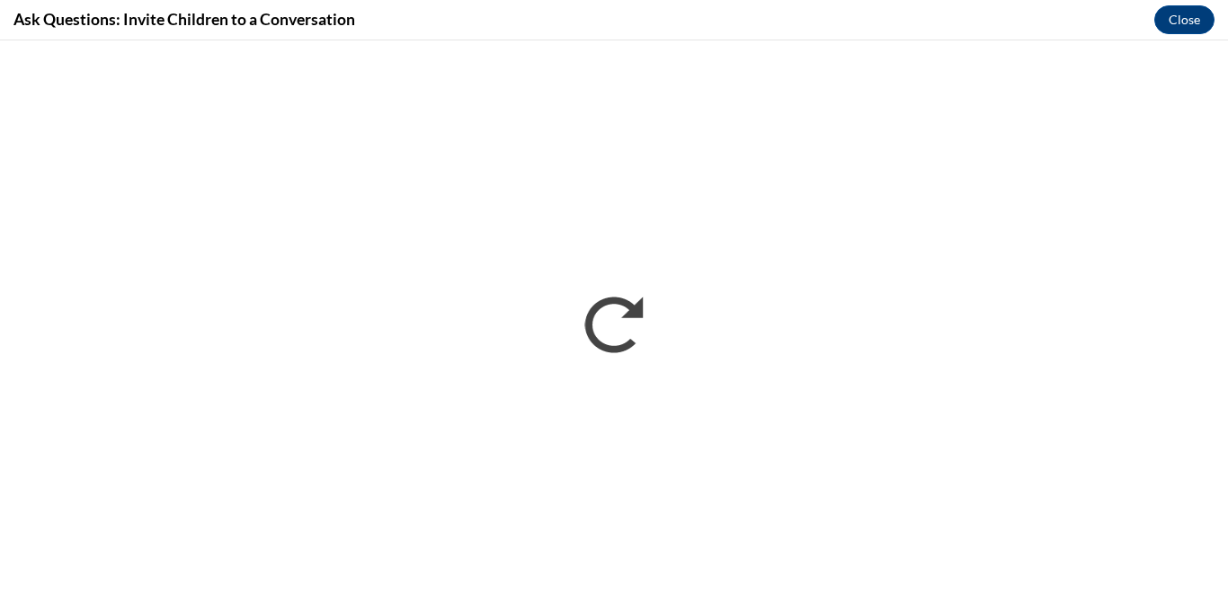
click at [577, 26] on div "Ask Questions: Invite Children to a Conversation Close" at bounding box center [614, 20] width 1228 height 40
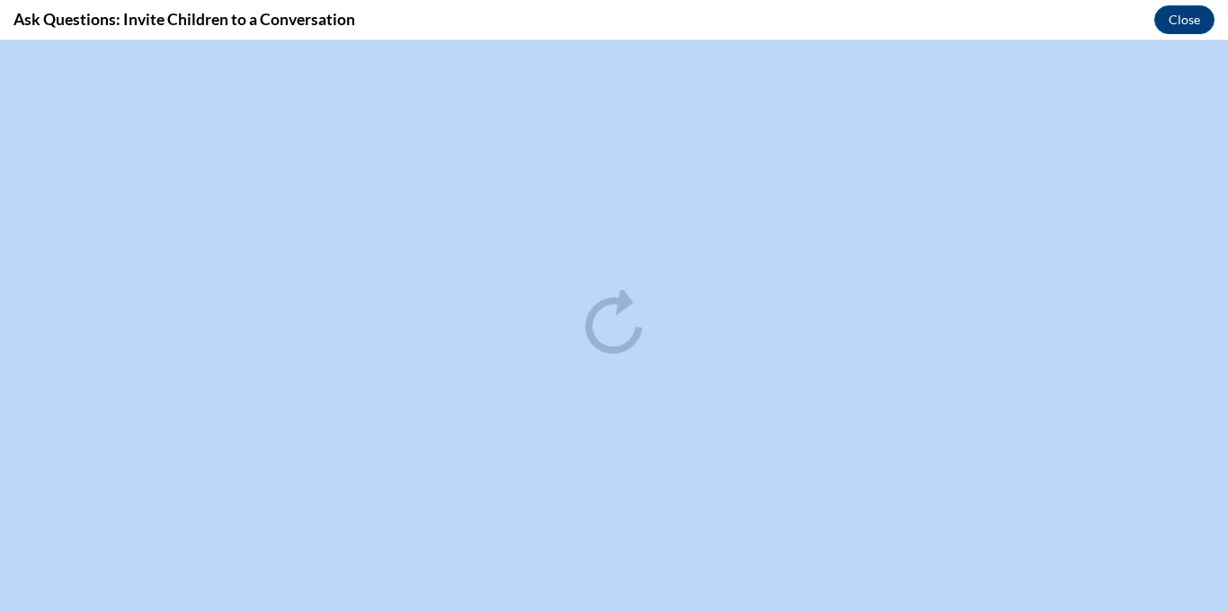
click at [818, 11] on div "Ask Questions: Invite Children to a Conversation Close" at bounding box center [614, 20] width 1228 height 40
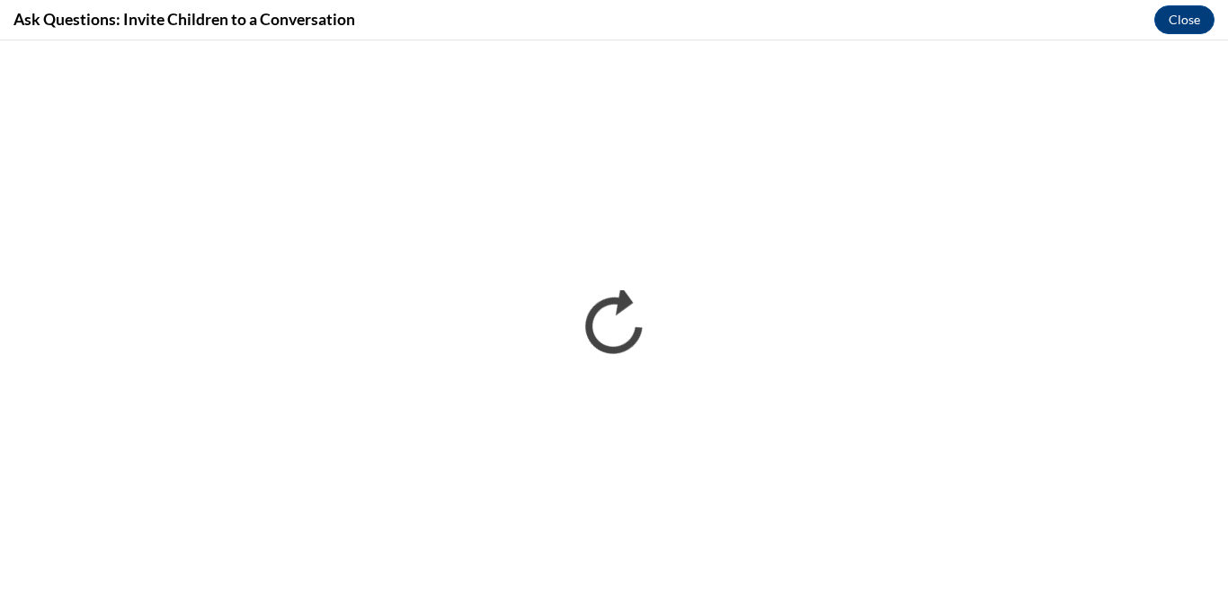
click at [660, 40] on iframe at bounding box center [614, 326] width 1228 height 572
click at [769, 20] on div "Ask Questions: Invite Children to a Conversation Close" at bounding box center [614, 20] width 1228 height 40
click at [800, 29] on div "Ask Questions: Invite Children to a Conversation Close" at bounding box center [614, 20] width 1228 height 40
click at [575, 11] on div "Ask Questions: Invite Children to a Conversation Close" at bounding box center [614, 20] width 1228 height 40
click at [939, 20] on div "Ask Questions: Invite Children to a Conversation Close" at bounding box center [614, 20] width 1228 height 40
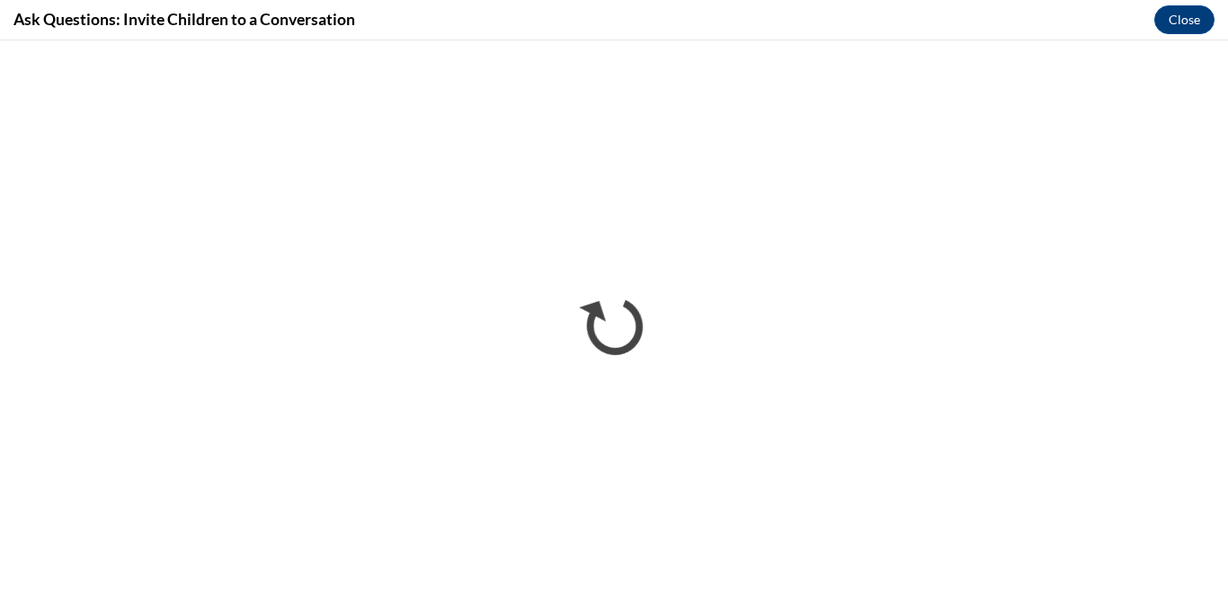
click at [930, 21] on div "Ask Questions: Invite Children to a Conversation Close" at bounding box center [614, 20] width 1228 height 40
click at [843, 17] on div "Ask Questions: Invite Children to a Conversation Close" at bounding box center [614, 20] width 1228 height 40
click at [760, 6] on div "Ask Questions: Invite Children to a Conversation Close" at bounding box center [614, 20] width 1228 height 40
click at [636, 6] on div "Ask Questions: Invite Children to a Conversation Close" at bounding box center [614, 20] width 1228 height 40
click at [676, 2] on div "Ask Questions: Invite Children to a Conversation Close" at bounding box center [614, 20] width 1228 height 40
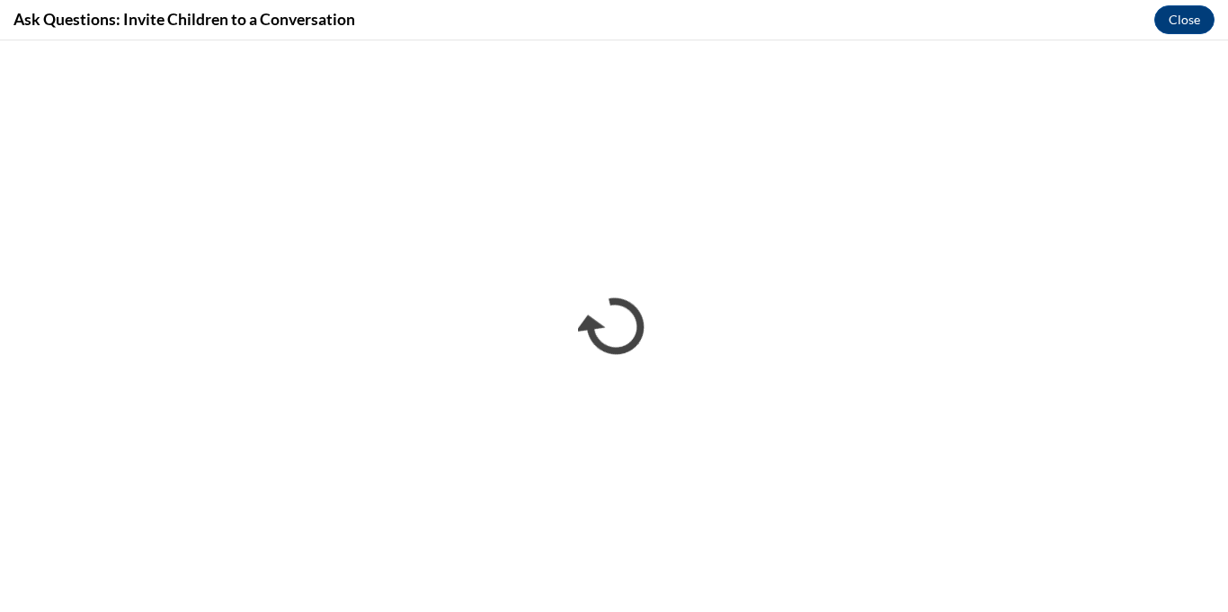
click at [798, 30] on div "Ask Questions: Invite Children to a Conversation Close" at bounding box center [614, 20] width 1228 height 40
click at [746, 18] on div "Ask Questions: Invite Children to a Conversation Close" at bounding box center [614, 20] width 1228 height 40
click at [58, 30] on h4 "Ask Questions: Invite Children to a Conversation" at bounding box center [184, 19] width 342 height 22
click at [194, 21] on h4 "Ask Questions: Invite Children to a Conversation" at bounding box center [184, 19] width 342 height 22
click at [350, 21] on h4 "Ask Questions: Invite Children to a Conversation" at bounding box center [184, 19] width 342 height 22
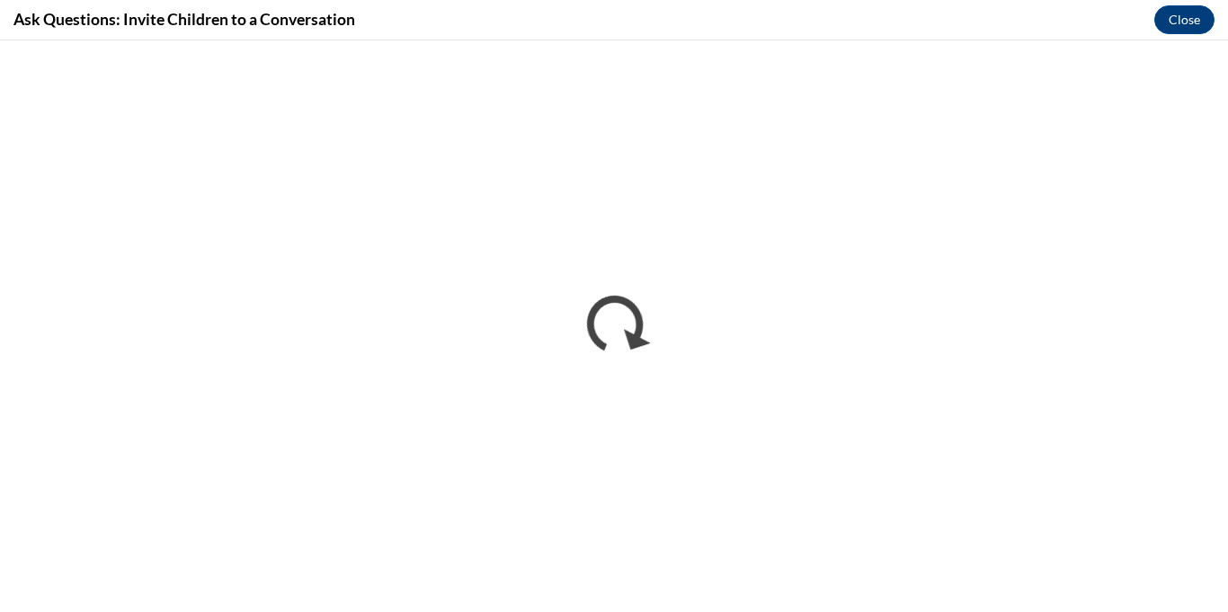
click at [327, 18] on h4 "Ask Questions: Invite Children to a Conversation" at bounding box center [184, 19] width 342 height 22
click at [450, 13] on div "Ask Questions: Invite Children to a Conversation Close" at bounding box center [614, 20] width 1228 height 40
click at [449, 13] on div "Ask Questions: Invite Children to a Conversation Close" at bounding box center [614, 20] width 1228 height 40
click at [820, 21] on div "Ask Questions: Invite Children to a Conversation Close" at bounding box center [614, 20] width 1228 height 40
click at [810, 21] on div "Ask Questions: Invite Children to a Conversation Close" at bounding box center [614, 20] width 1228 height 40
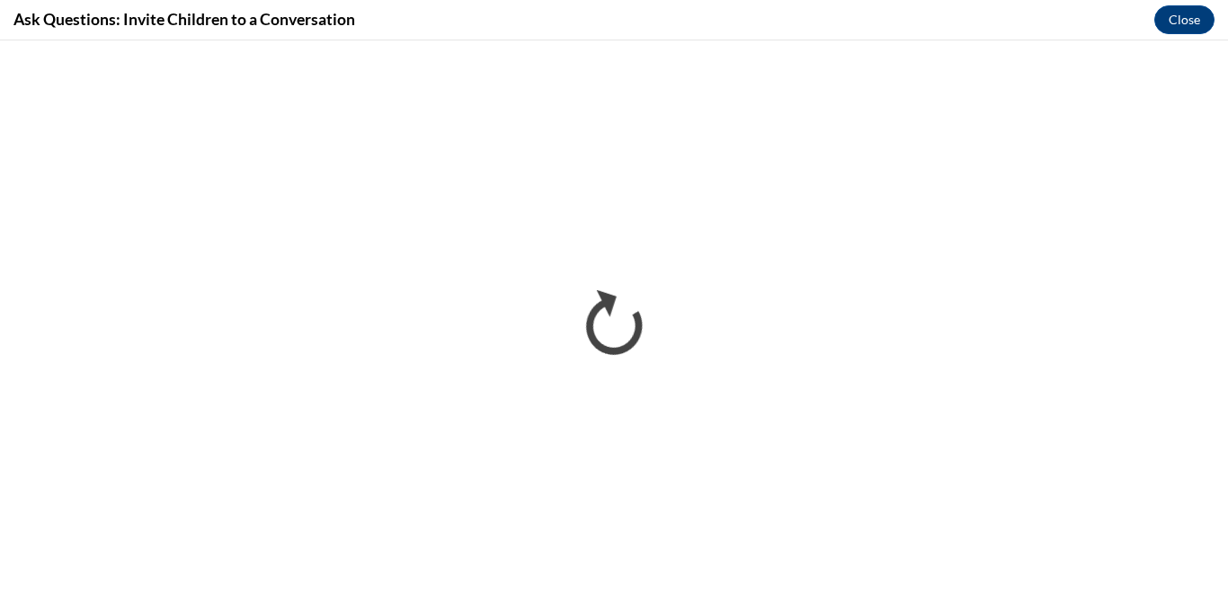
click at [807, 20] on div "Ask Questions: Invite Children to a Conversation Close" at bounding box center [614, 20] width 1228 height 40
click at [795, 12] on div "Ask Questions: Invite Children to a Conversation Close" at bounding box center [614, 20] width 1228 height 40
click at [793, 12] on div "Ask Questions: Invite Children to a Conversation Close" at bounding box center [614, 20] width 1228 height 40
click at [425, 4] on div "Ask Questions: Invite Children to a Conversation Close" at bounding box center [614, 20] width 1228 height 40
click at [789, 16] on div "Ask Questions: Invite Children to a Conversation Close" at bounding box center [614, 20] width 1228 height 40
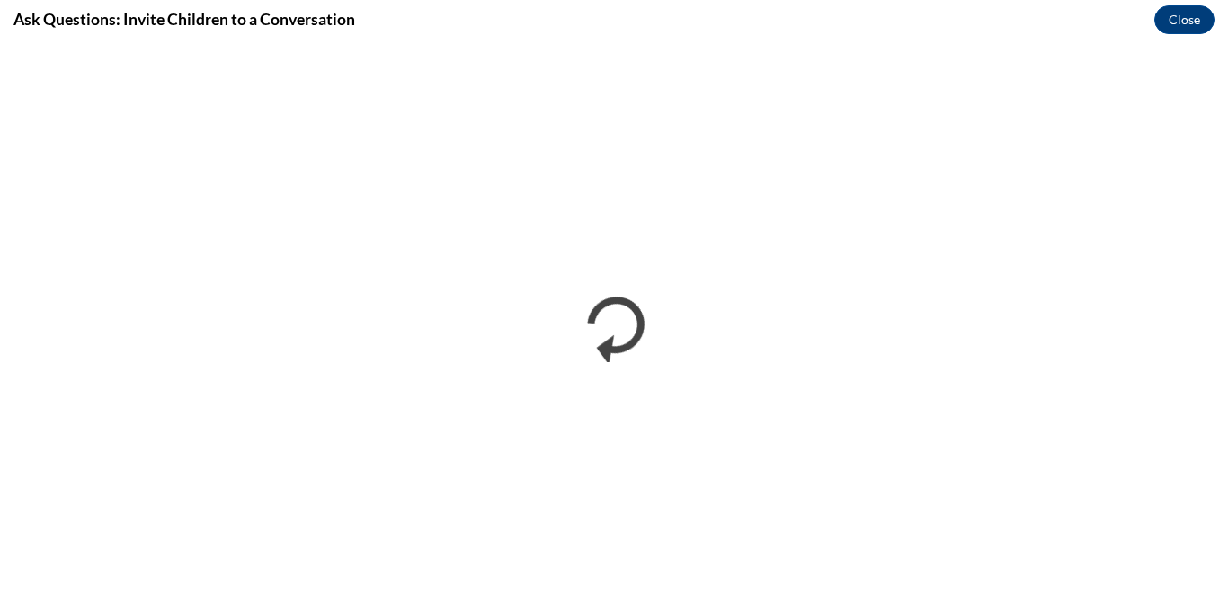
click at [796, 11] on div "Ask Questions: Invite Children to a Conversation Close" at bounding box center [614, 20] width 1228 height 40
click at [379, 20] on div "Ask Questions: Invite Children to a Conversation Close" at bounding box center [614, 20] width 1228 height 40
click at [372, 9] on div "Ask Questions: Invite Children to a Conversation Close" at bounding box center [614, 20] width 1228 height 40
click at [457, 34] on div "Ask Questions: Invite Children to a Conversation Close" at bounding box center [614, 20] width 1228 height 40
click at [444, 15] on div "Ask Questions: Invite Children to a Conversation Close" at bounding box center [614, 20] width 1228 height 40
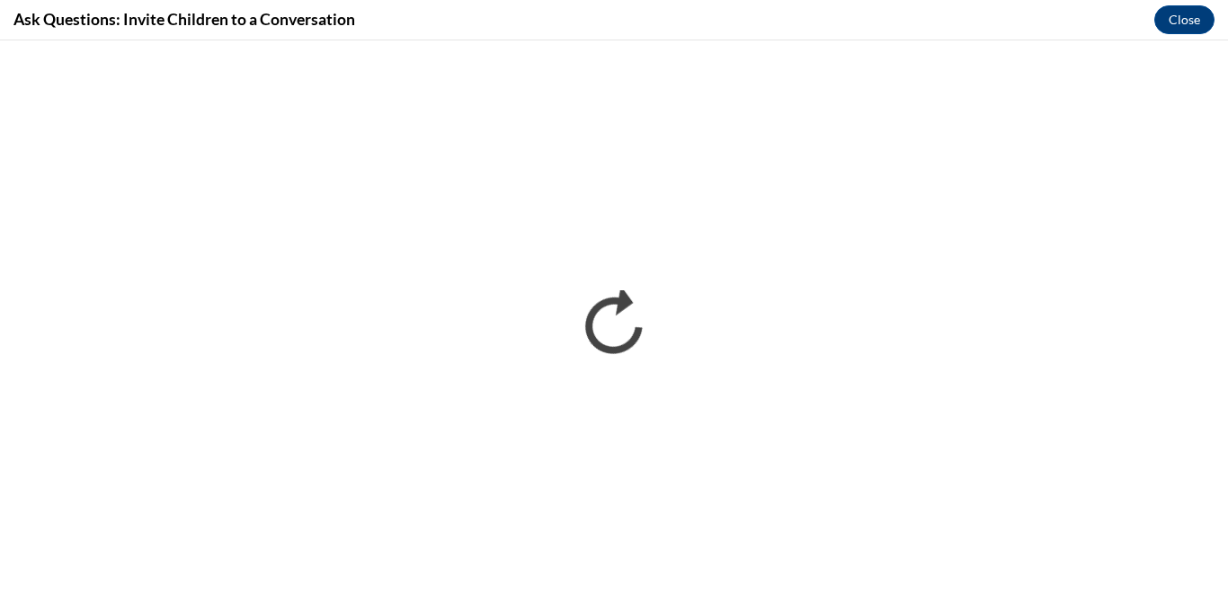
click at [480, 4] on div "Ask Questions: Invite Children to a Conversation Close" at bounding box center [614, 20] width 1228 height 40
click at [654, 23] on div "Ask Questions: Invite Children to a Conversation Close" at bounding box center [614, 20] width 1228 height 40
click at [846, 10] on div "Ask Questions: Invite Children to a Conversation Close" at bounding box center [614, 20] width 1228 height 40
click at [587, 25] on div "Ask Questions: Invite Children to a Conversation Close" at bounding box center [614, 20] width 1228 height 40
click at [461, 15] on div "Ask Questions: Invite Children to a Conversation Close" at bounding box center [614, 20] width 1228 height 40
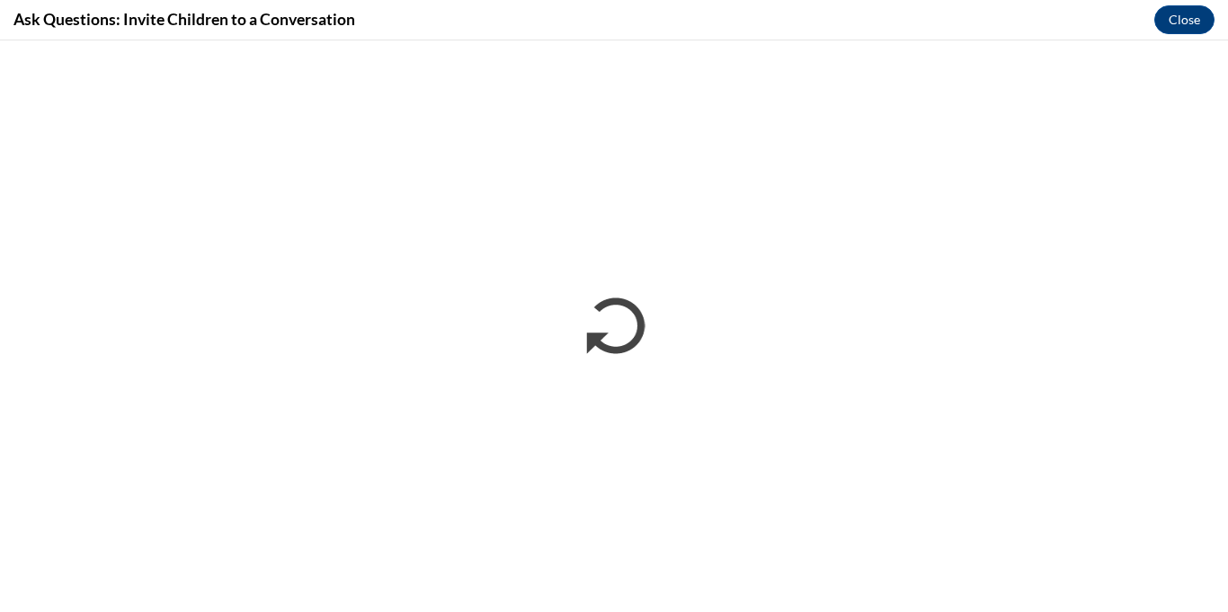
click at [501, 28] on div "Ask Questions: Invite Children to a Conversation Close" at bounding box center [614, 20] width 1228 height 40
click at [796, 22] on div "Ask Questions: Invite Children to a Conversation Close" at bounding box center [614, 20] width 1228 height 40
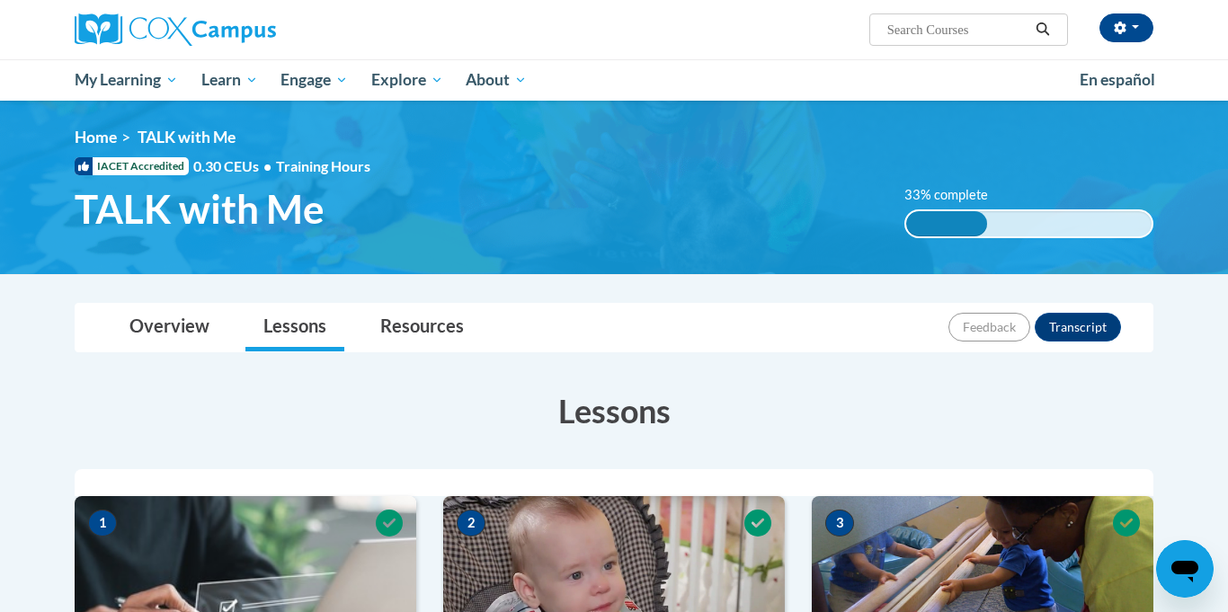
click at [672, 304] on div "Overview Lessons Resources Feedback Transcript" at bounding box center [614, 328] width 1050 height 48
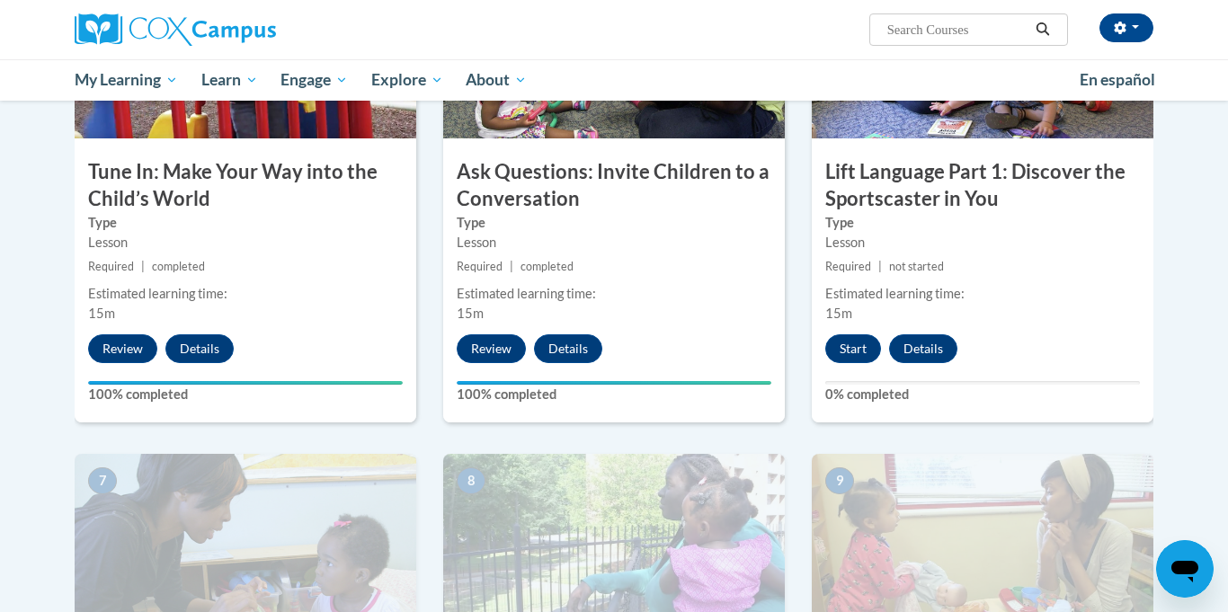
scroll to position [1043, 0]
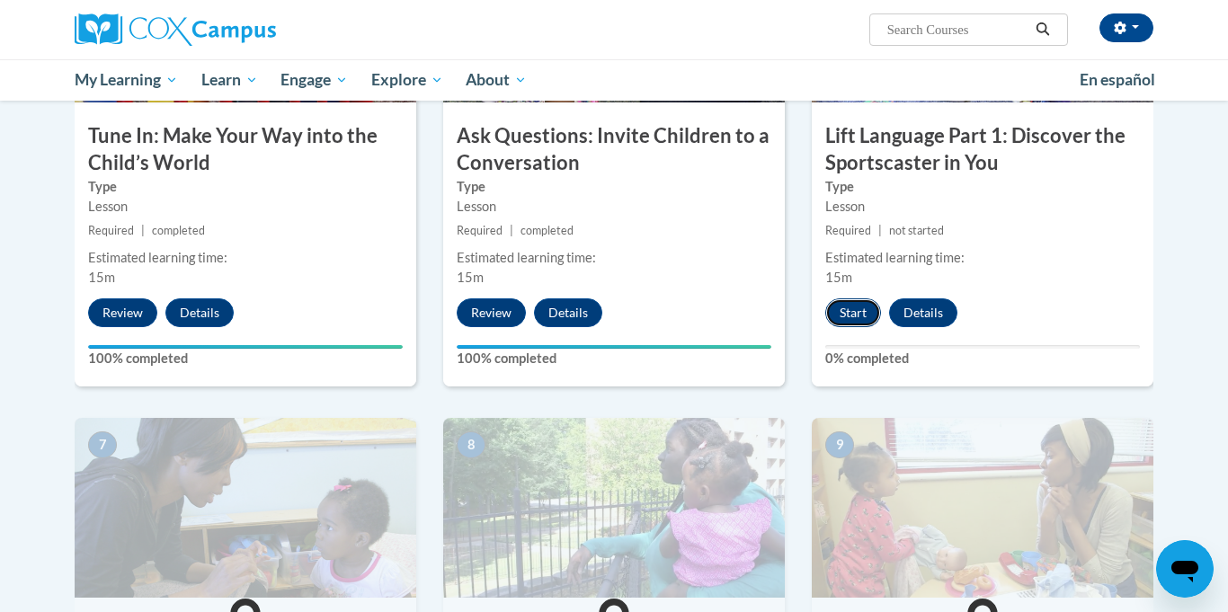
click at [852, 314] on button "Start" at bounding box center [853, 312] width 56 height 29
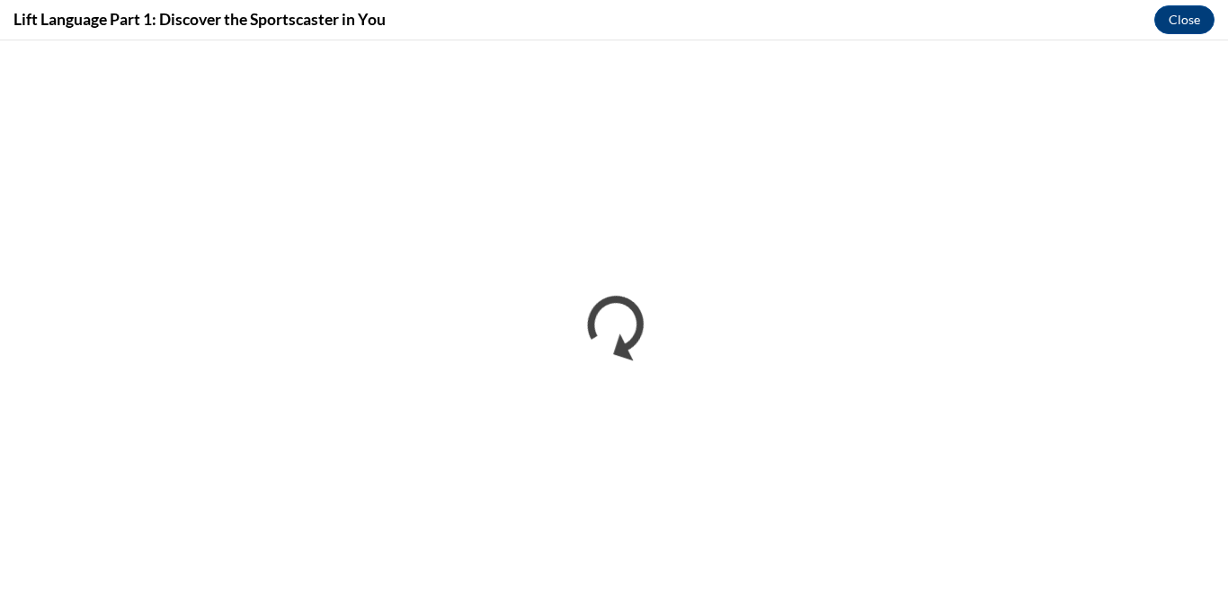
scroll to position [0, 0]
click at [480, 17] on div "Lift Language Part 1: Discover the Sportscaster in You Close" at bounding box center [614, 20] width 1228 height 40
click at [668, 15] on div "Lift Language Part 1: Discover the Sportscaster in You Close" at bounding box center [614, 20] width 1228 height 40
click at [799, 33] on div "Lift Language Part 1: Discover the Sportscaster in You Close" at bounding box center [614, 20] width 1228 height 40
click at [466, 34] on div "Lift Language Part 1: Discover the Sportscaster in You Close" at bounding box center [614, 20] width 1228 height 40
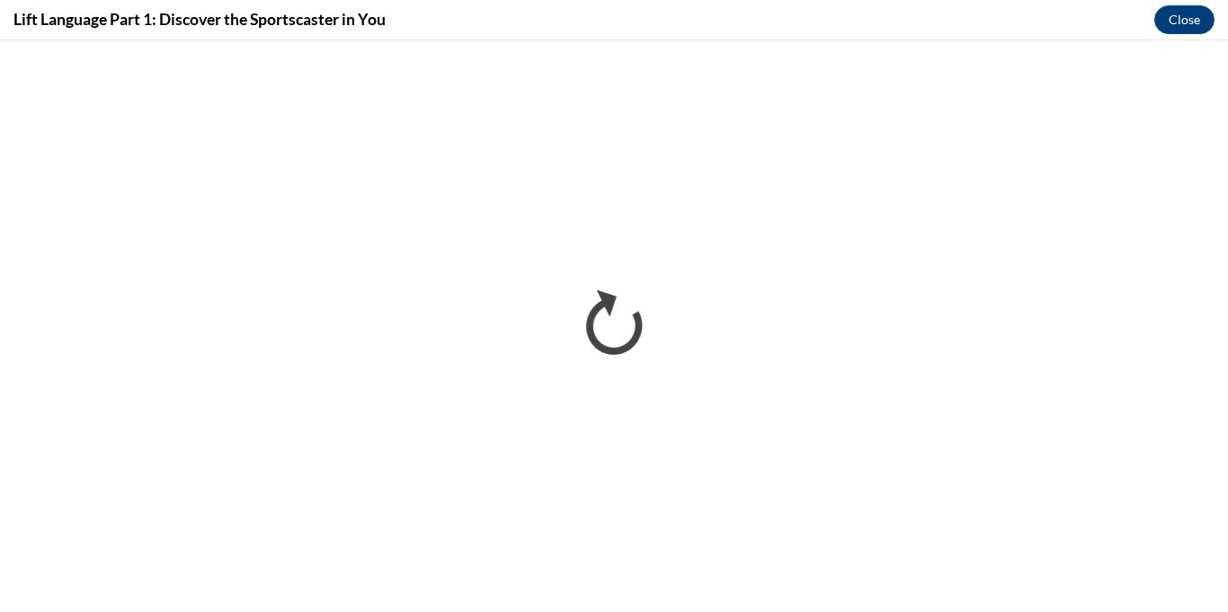
click at [537, 33] on div "Lift Language Part 1: Discover the Sportscaster in You Close" at bounding box center [614, 20] width 1228 height 40
click at [585, 37] on div "Lift Language Part 1: Discover the Sportscaster in You Close" at bounding box center [614, 20] width 1228 height 40
click at [698, 21] on div "Lift Language Part 1: Discover the Sportscaster in You Close" at bounding box center [614, 20] width 1228 height 40
